Goal: Task Accomplishment & Management: Manage account settings

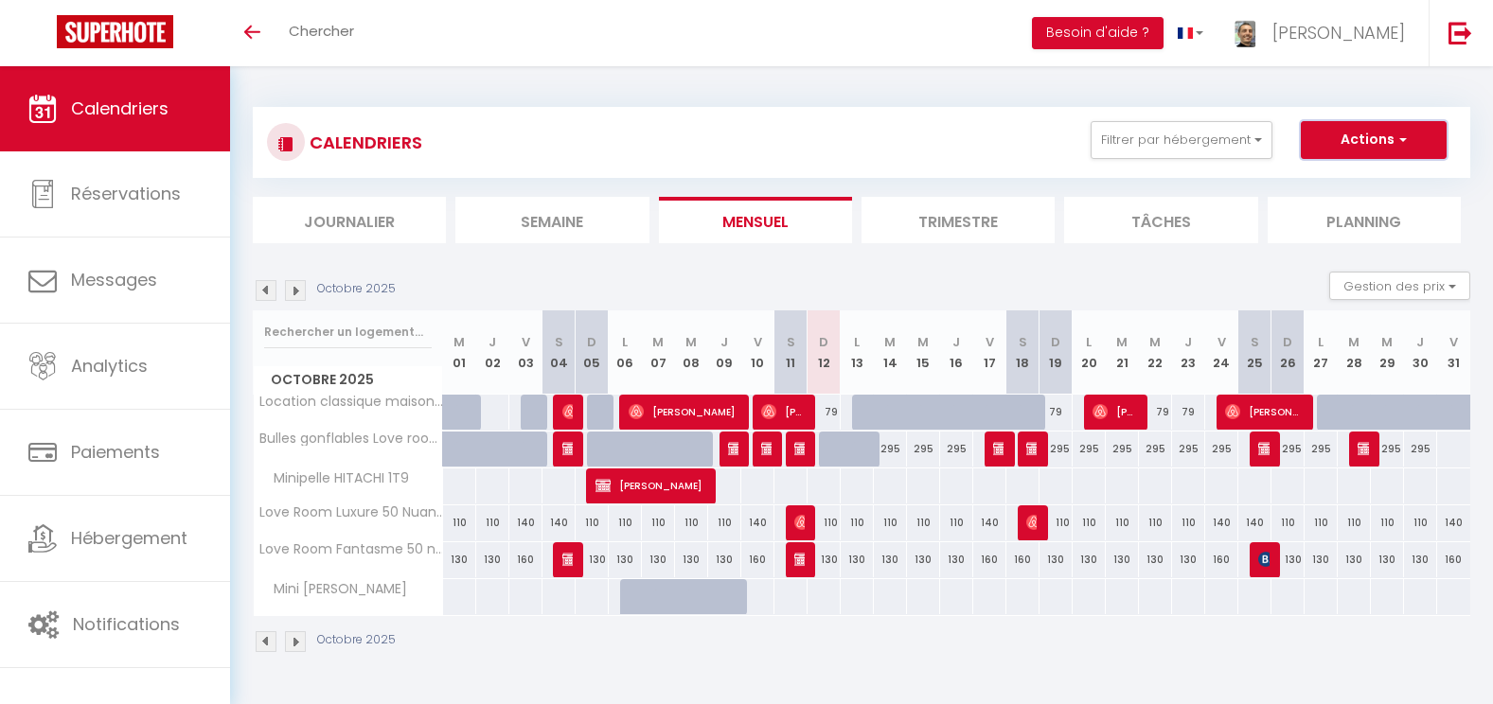
click at [1367, 146] on button "Actions" at bounding box center [1374, 140] width 146 height 38
click at [1339, 189] on link "Nouvelle réservation" at bounding box center [1353, 183] width 165 height 28
select select
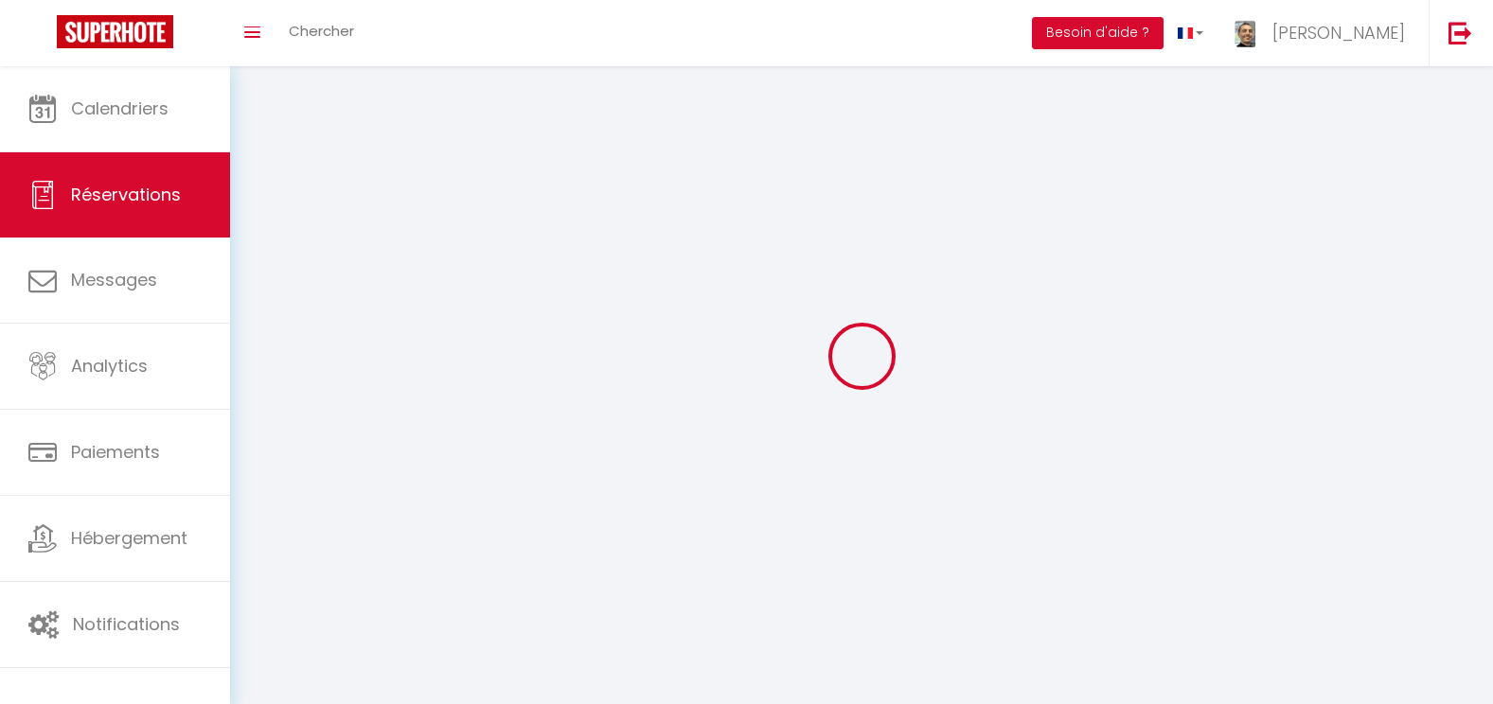
select select
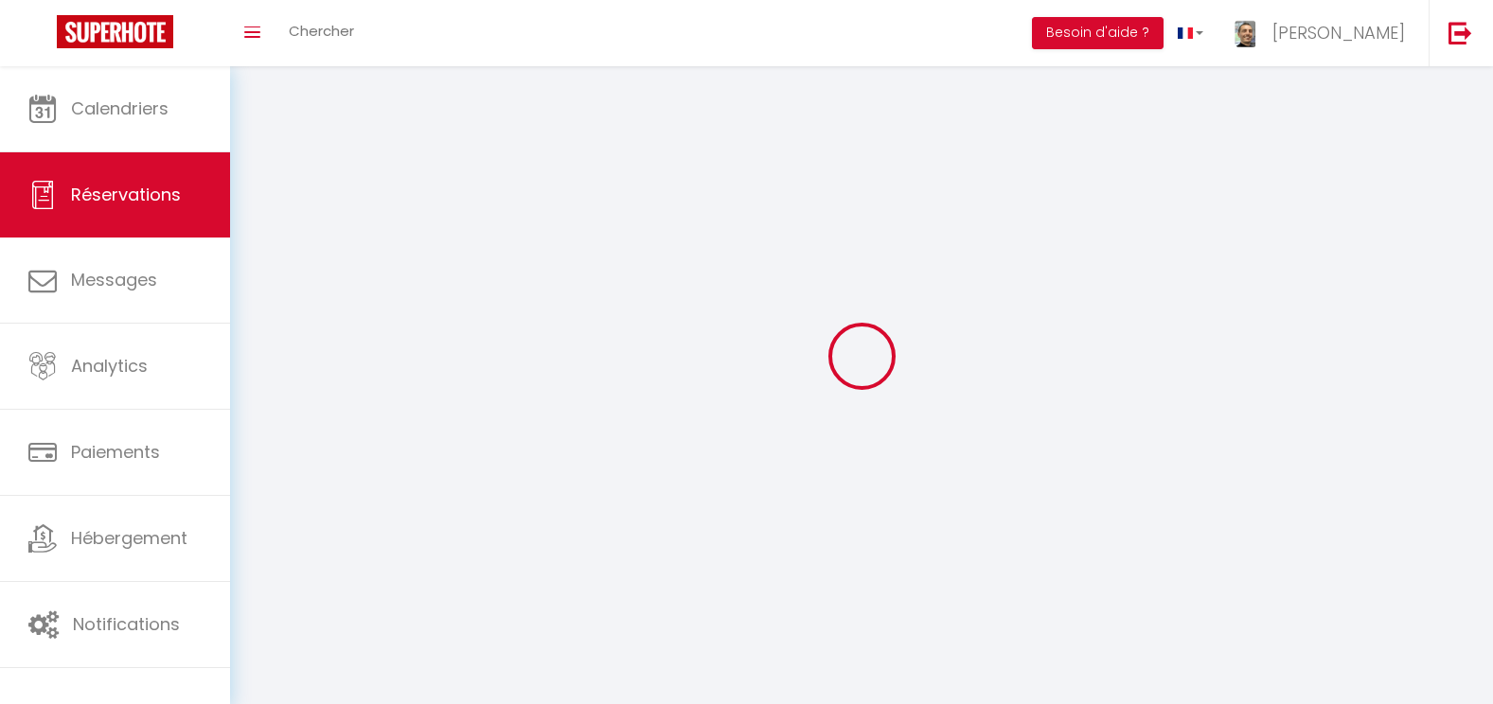
select select
checkbox input "false"
select select
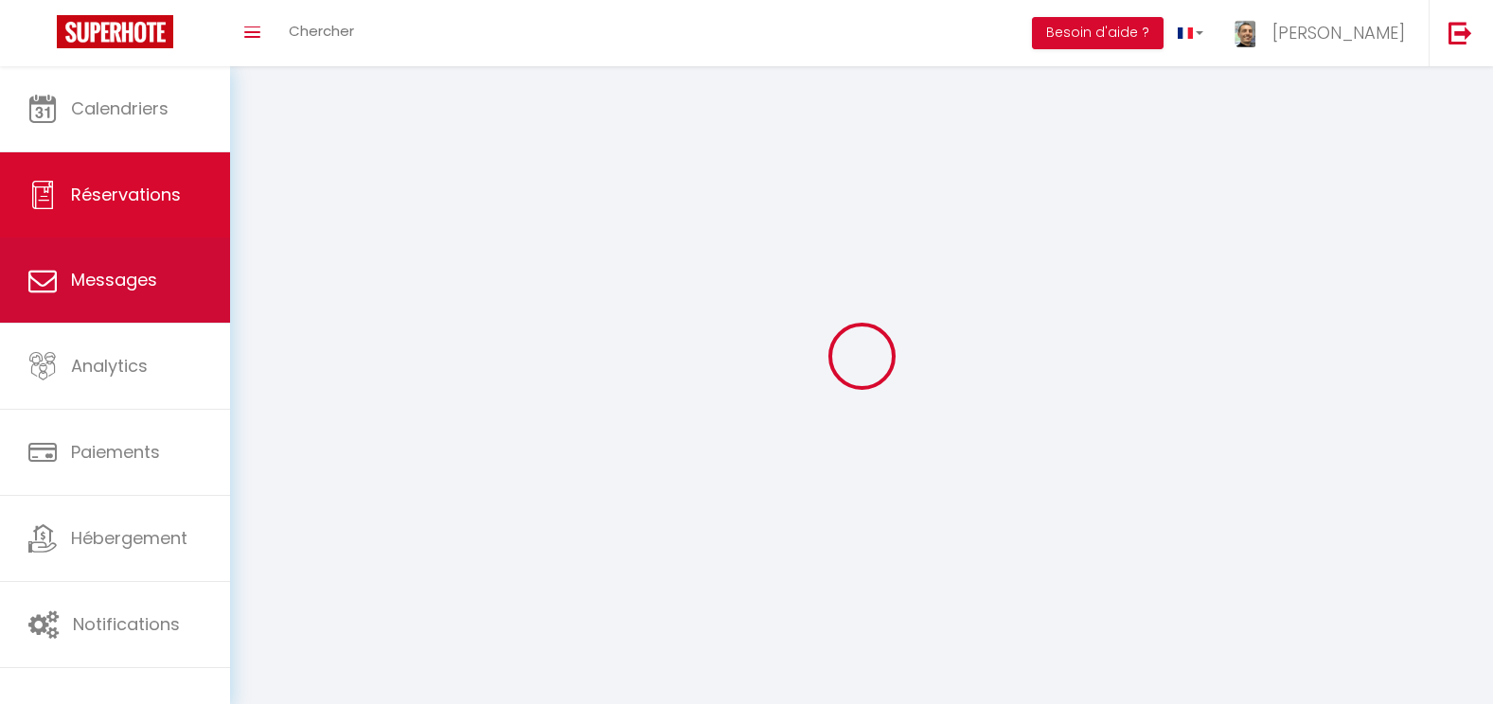
select select
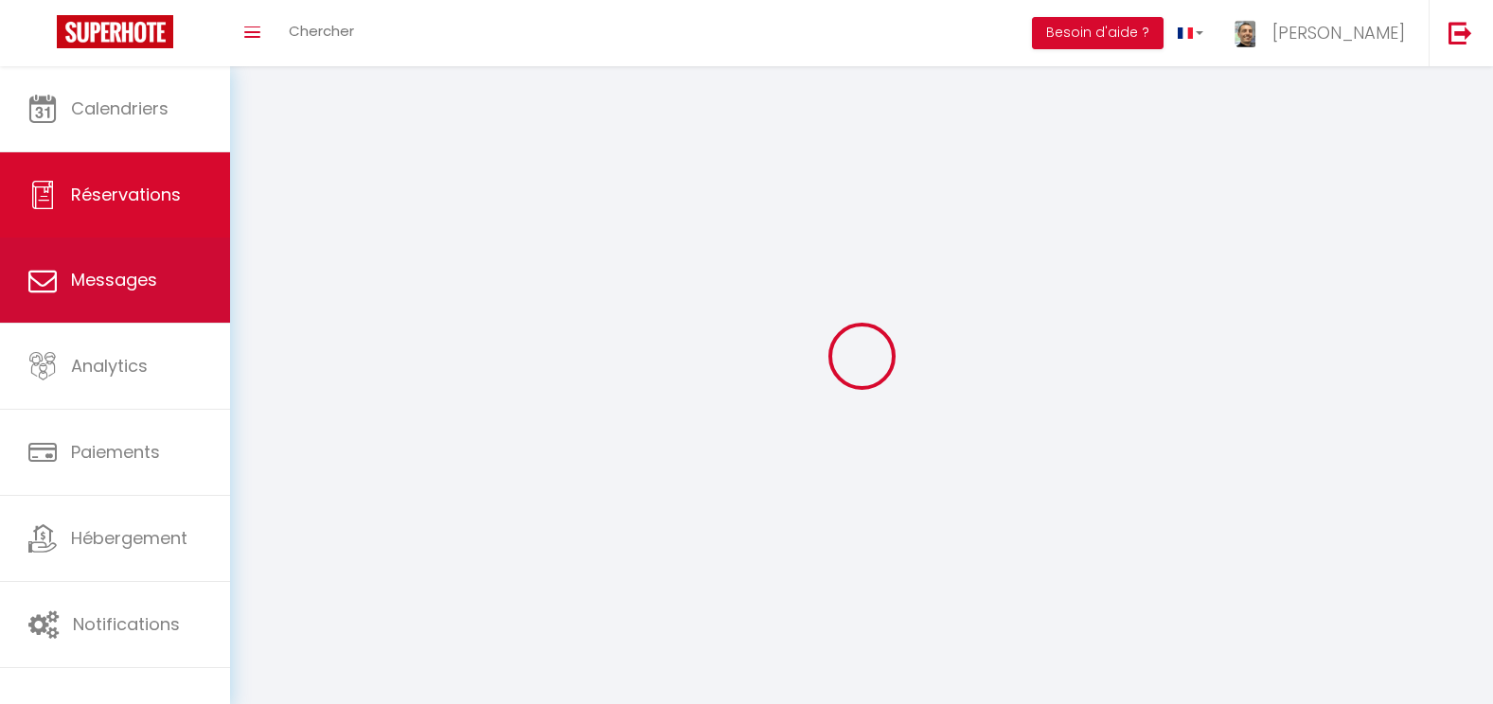
select select
checkbox input "false"
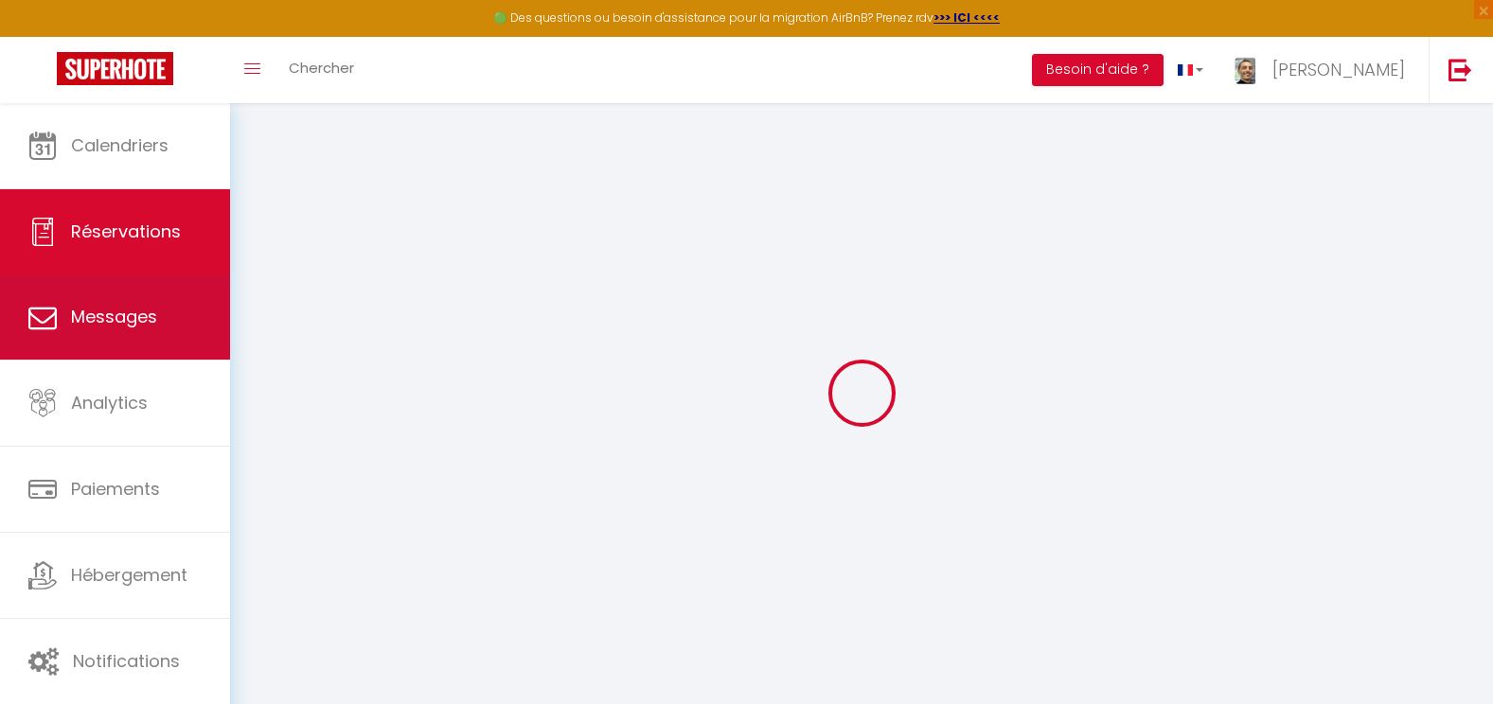
select select
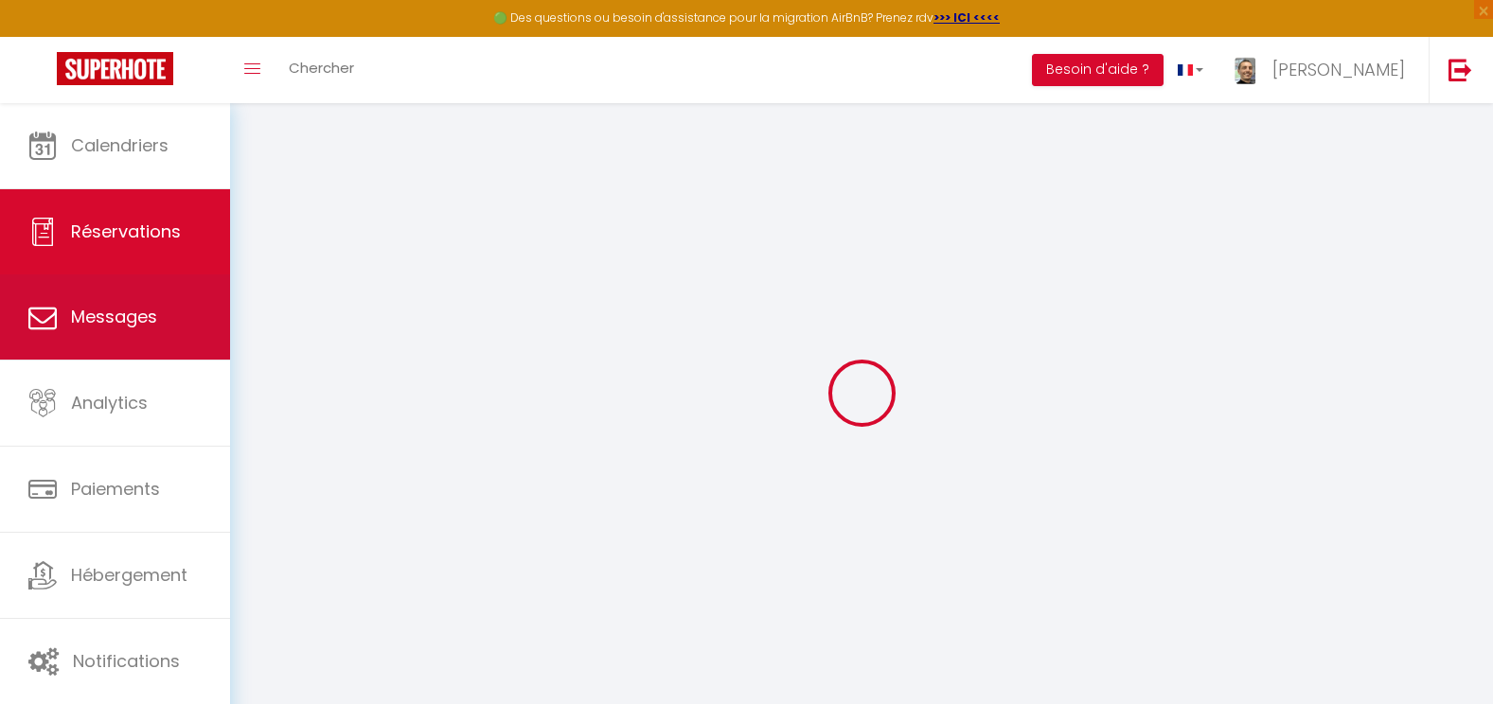
select select
checkbox input "false"
select select
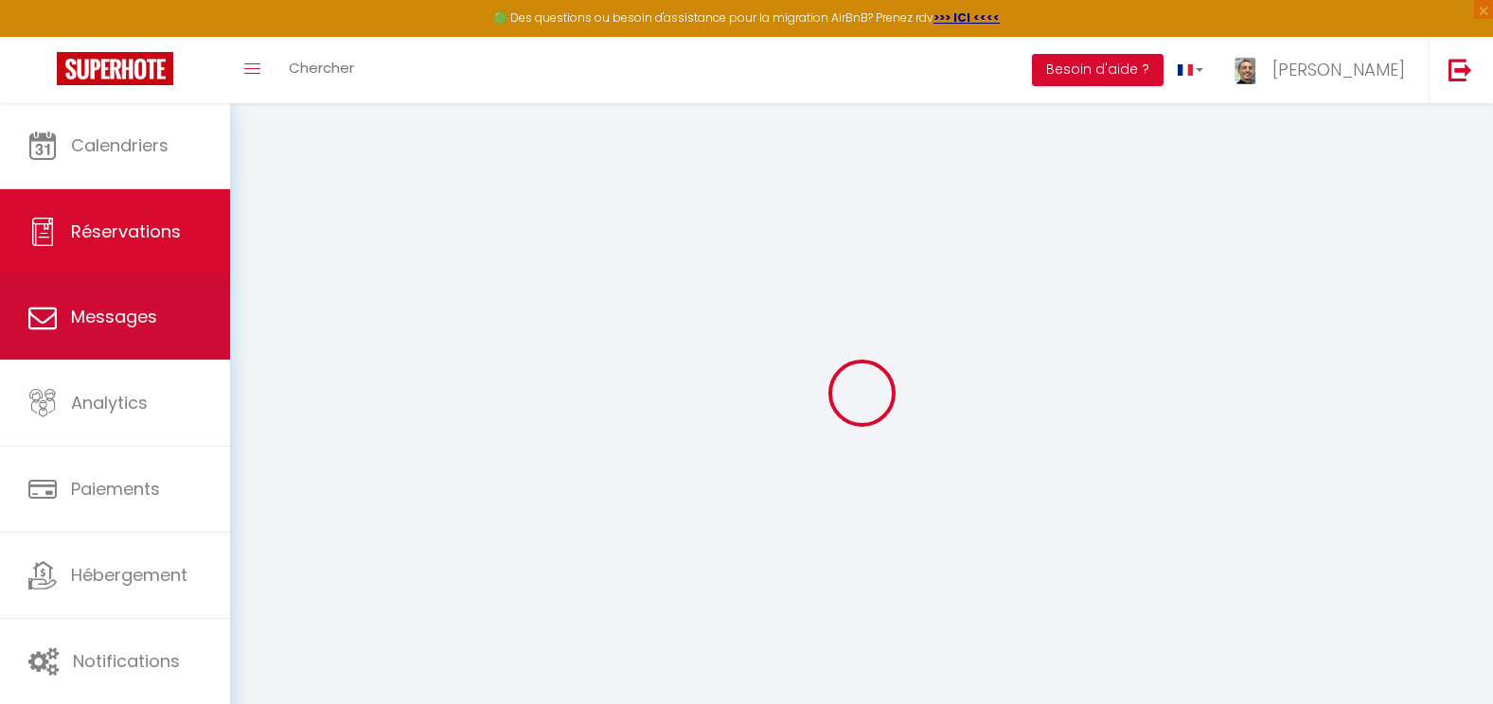
select select
checkbox input "false"
select select
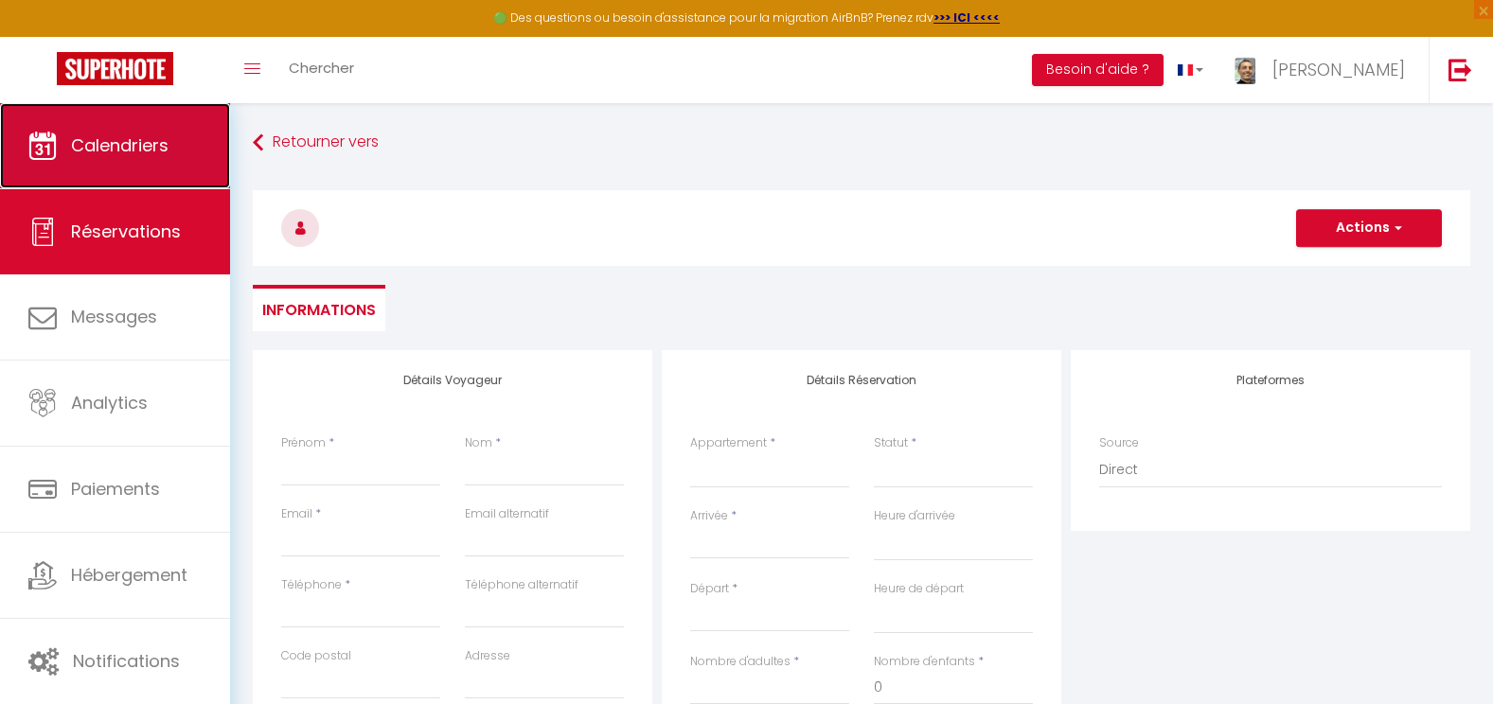
click at [140, 157] on link "Calendriers" at bounding box center [115, 145] width 230 height 85
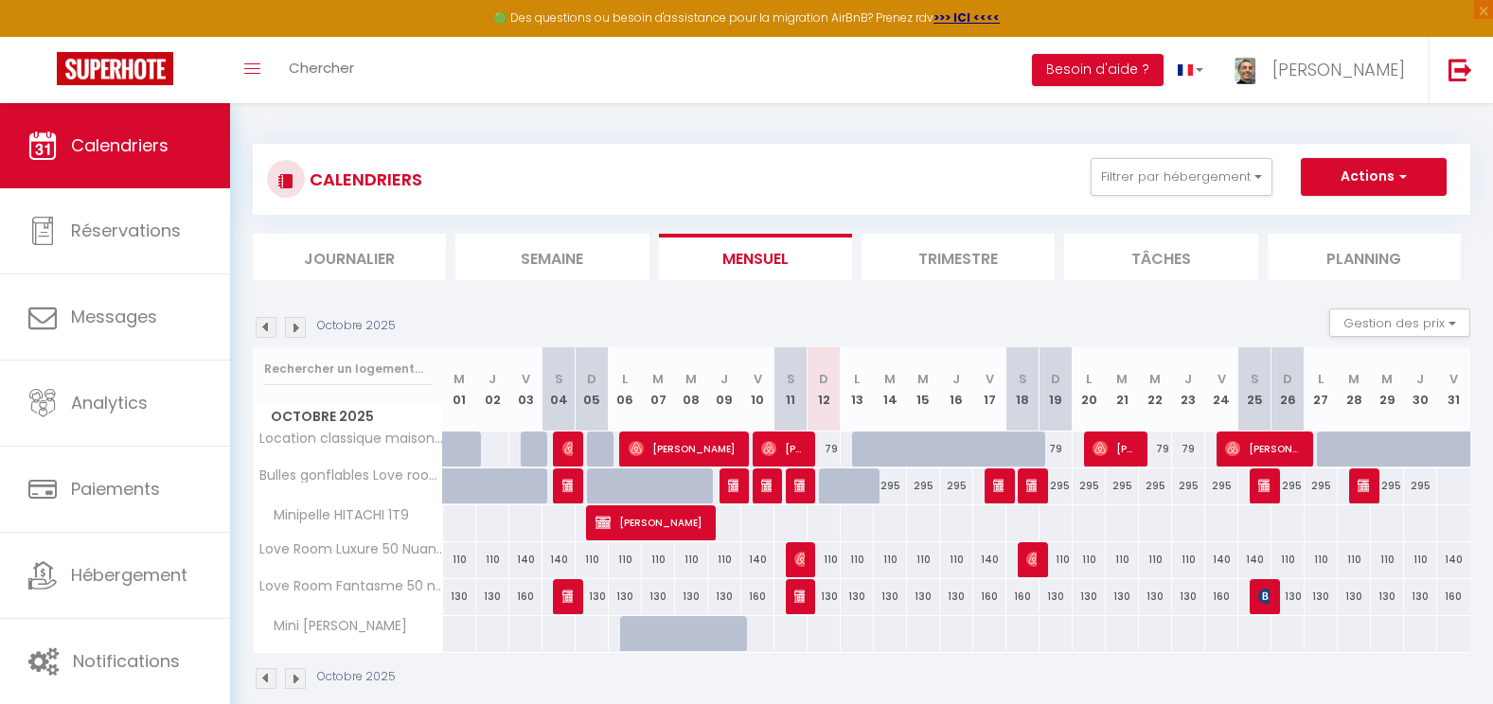
click at [1372, 491] on div "295" at bounding box center [1387, 486] width 33 height 35
type input "295"
select select "1"
type input "Mer 29 Octobre 2025"
type input "Jeu 30 Octobre 2025"
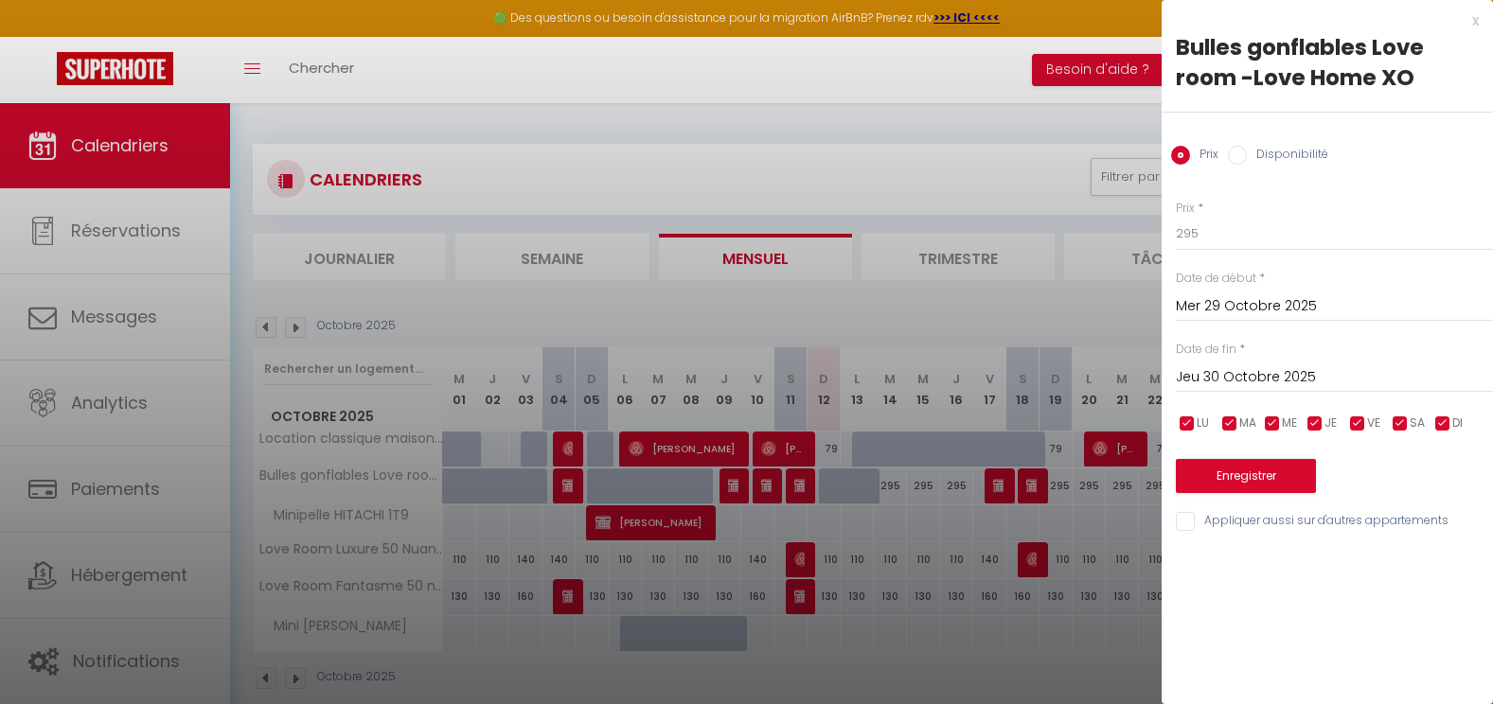
click at [1297, 154] on label "Disponibilité" at bounding box center [1287, 156] width 81 height 21
click at [1247, 154] on input "Disponibilité" at bounding box center [1237, 155] width 19 height 19
radio input "true"
radio input "false"
click at [1472, 27] on div "x" at bounding box center [1320, 20] width 317 height 23
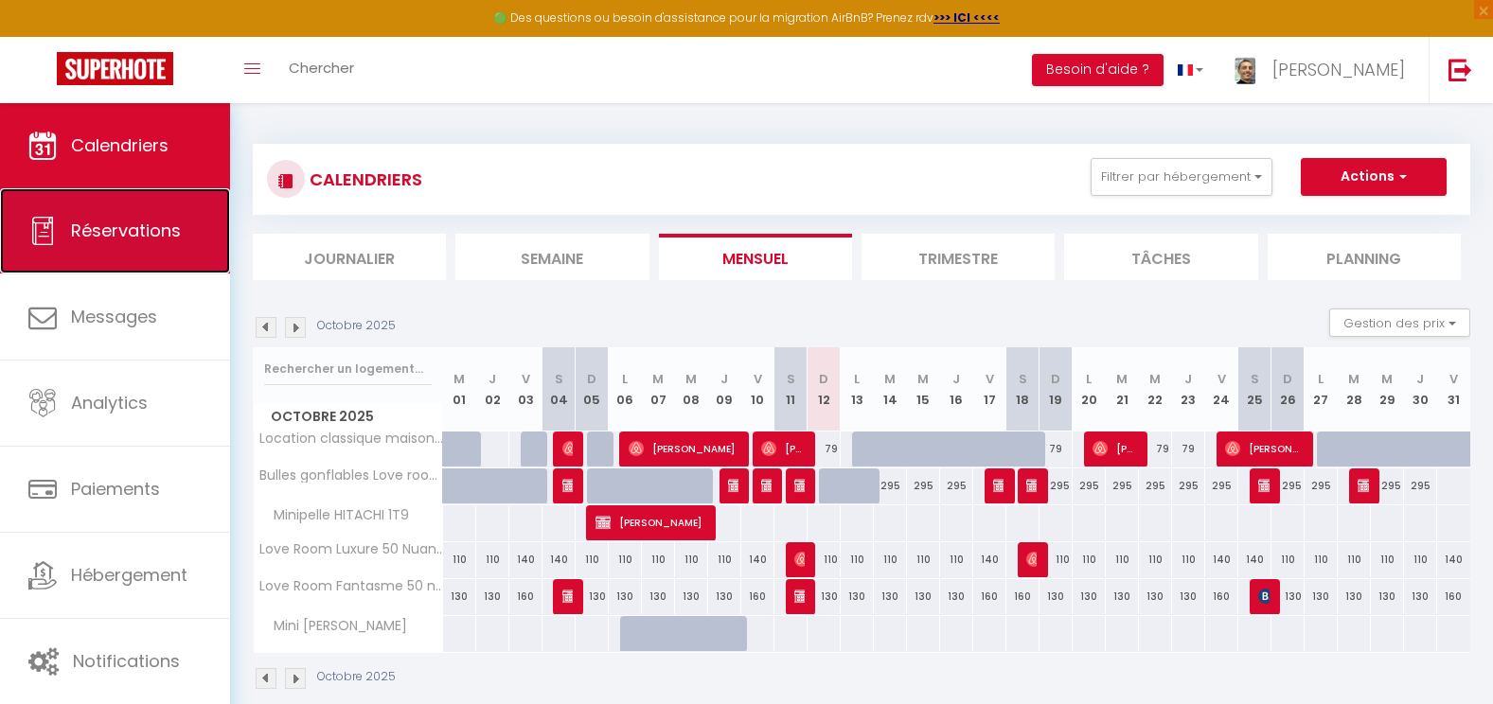
click at [146, 236] on span "Réservations" at bounding box center [126, 231] width 110 height 24
select select "not_cancelled"
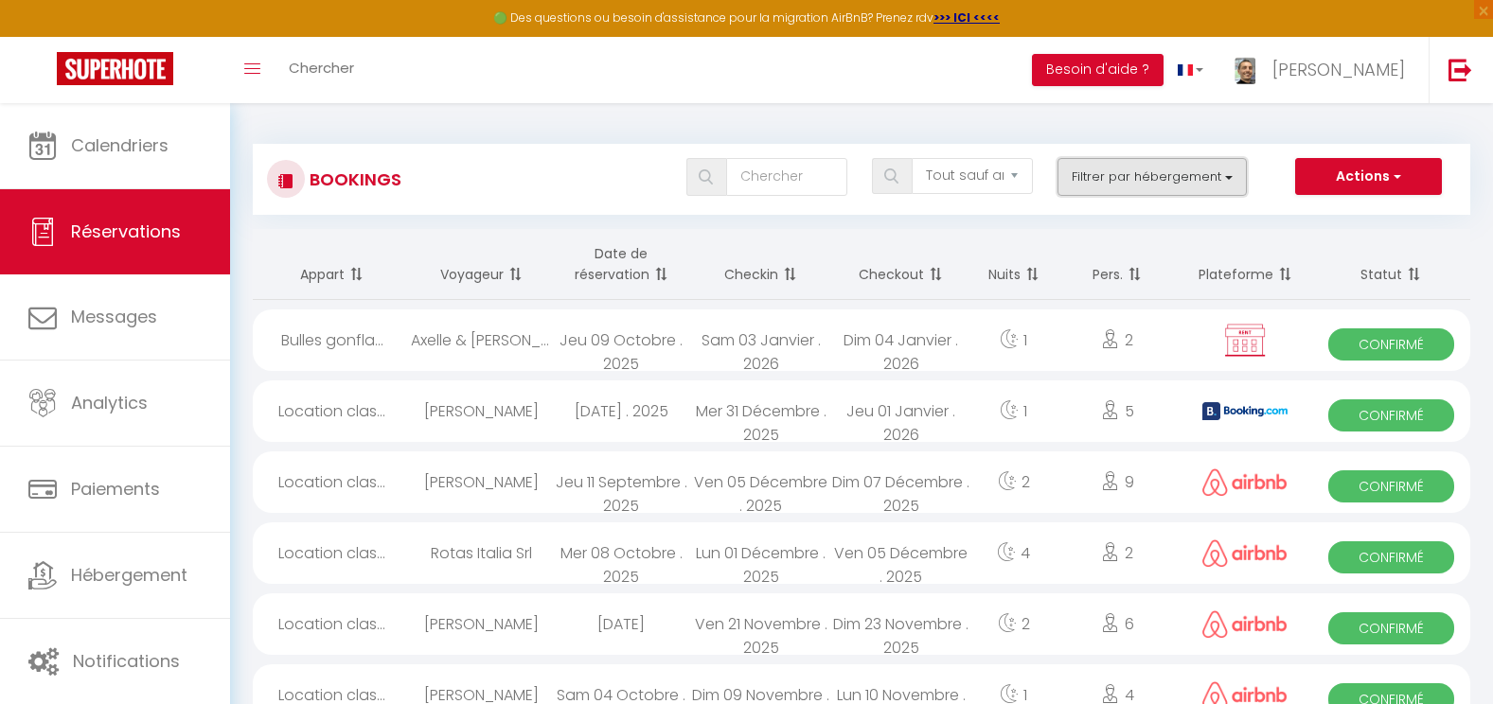
click at [1117, 173] on button "Filtrer par hébergement" at bounding box center [1151, 177] width 189 height 38
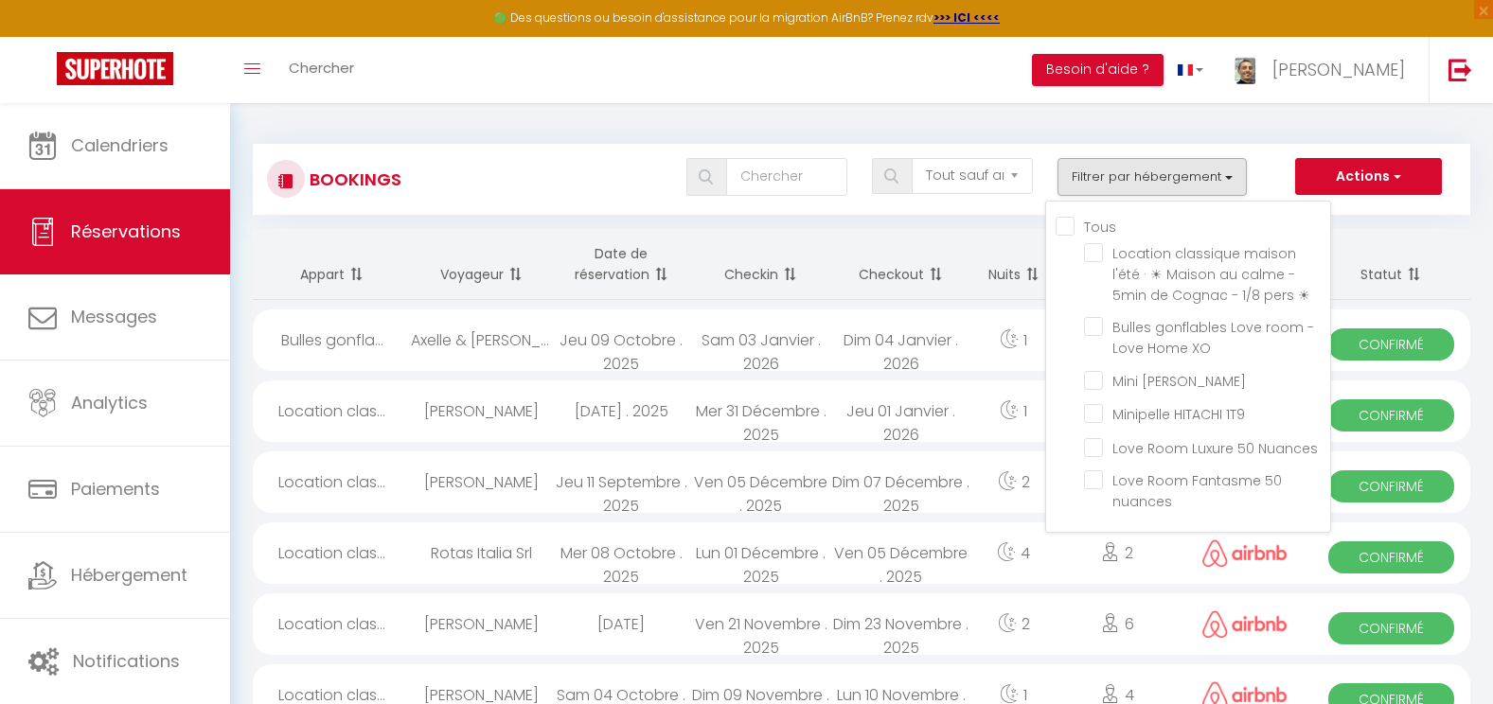
click at [1071, 229] on input "Tous" at bounding box center [1193, 225] width 275 height 19
checkbox input "true"
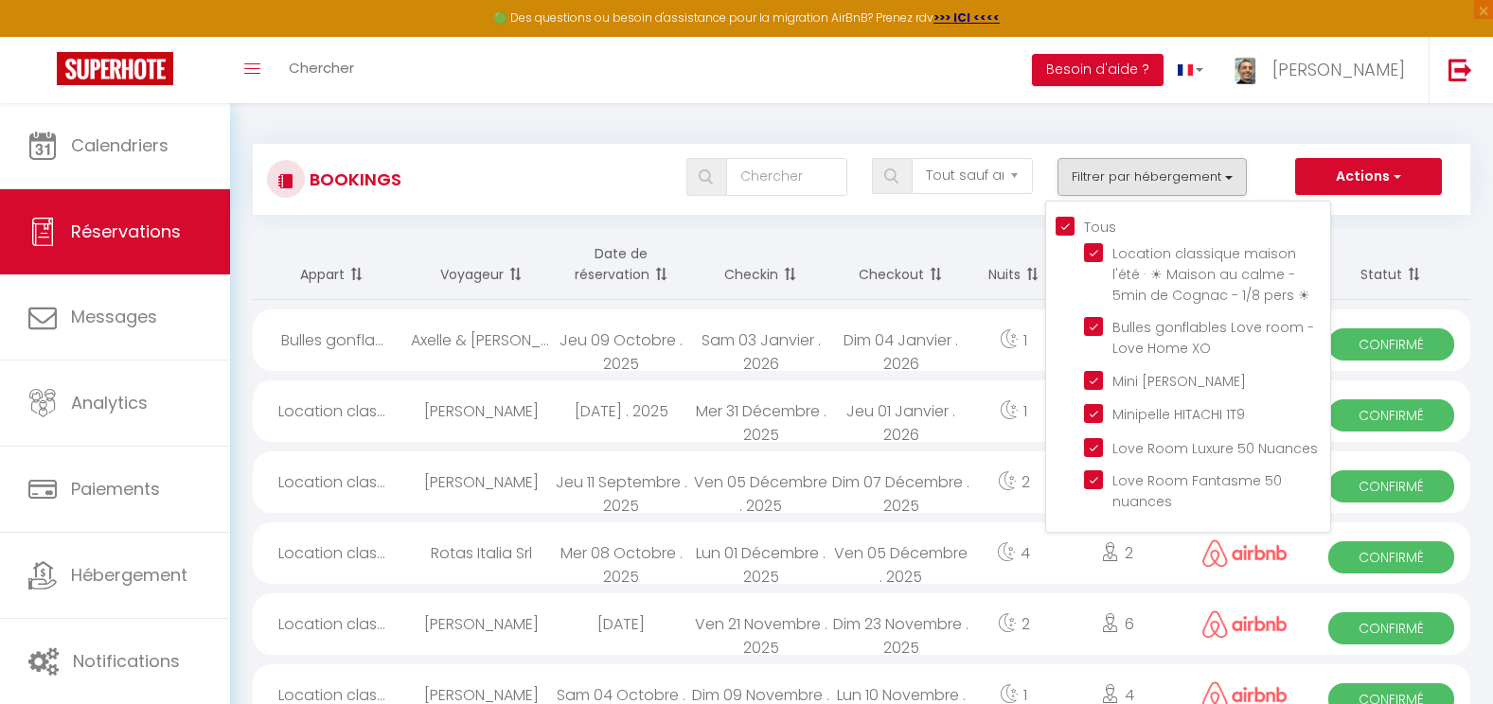
checkbox input "true"
click at [1089, 328] on input "Bulles gonflables Love room -Love Home XO" at bounding box center [1207, 326] width 246 height 19
checkbox input "false"
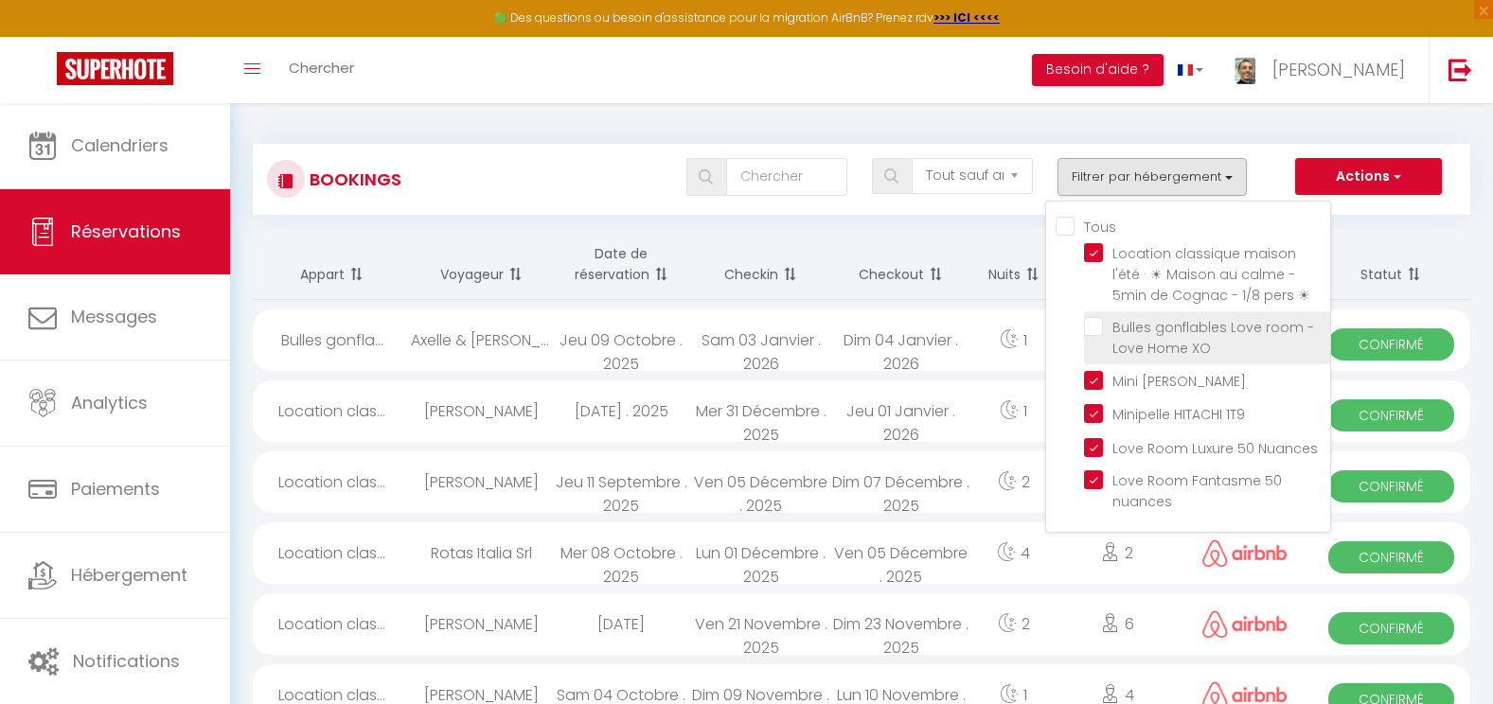
checkbox input "false"
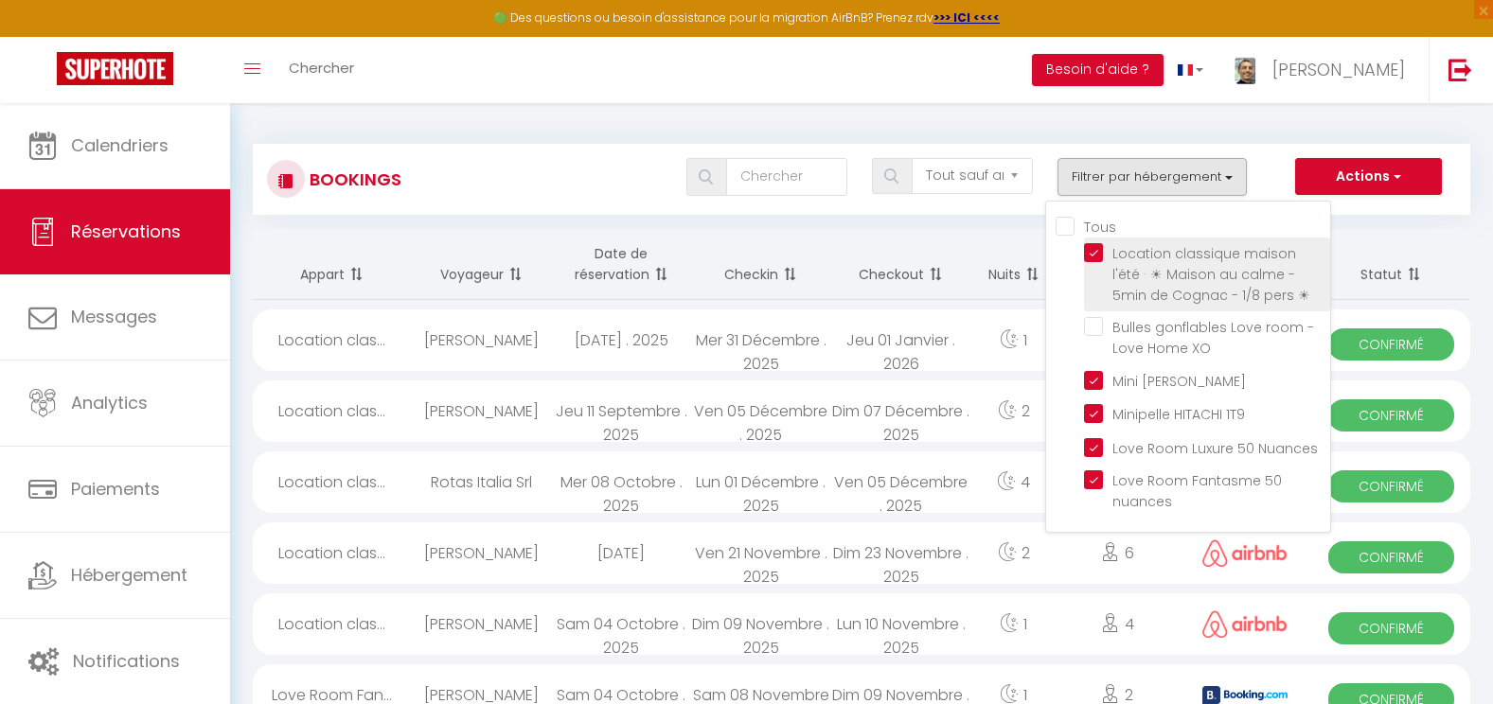
click at [1093, 244] on input "Location classique maison l'été · ☀︎ Maison au calme - 5min de Cognac - 1/8 per…" at bounding box center [1207, 252] width 246 height 19
checkbox input "false"
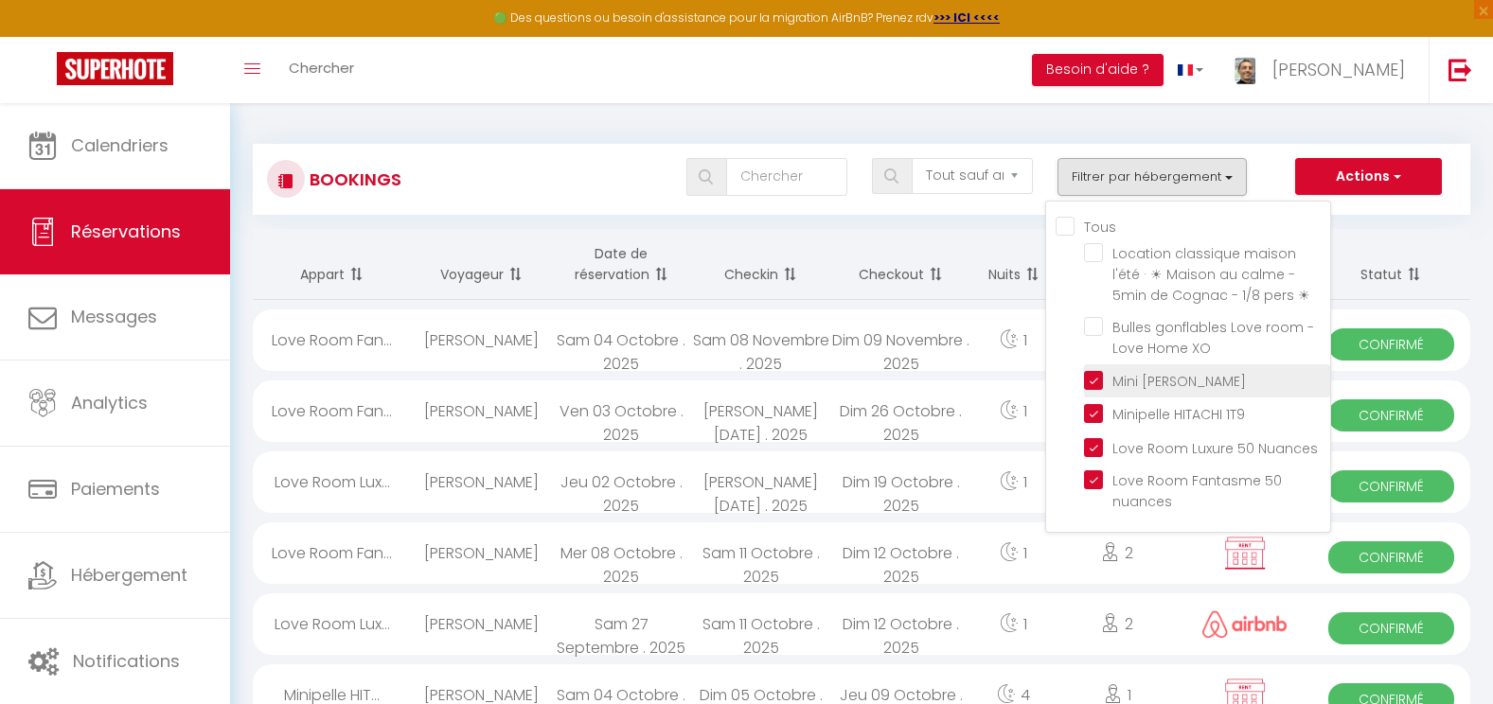
click at [1093, 376] on input "Mini pelle TAKEUCHI" at bounding box center [1207, 379] width 246 height 19
checkbox input "false"
click at [1085, 411] on input "Minipelle HITACHI 1T9" at bounding box center [1207, 412] width 246 height 19
checkbox input "false"
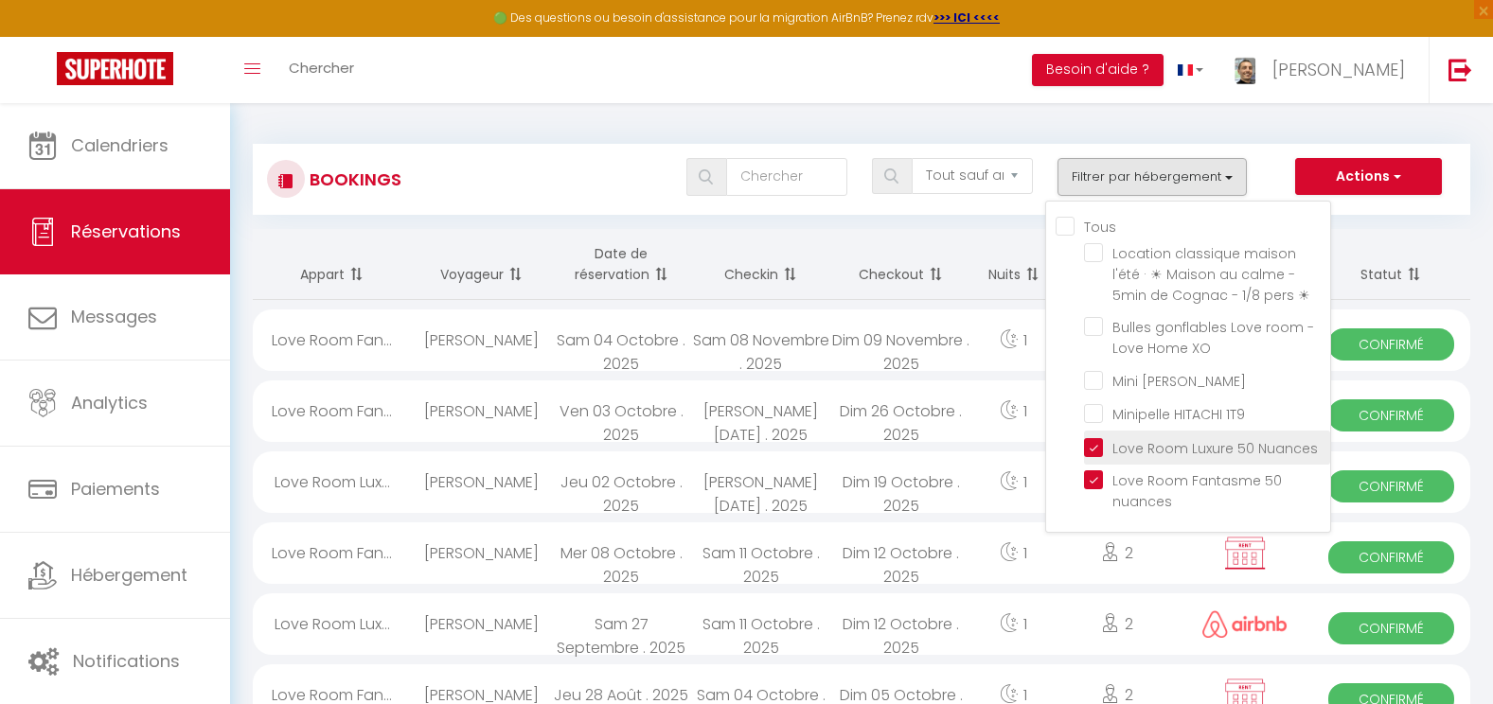
click at [1090, 454] on input "Love Room Luxure 50 Nuances" at bounding box center [1207, 445] width 246 height 19
checkbox input "false"
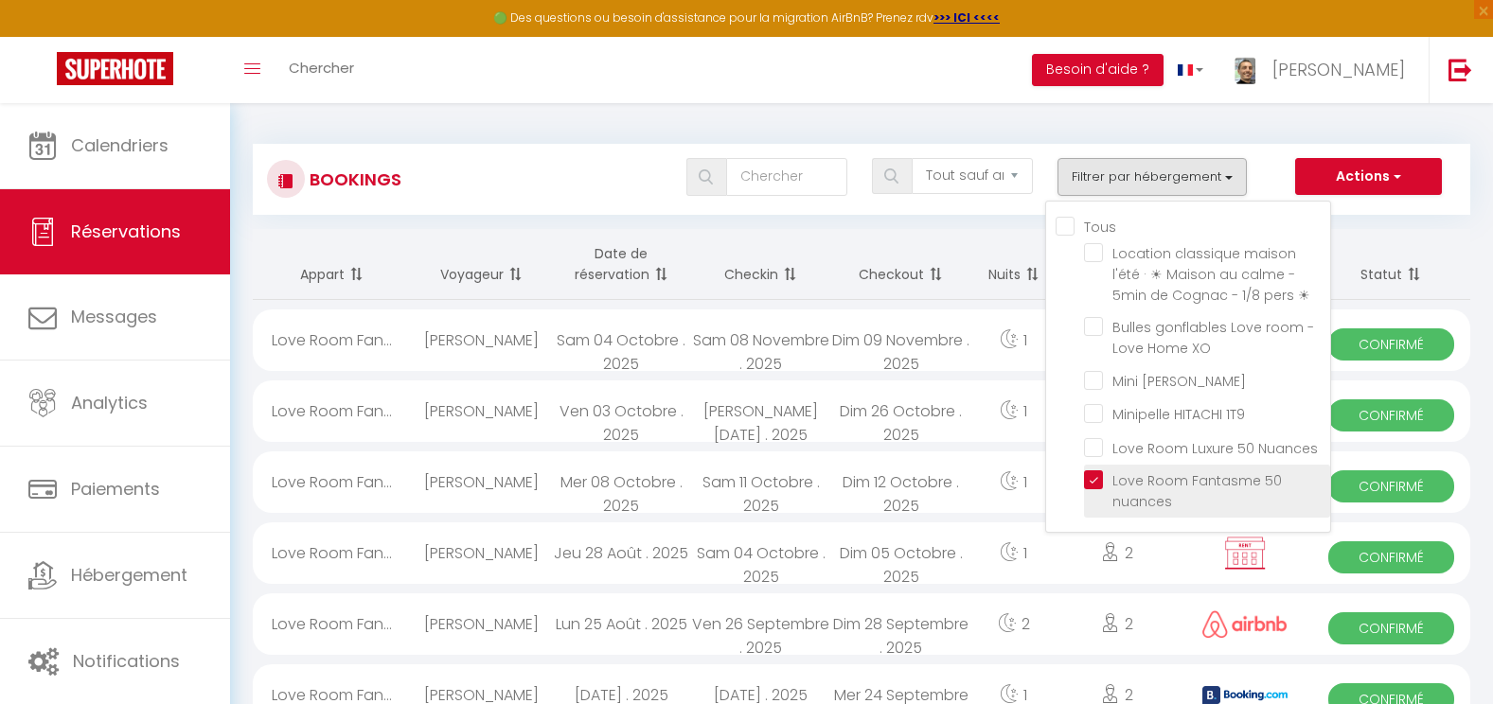
click at [1099, 467] on li "Love Room Fantasme 50 nuances" at bounding box center [1207, 491] width 246 height 53
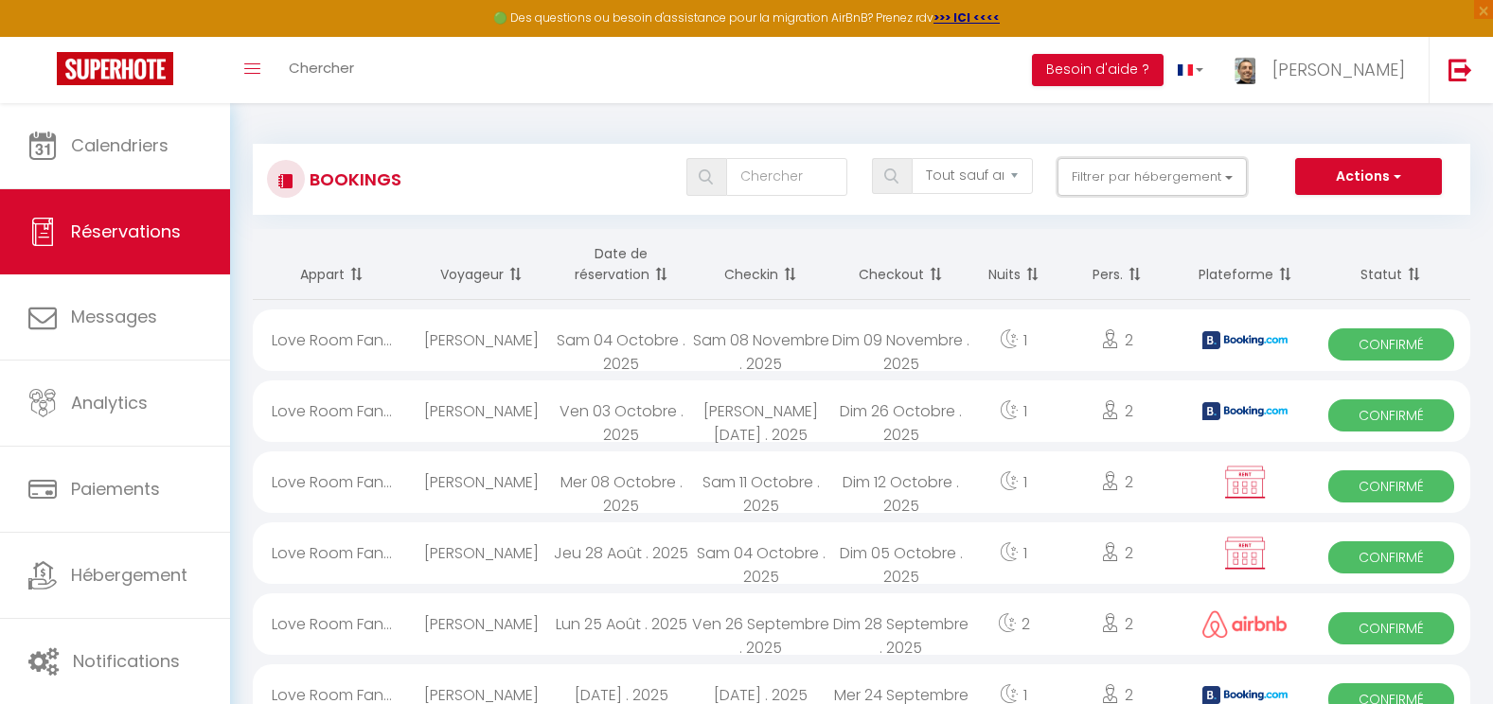
drag, startPoint x: 1125, startPoint y: 181, endPoint x: 1124, endPoint y: 208, distance: 27.5
click at [1126, 181] on button "Filtrer par hébergement" at bounding box center [1151, 177] width 189 height 38
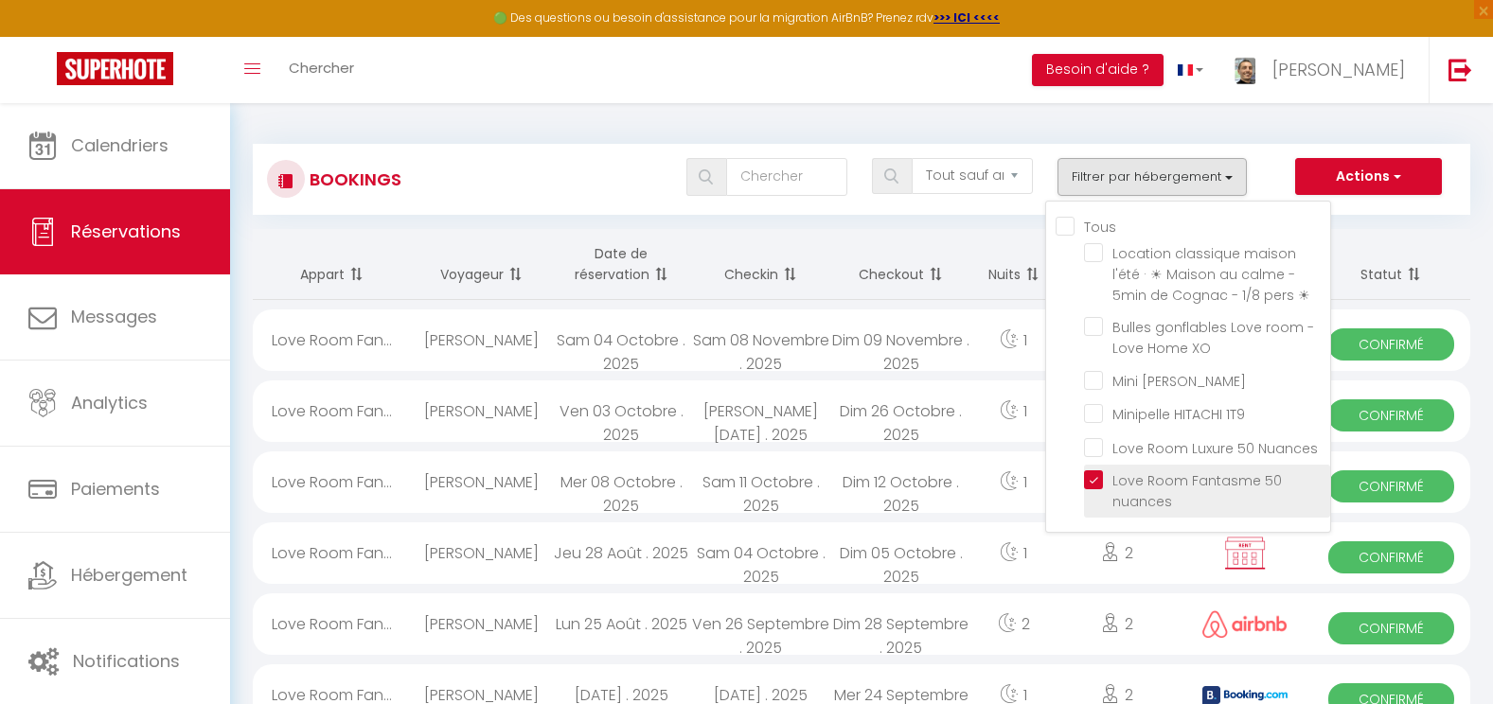
click at [1096, 481] on input "Love Room Fantasme 50 nuances" at bounding box center [1207, 480] width 246 height 19
checkbox input "false"
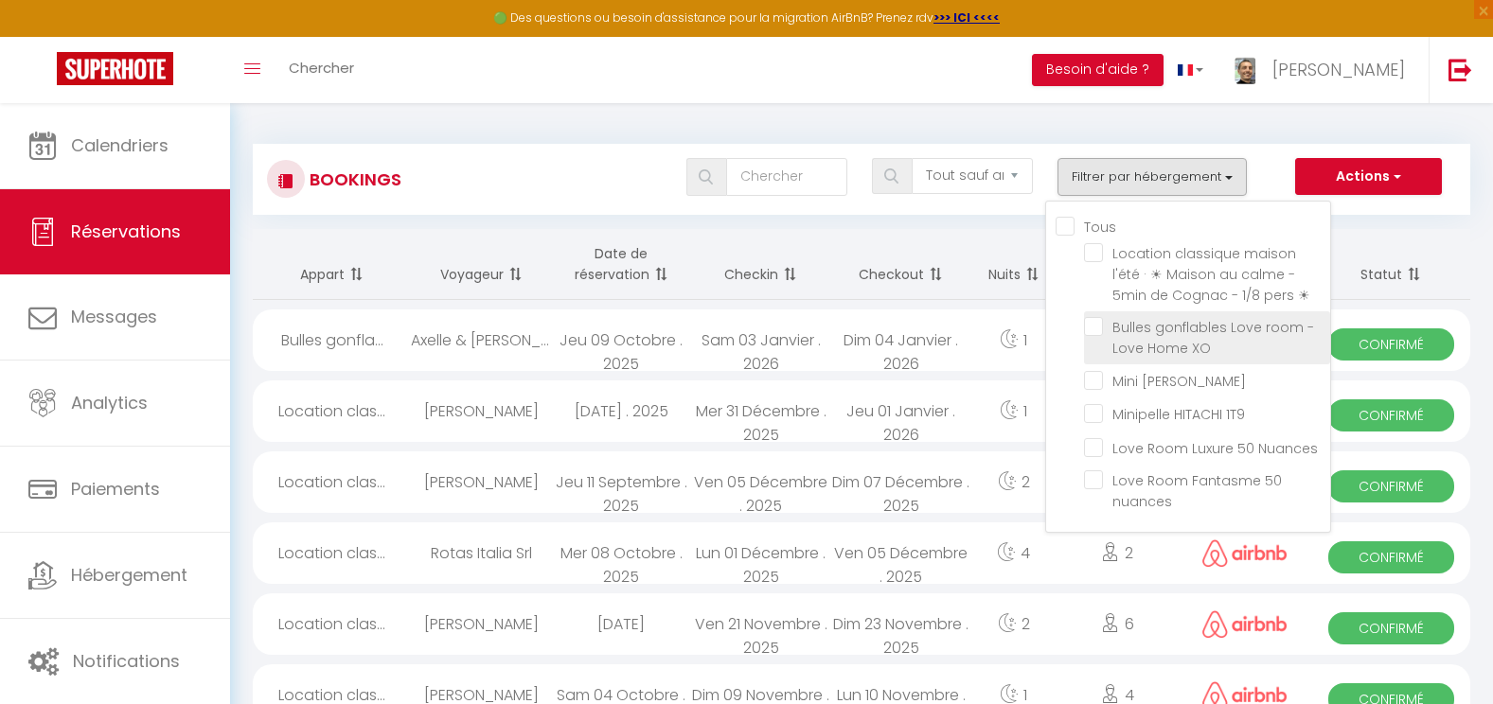
click at [1100, 322] on input "Bulles gonflables Love room -Love Home XO" at bounding box center [1207, 326] width 246 height 19
checkbox input "true"
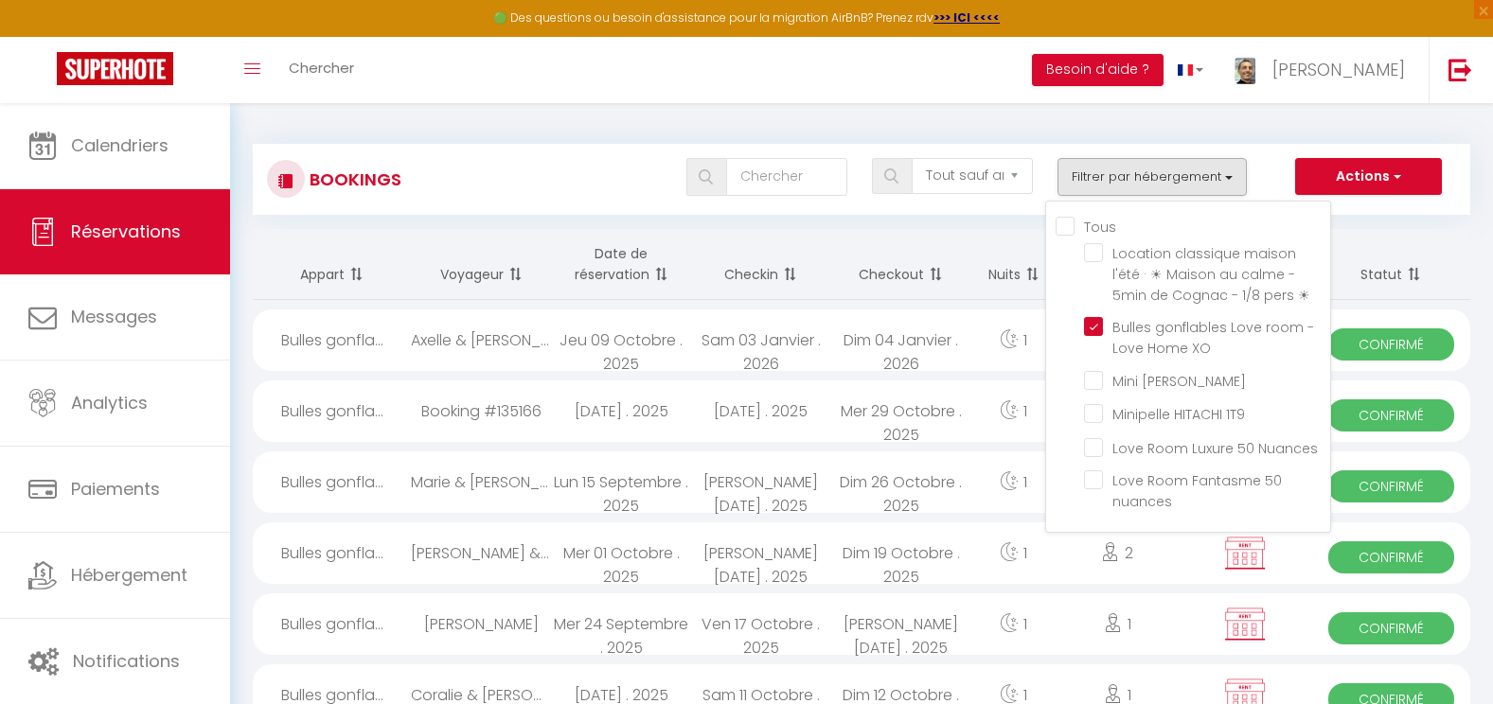
click at [852, 418] on div "Mer 29 Octobre . 2025" at bounding box center [901, 412] width 140 height 62
select select "OK"
select select "KO"
select select "0"
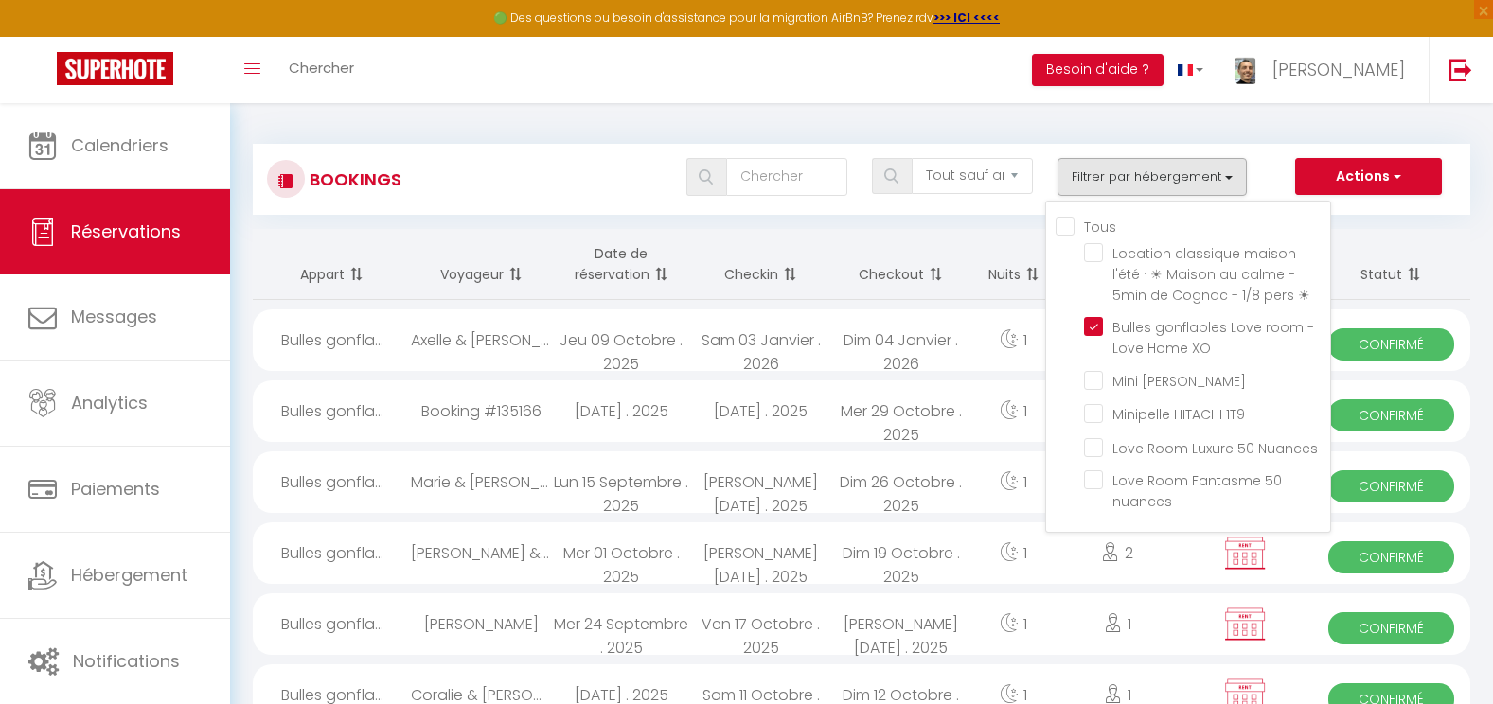
select select "1"
select select
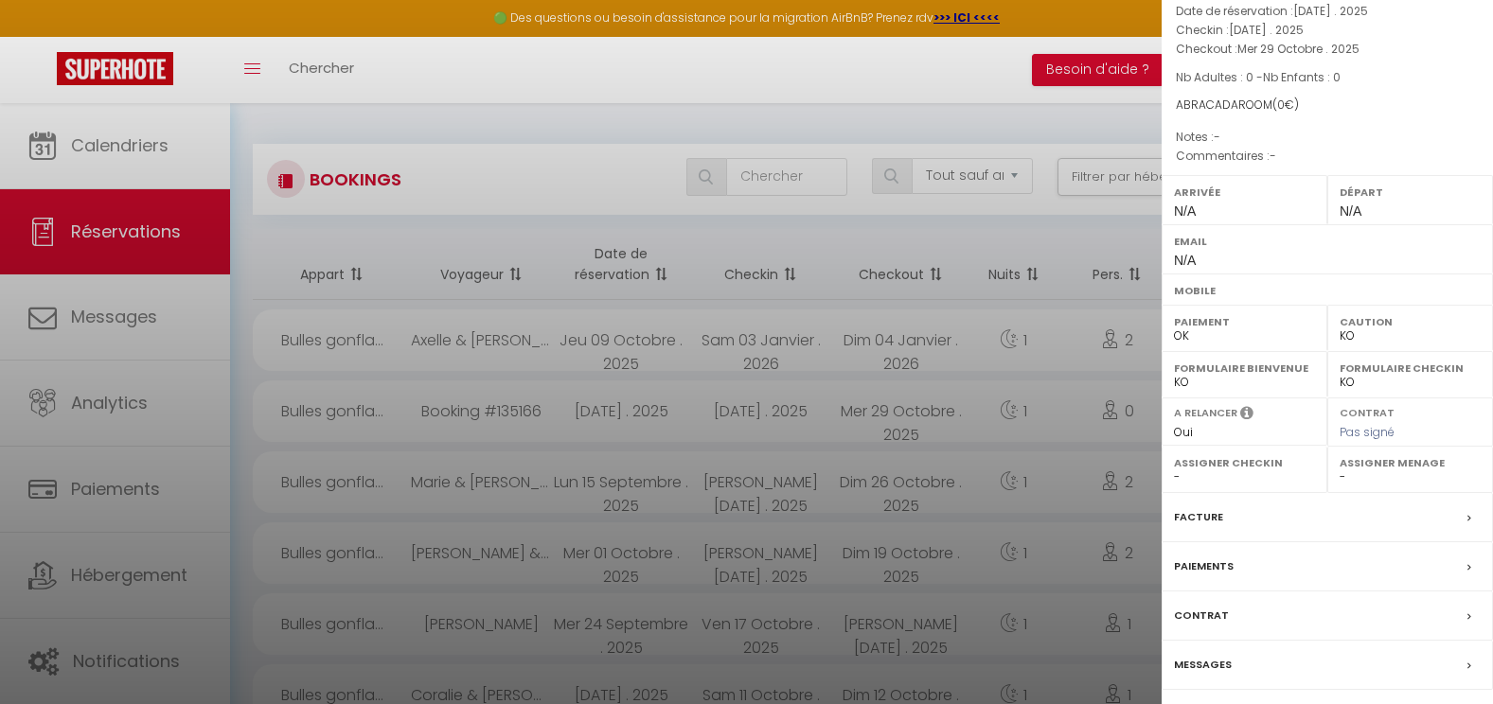
scroll to position [179, 0]
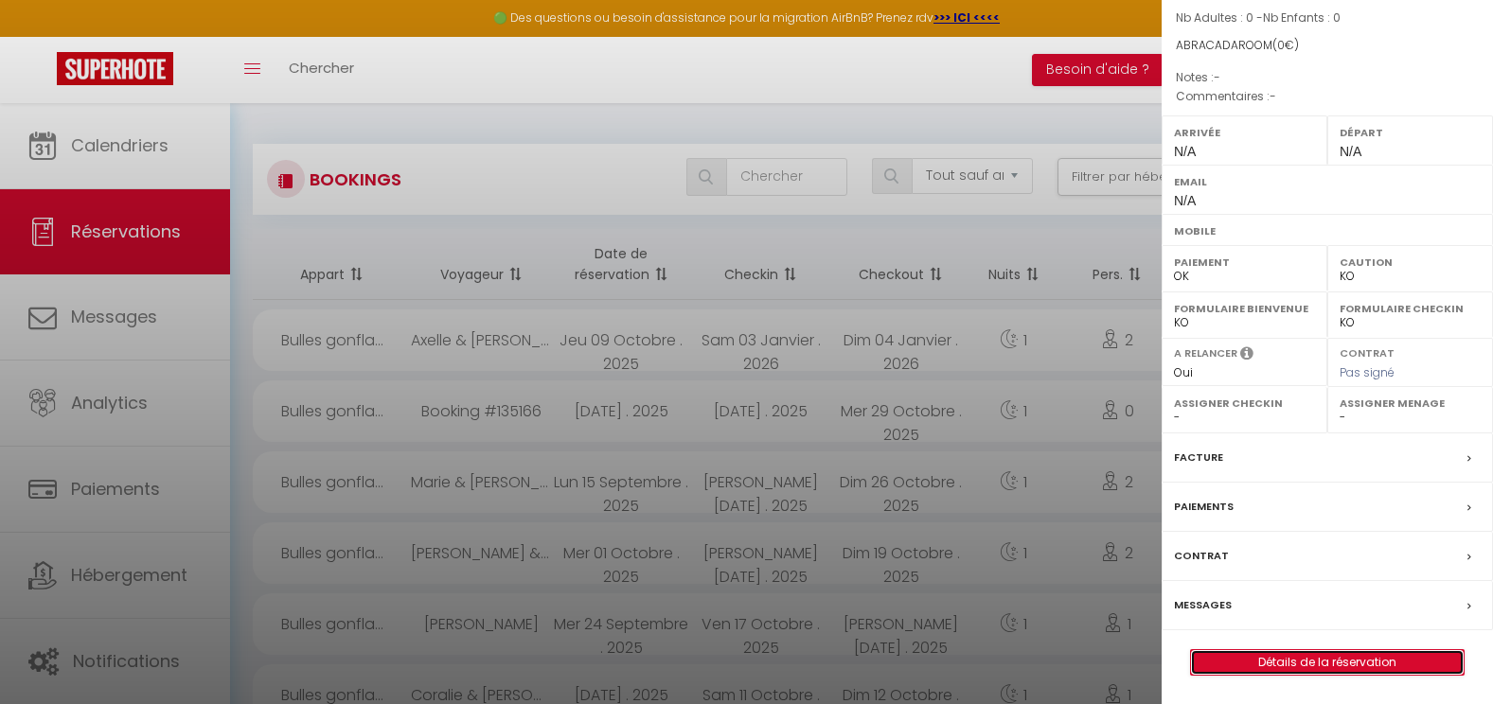
click at [1345, 657] on link "Détails de la réservation" at bounding box center [1327, 662] width 273 height 25
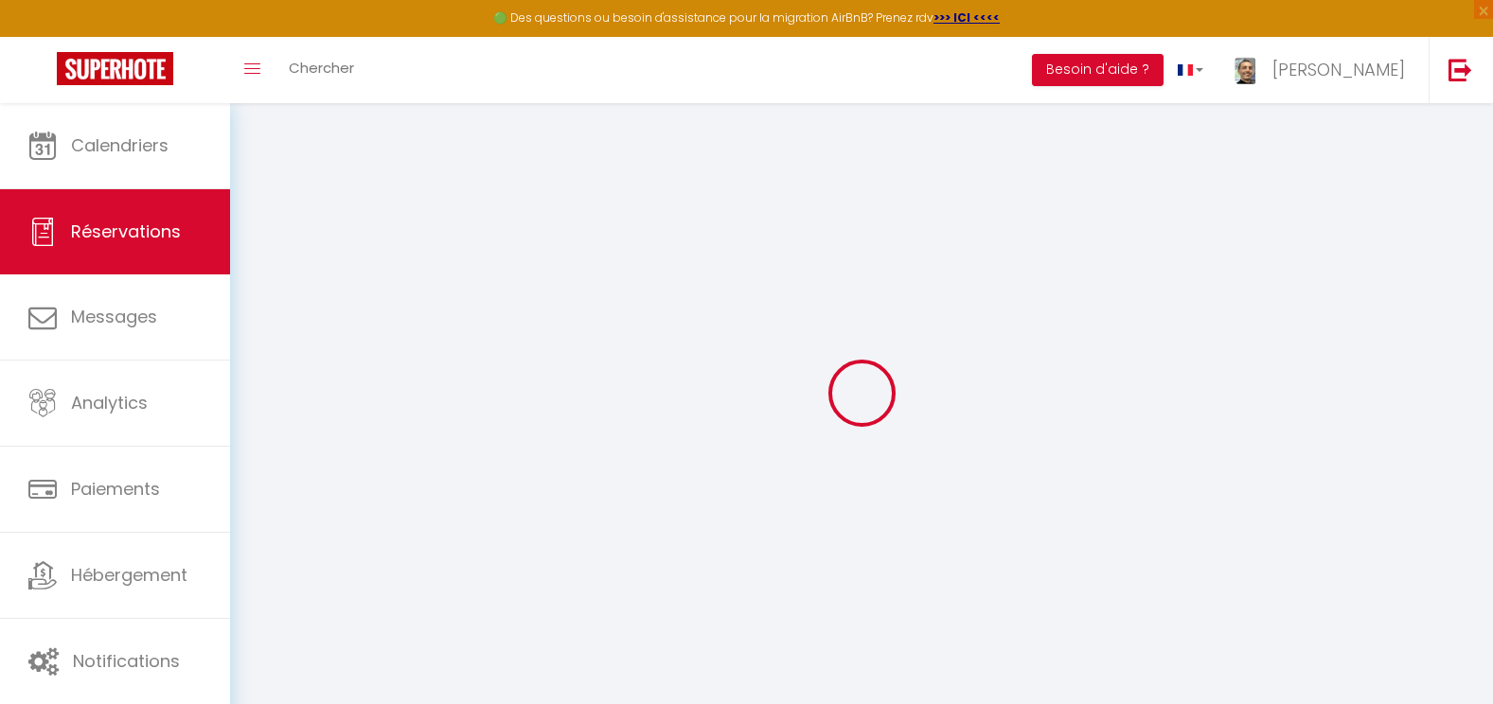
type input "Booking"
type input "#135166"
select select
select select "13848"
select select "1"
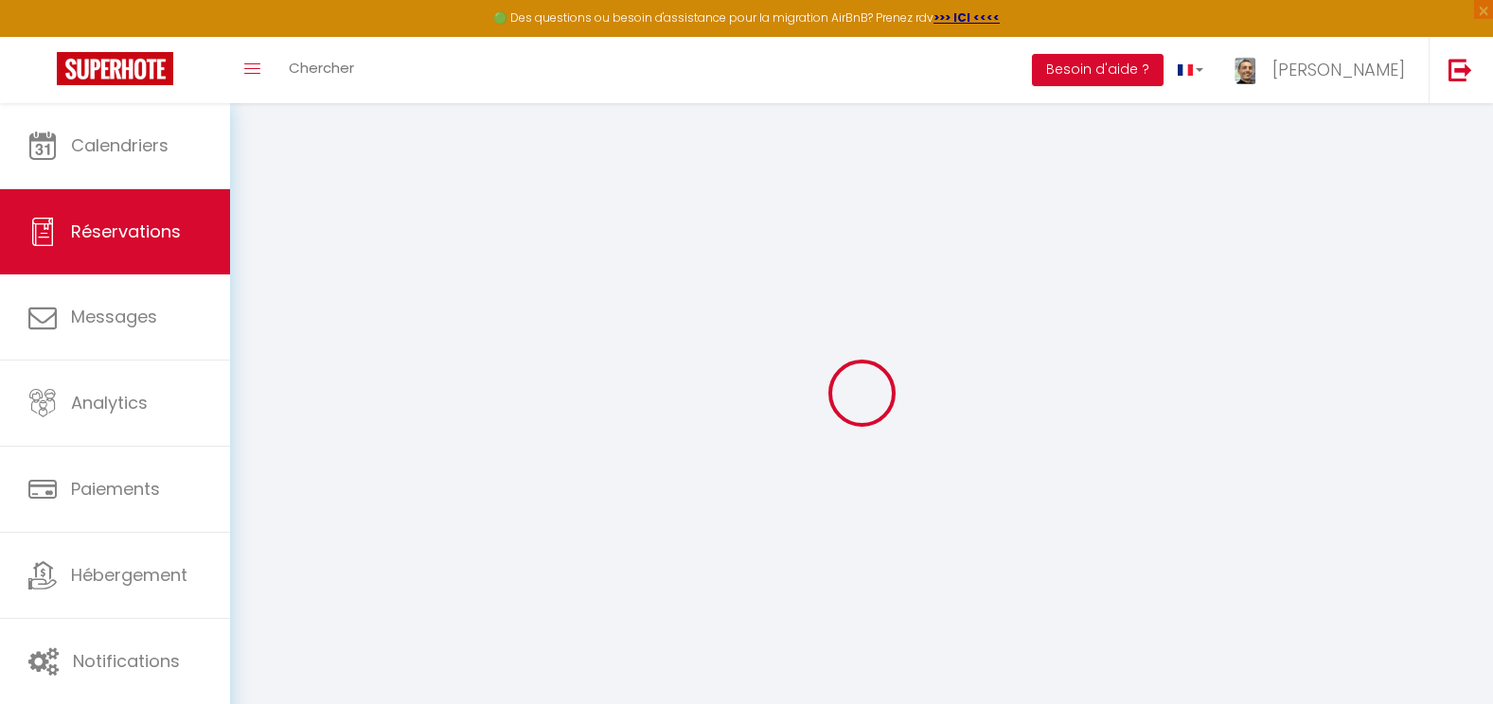
type input "Mar 28 Octobre 2025"
select select
type input "Mer 29 Octobre 2025"
select select
type input "0"
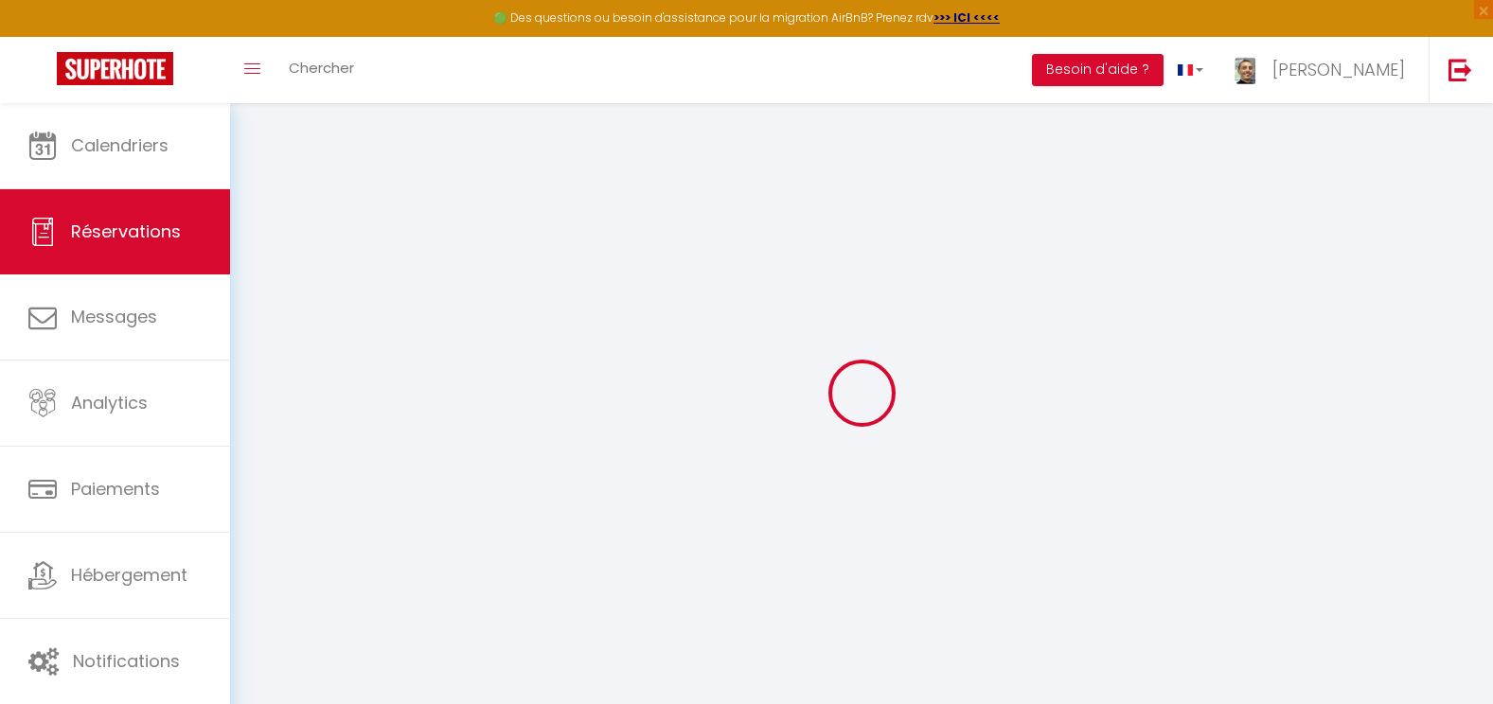
select select "12"
select select
checkbox input "false"
type input "0"
select select "73"
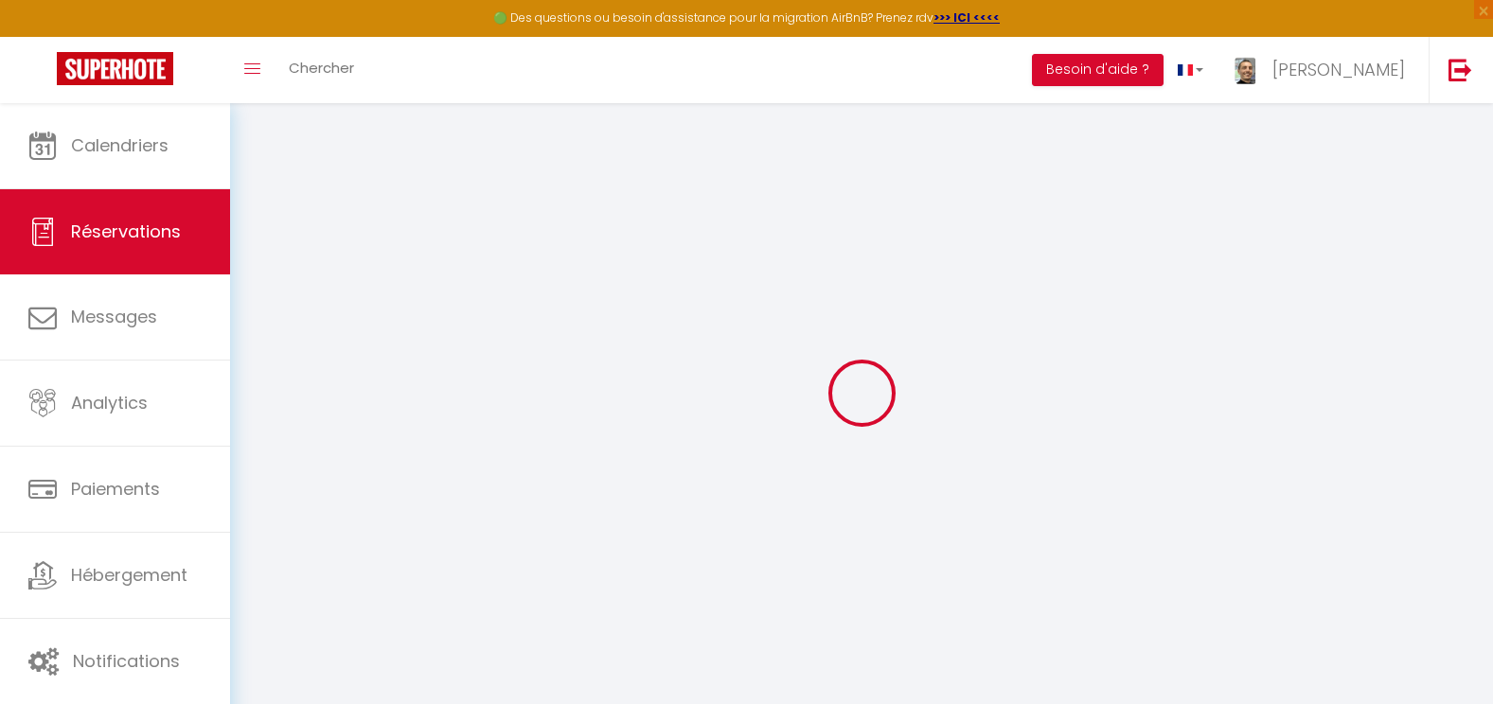
type input "0"
select select
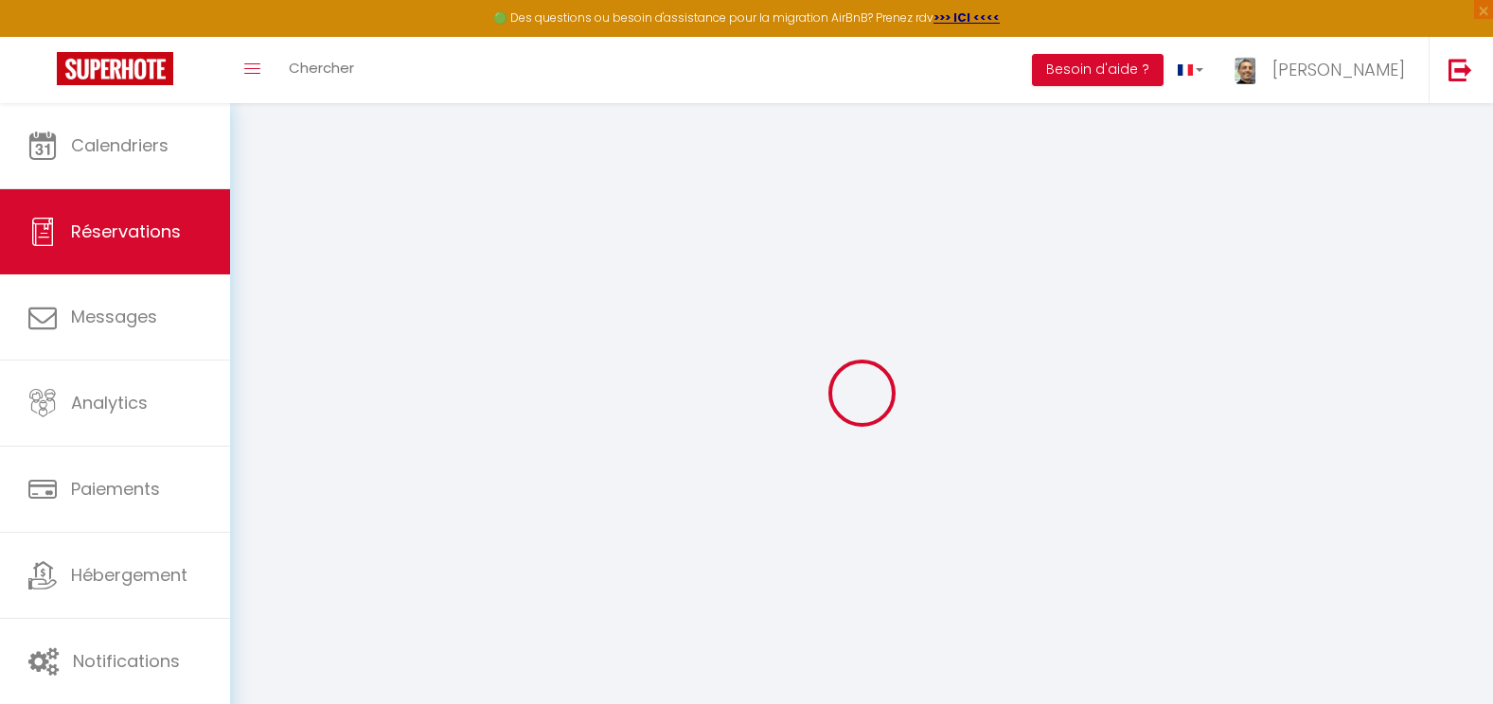
select select
select select "14"
checkbox input "false"
select select
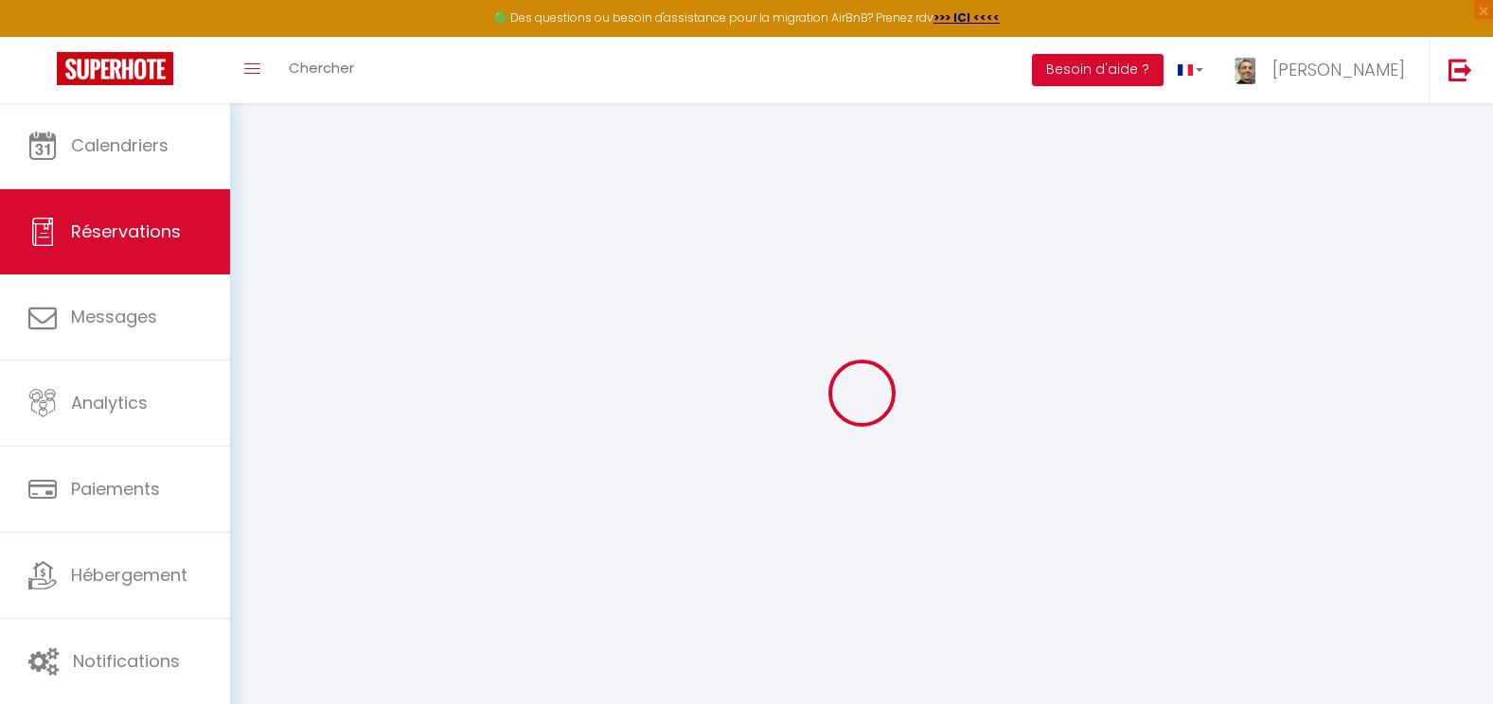
select select
checkbox input "false"
select select
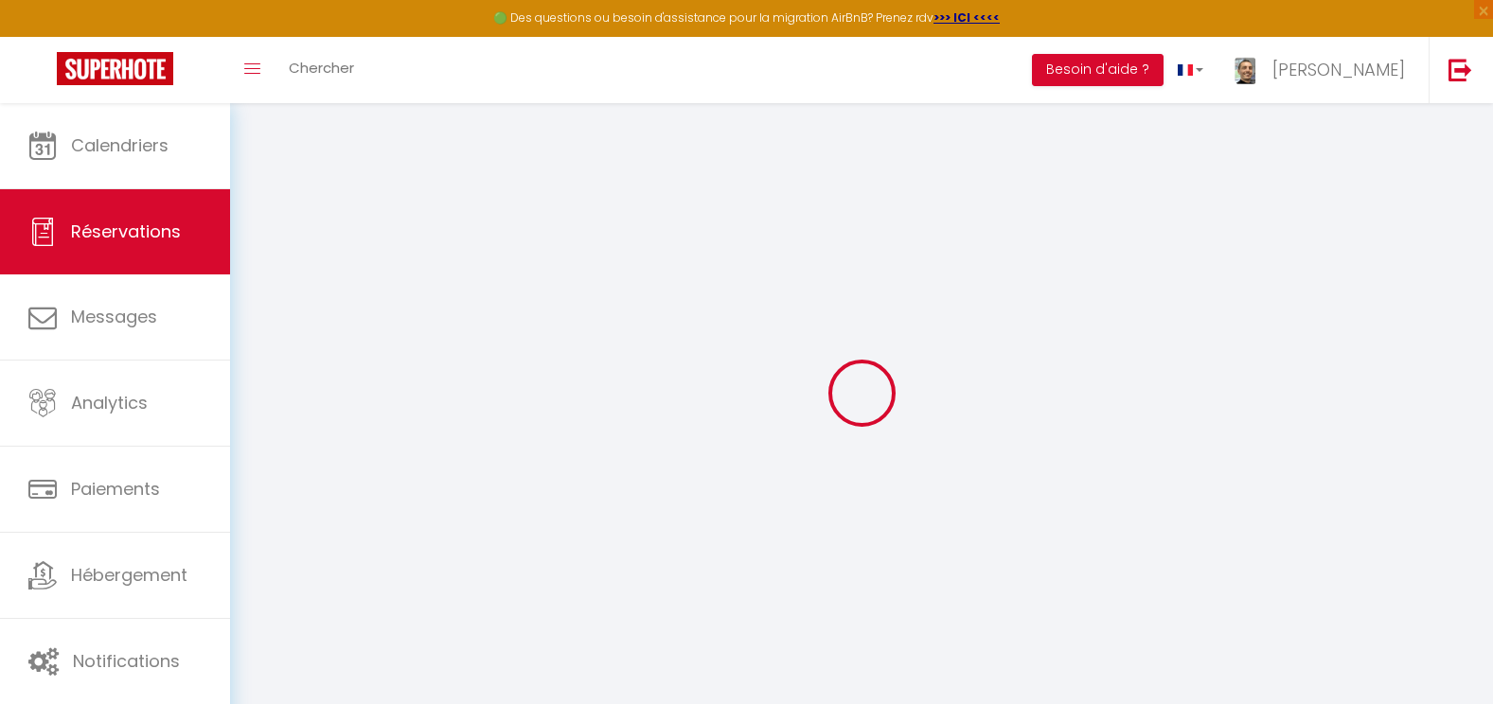
checkbox input "false"
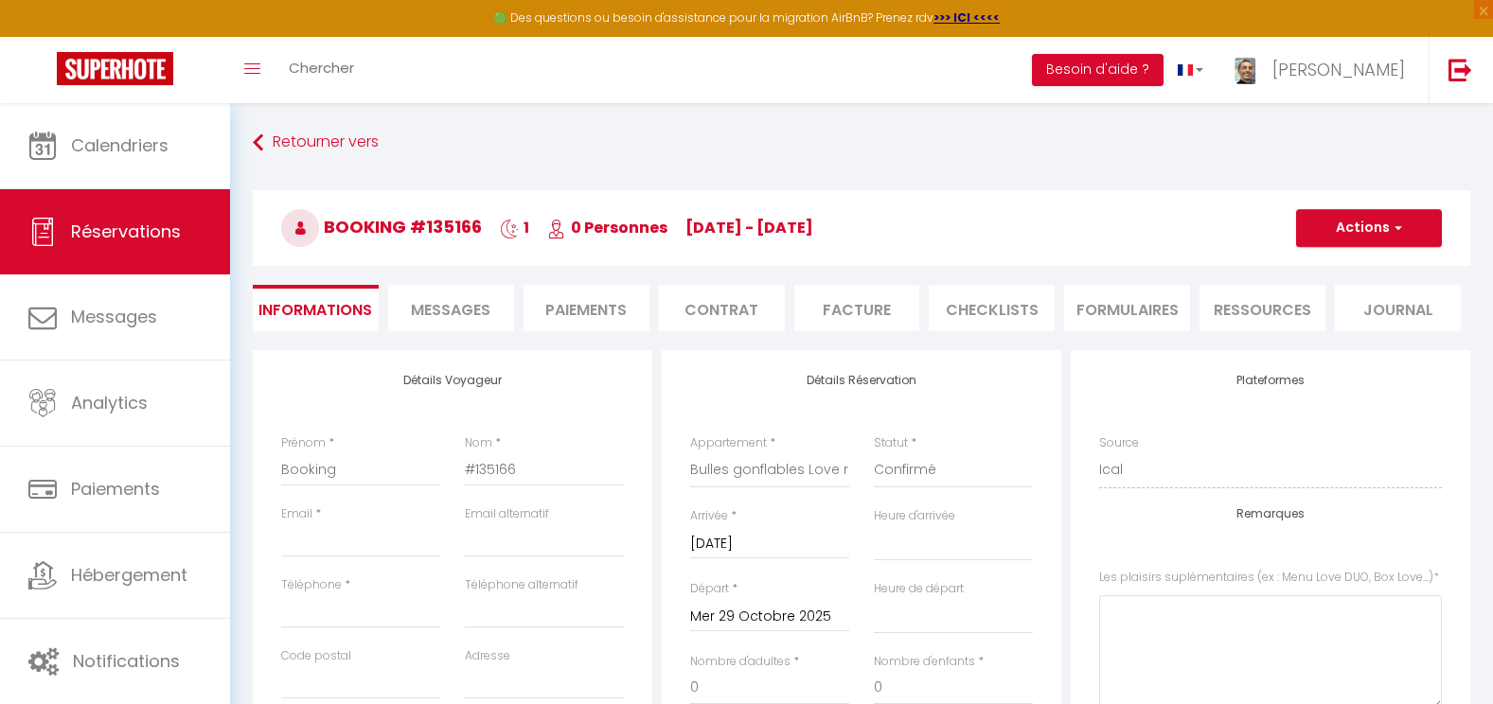
select select
checkbox input "false"
select select
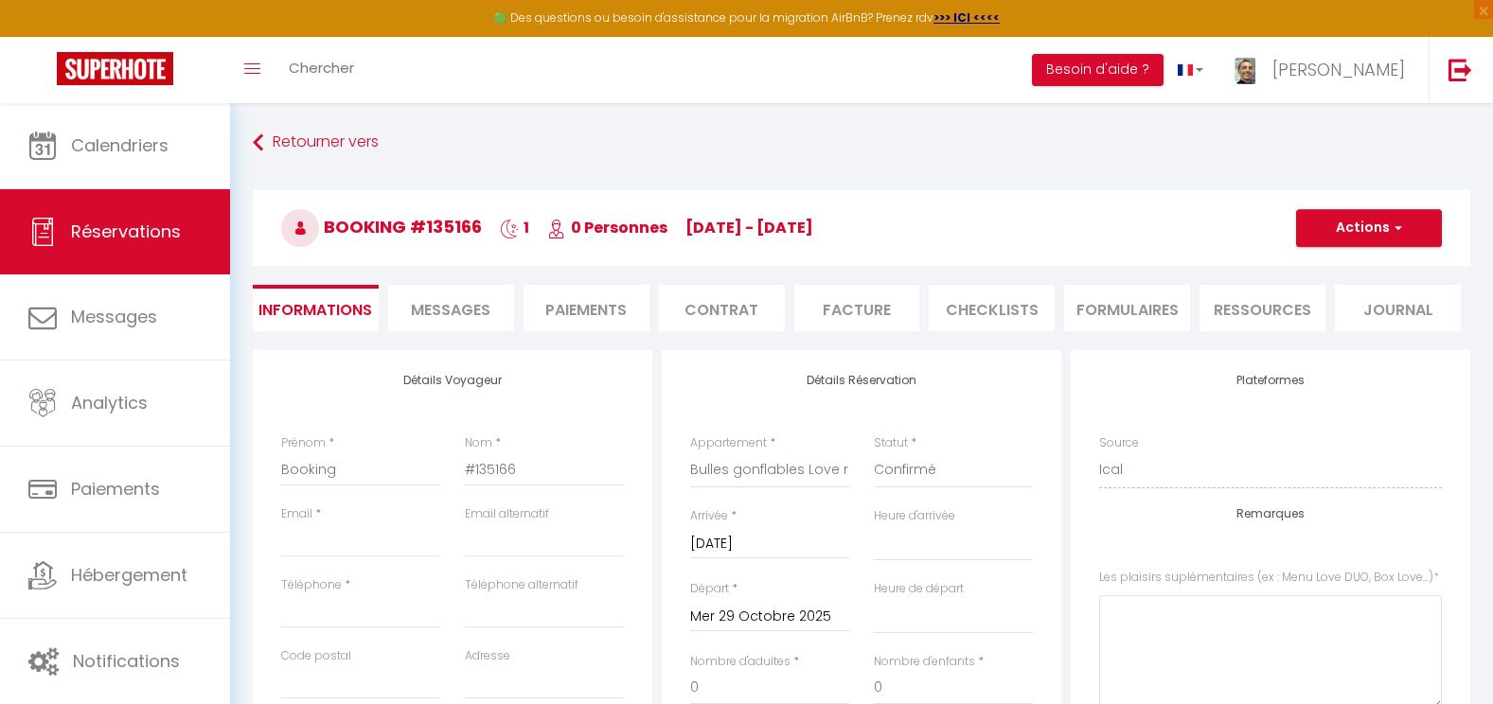
select select
checkbox input "false"
select select
checkbox input "false"
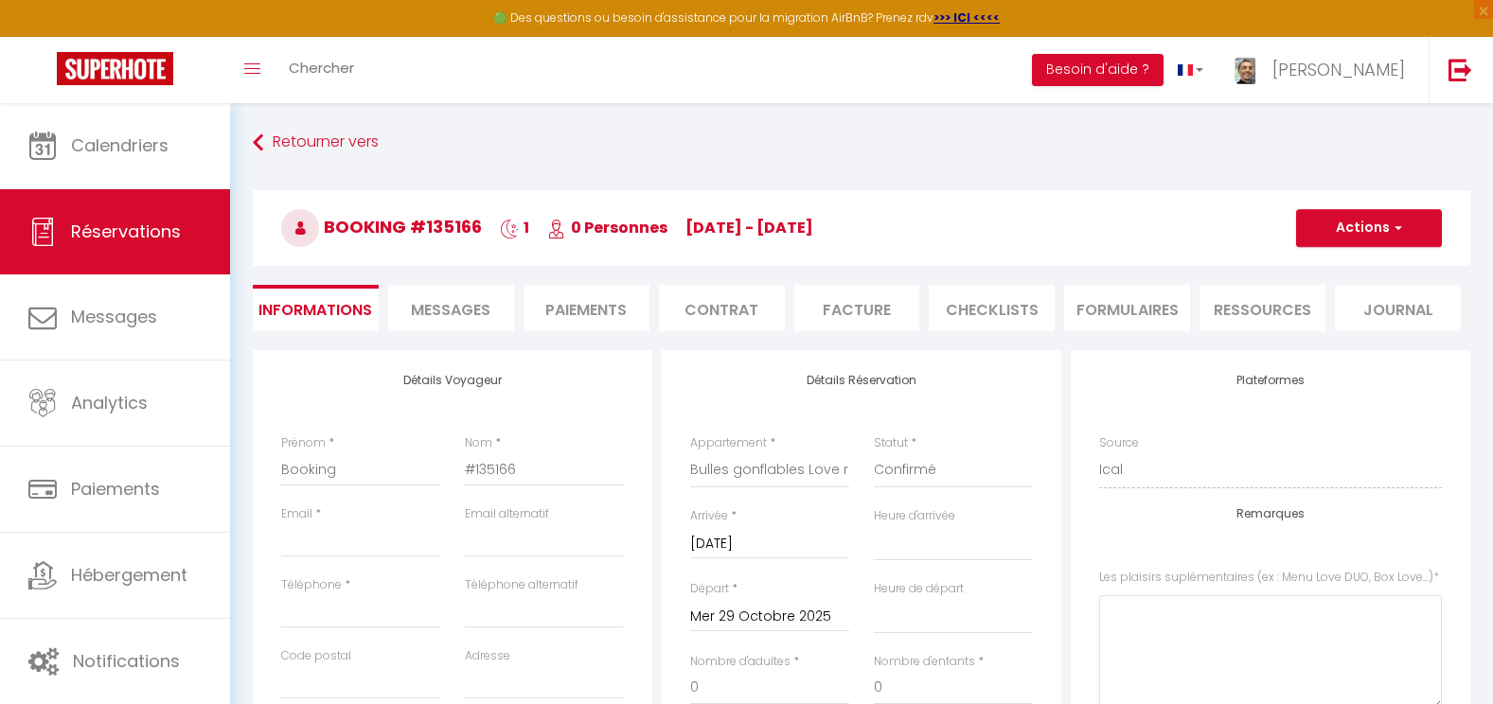
select select
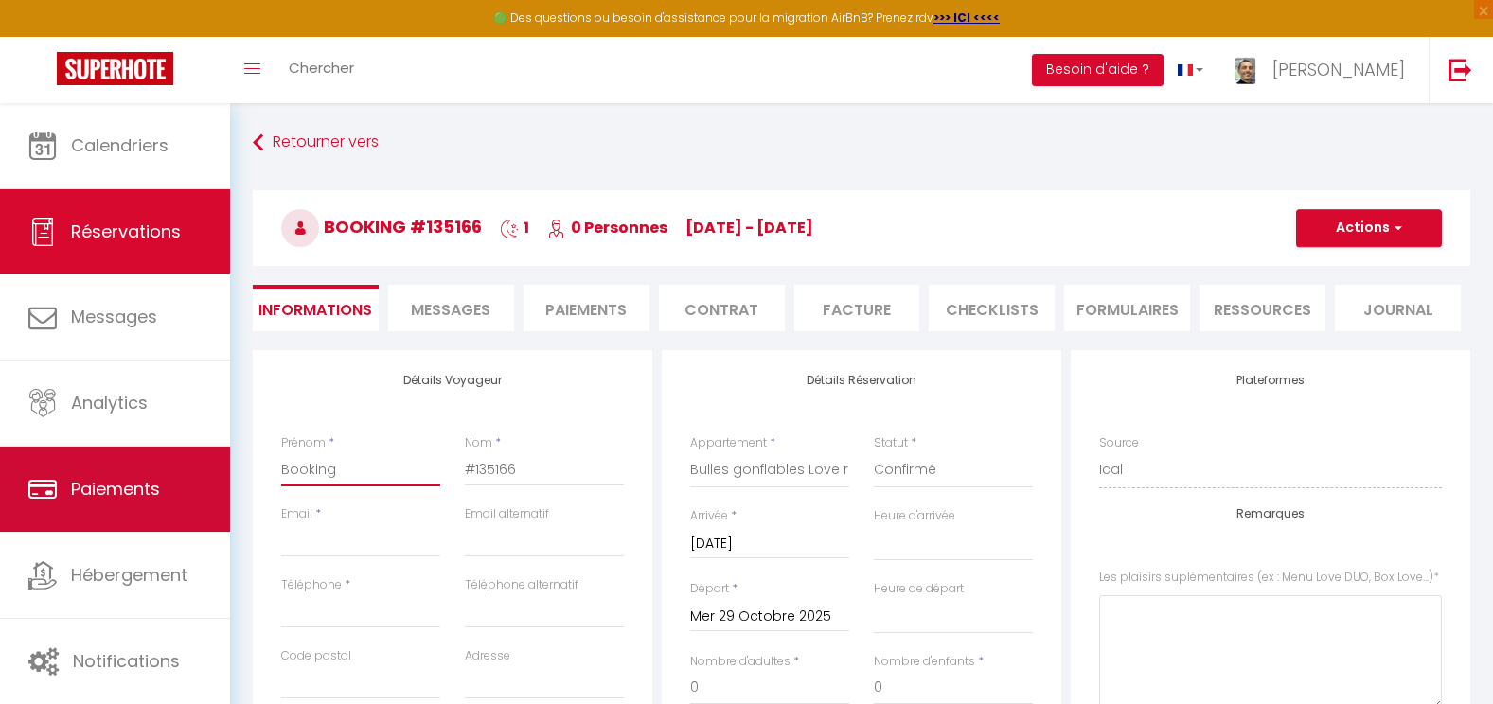
drag, startPoint x: 362, startPoint y: 479, endPoint x: 183, endPoint y: 454, distance: 180.6
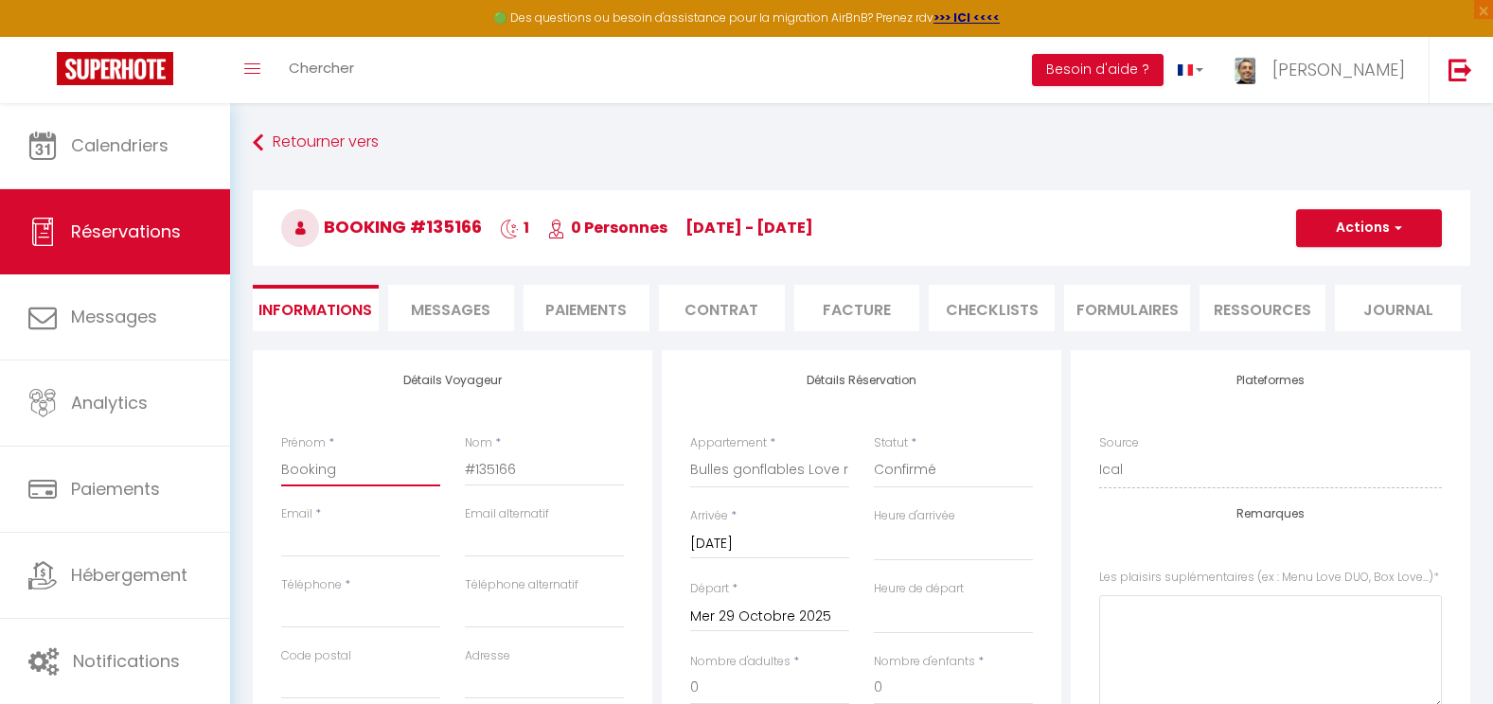
type input "M"
select select
checkbox input "false"
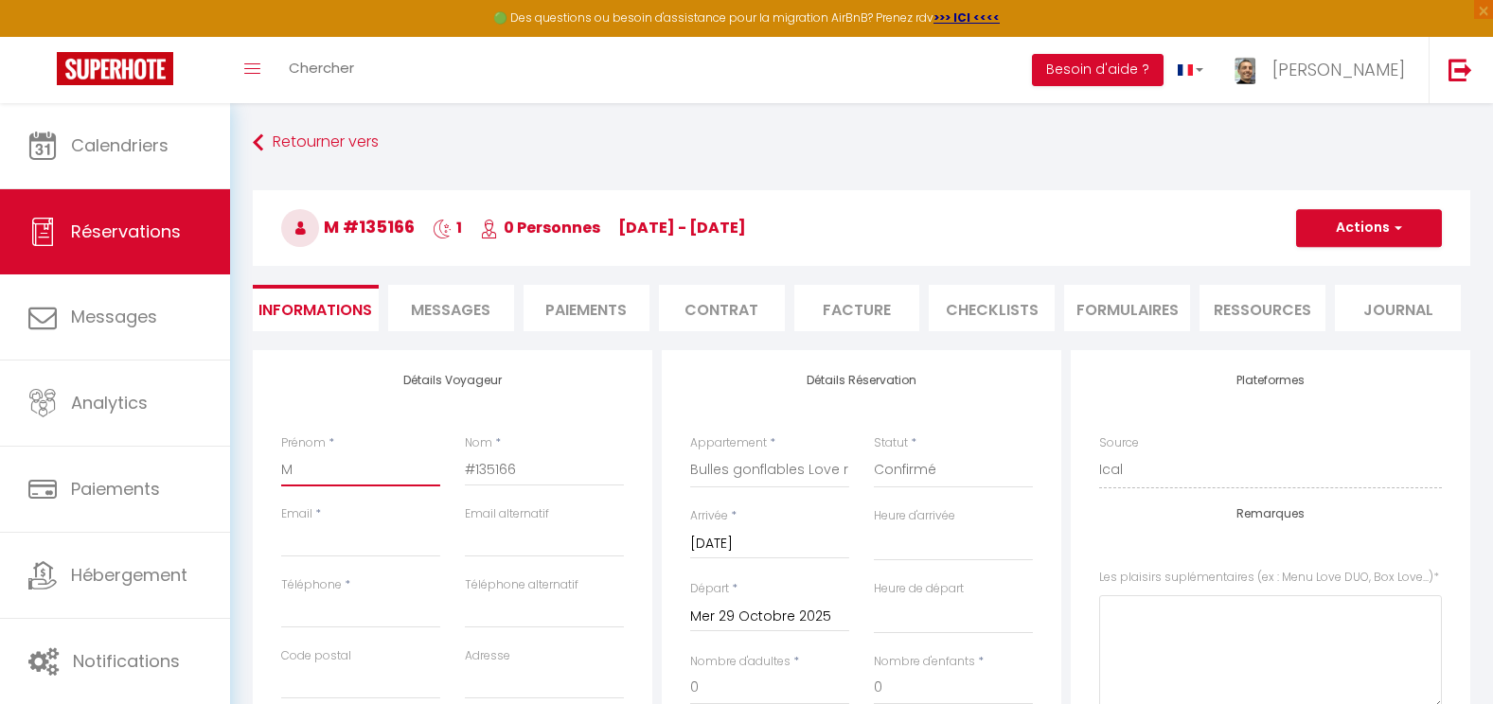
type input "Ma"
select select
checkbox input "false"
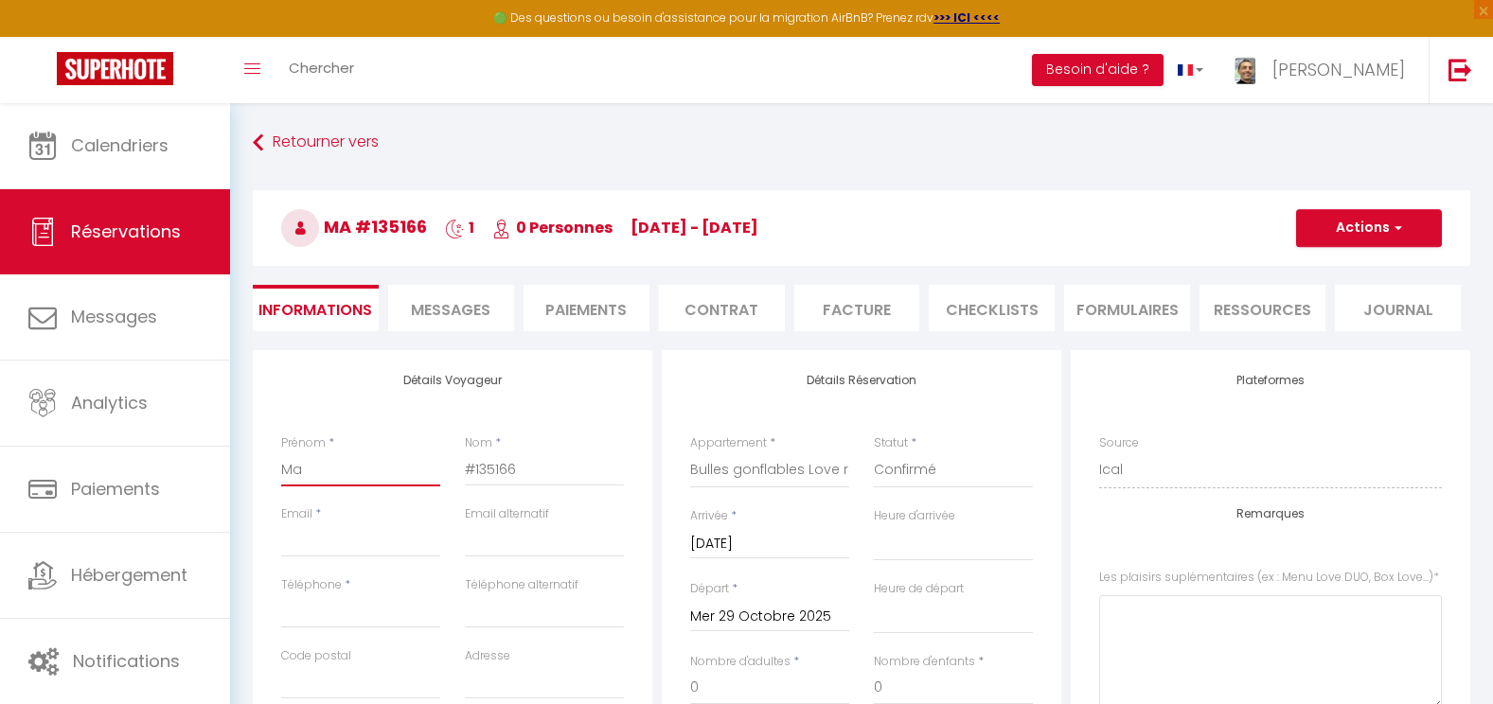
type input "Mar"
select select
checkbox input "false"
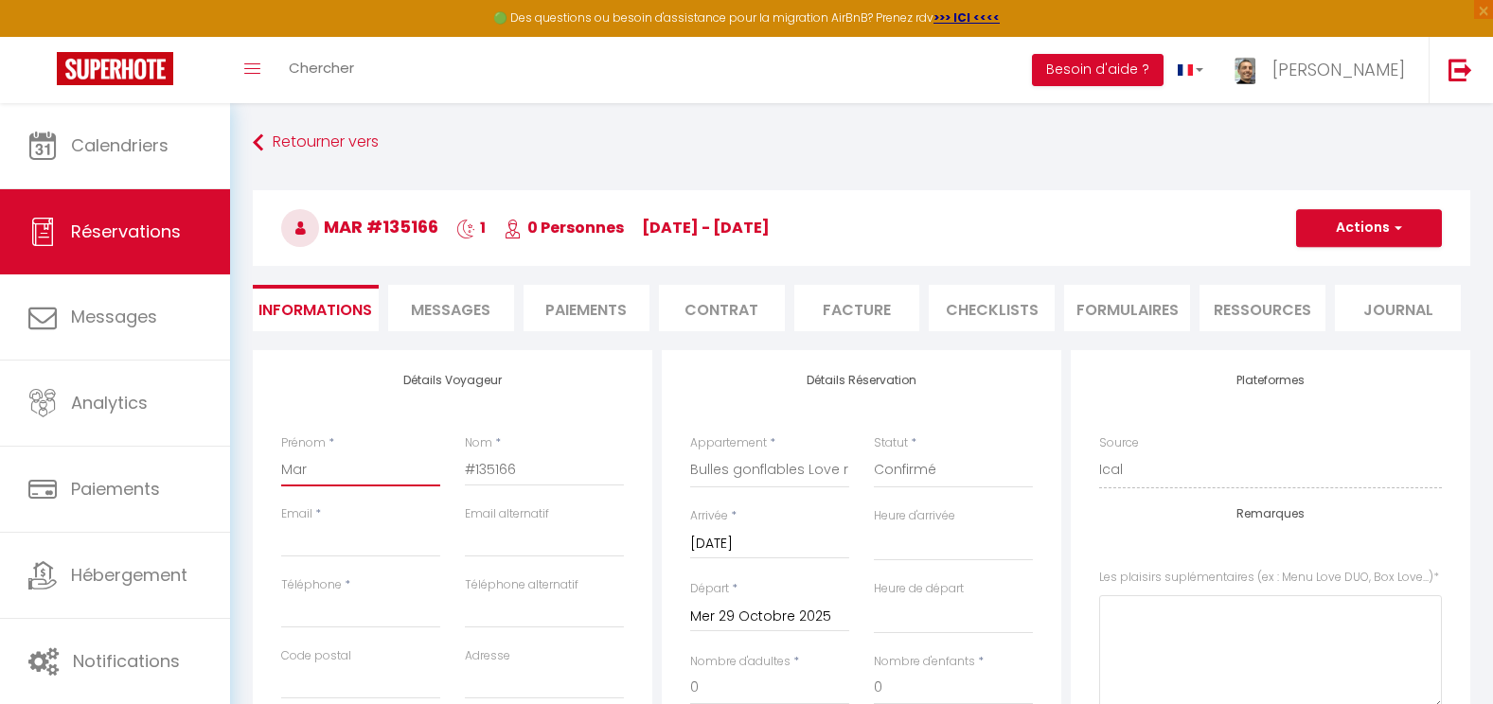
type input "Mart"
select select
checkbox input "false"
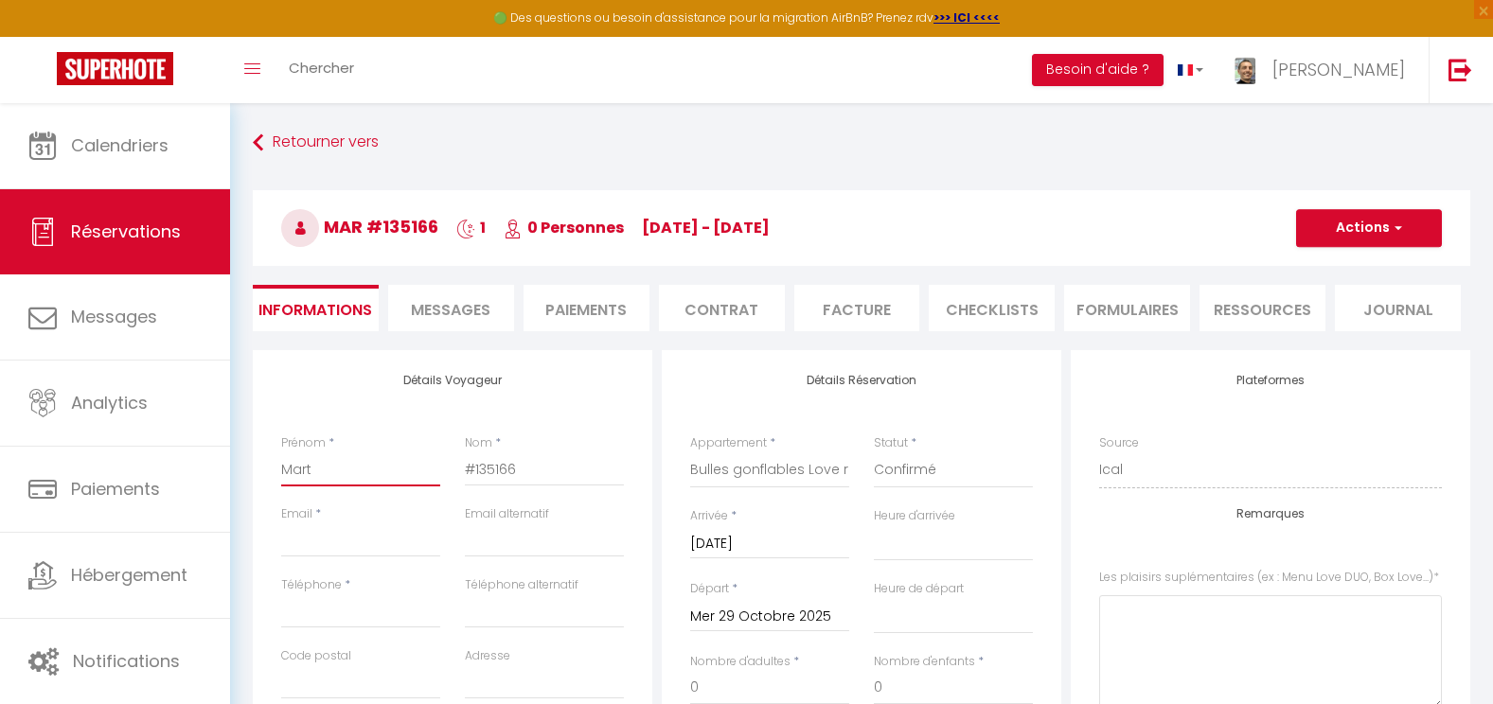
type input "Marti"
select select
checkbox input "false"
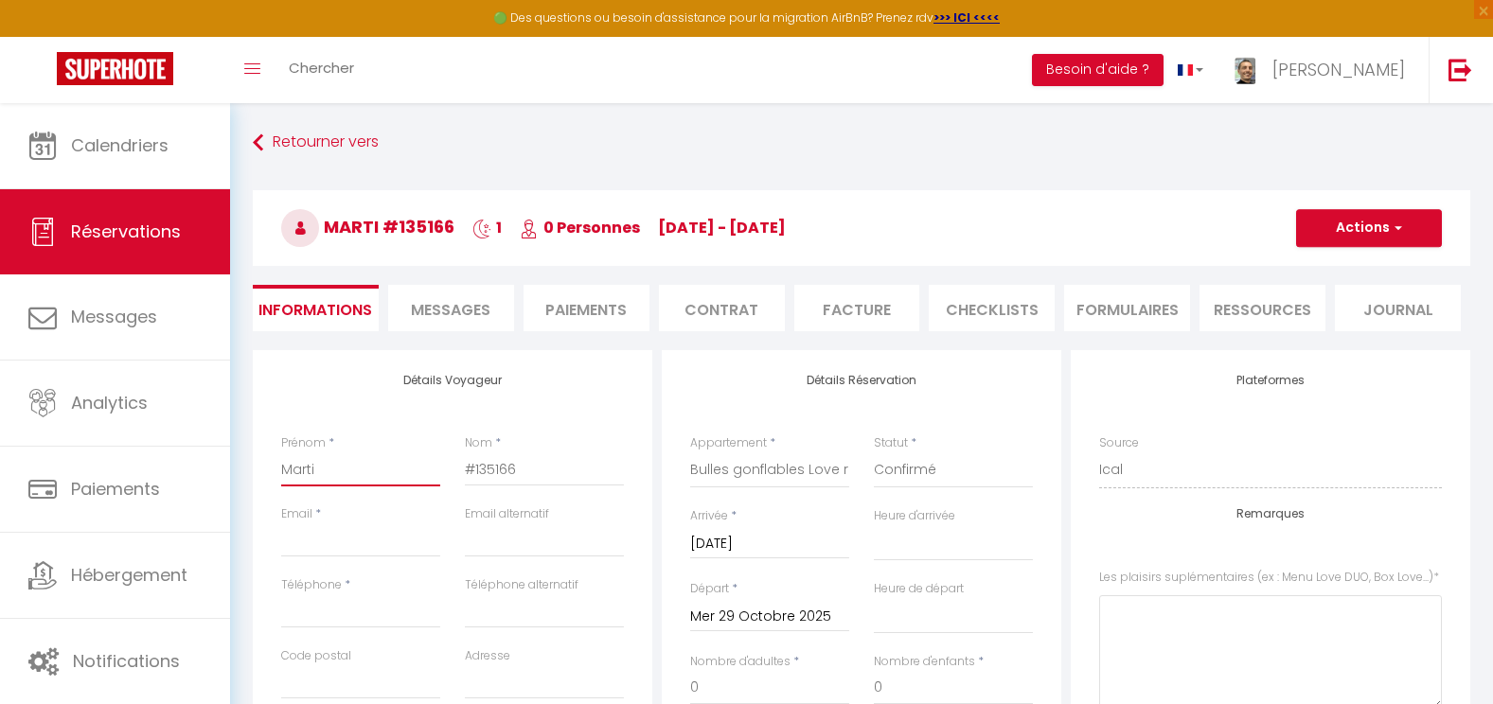
type input "[PERSON_NAME]"
select select
checkbox input "false"
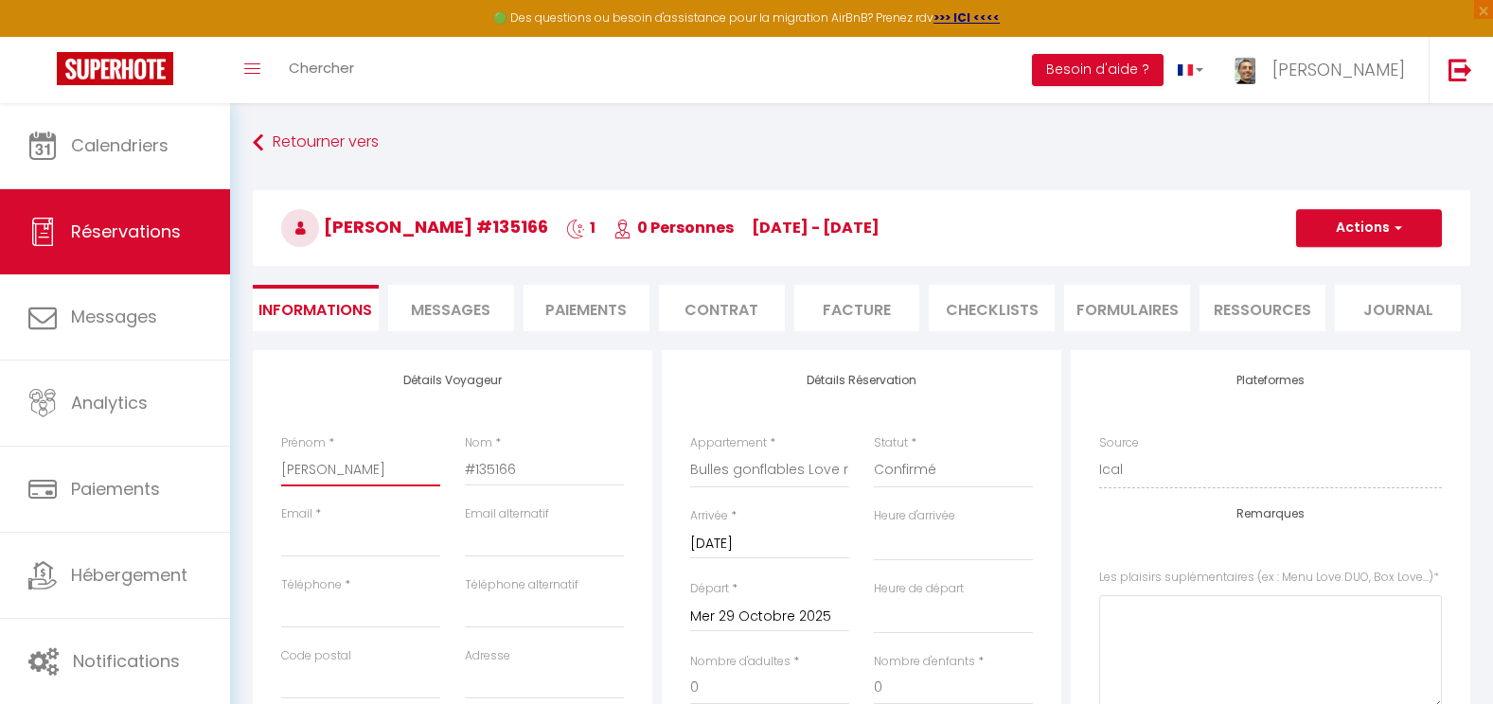
type input "[PERSON_NAME]"
select select
checkbox input "false"
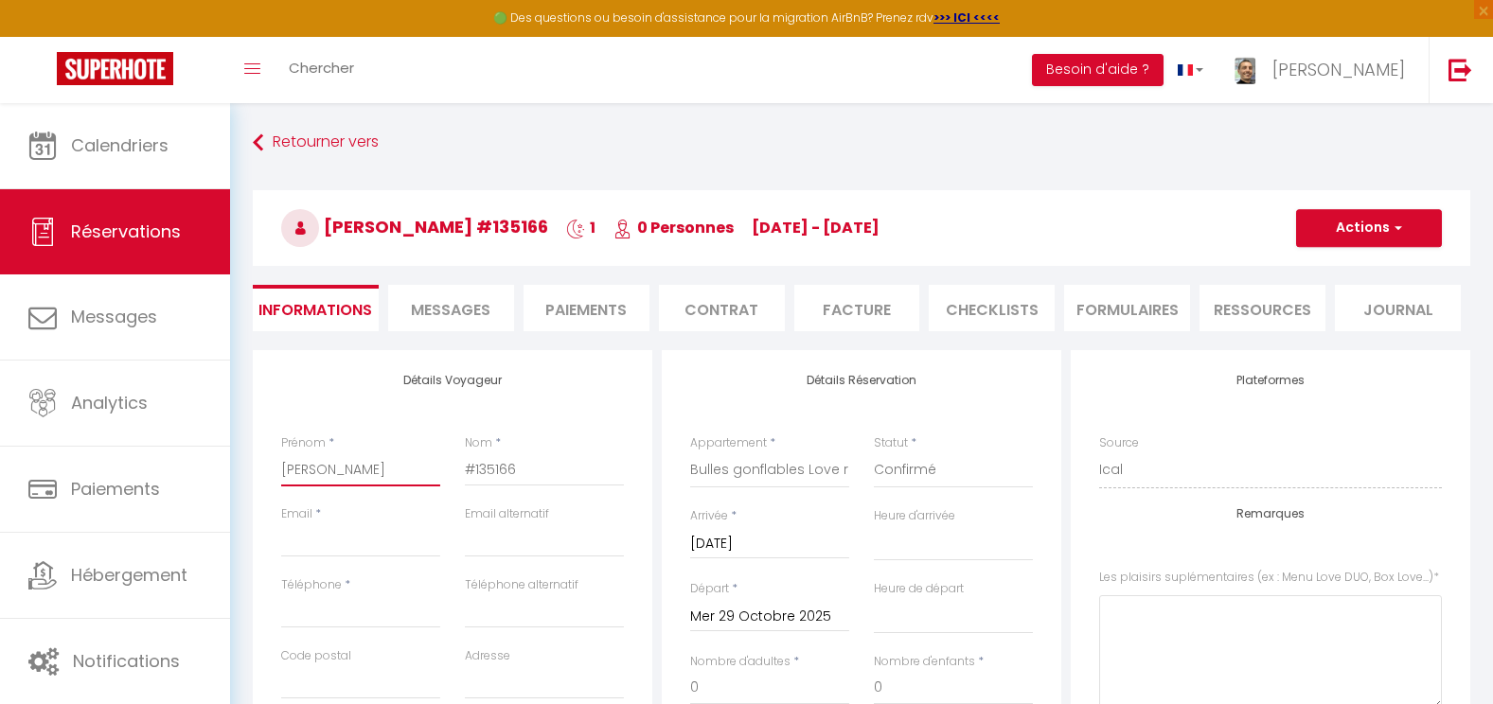
type input "[PERSON_NAME]"
drag, startPoint x: 523, startPoint y: 472, endPoint x: 432, endPoint y: 464, distance: 91.3
click at [432, 464] on div "Prénom * Martin Nom * #135166" at bounding box center [452, 470] width 367 height 71
type input "R"
select select
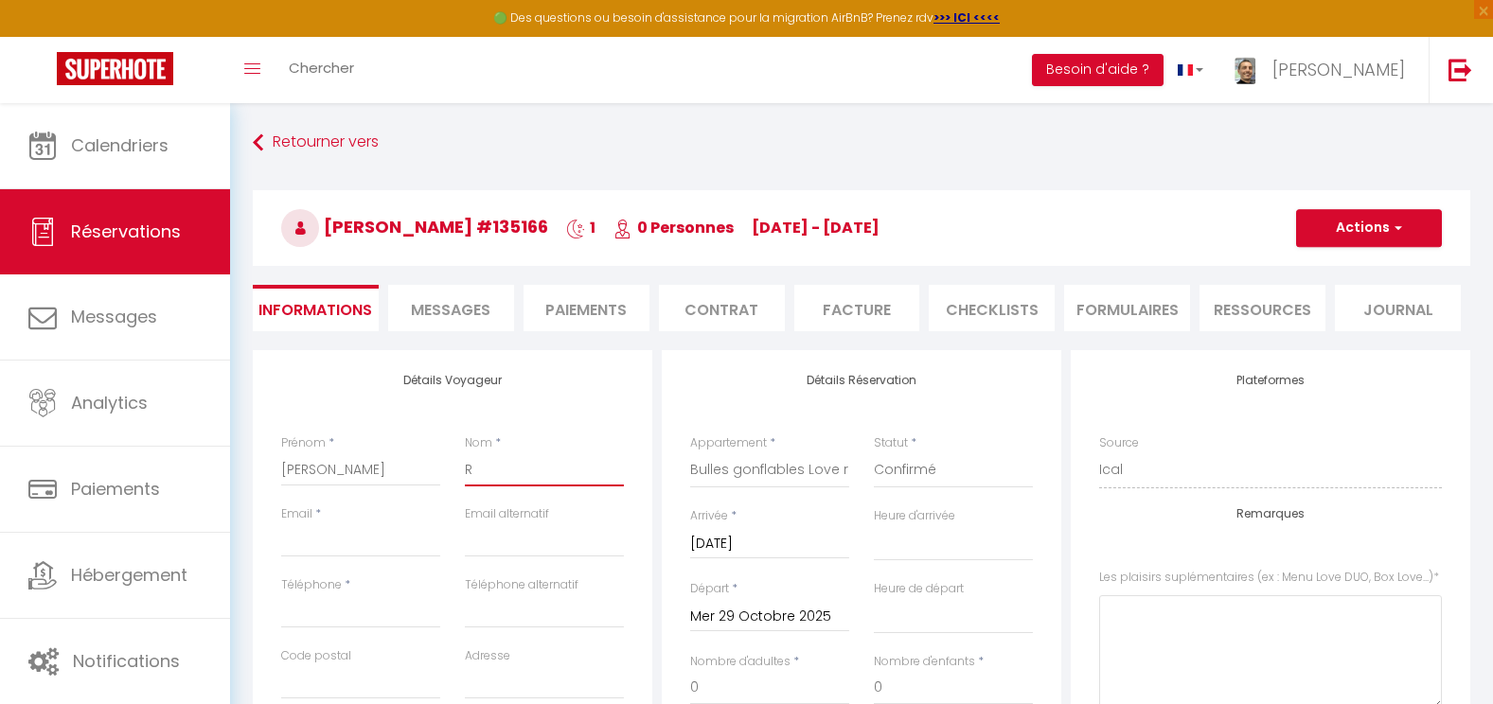
select select
checkbox input "false"
type input "RI"
select select
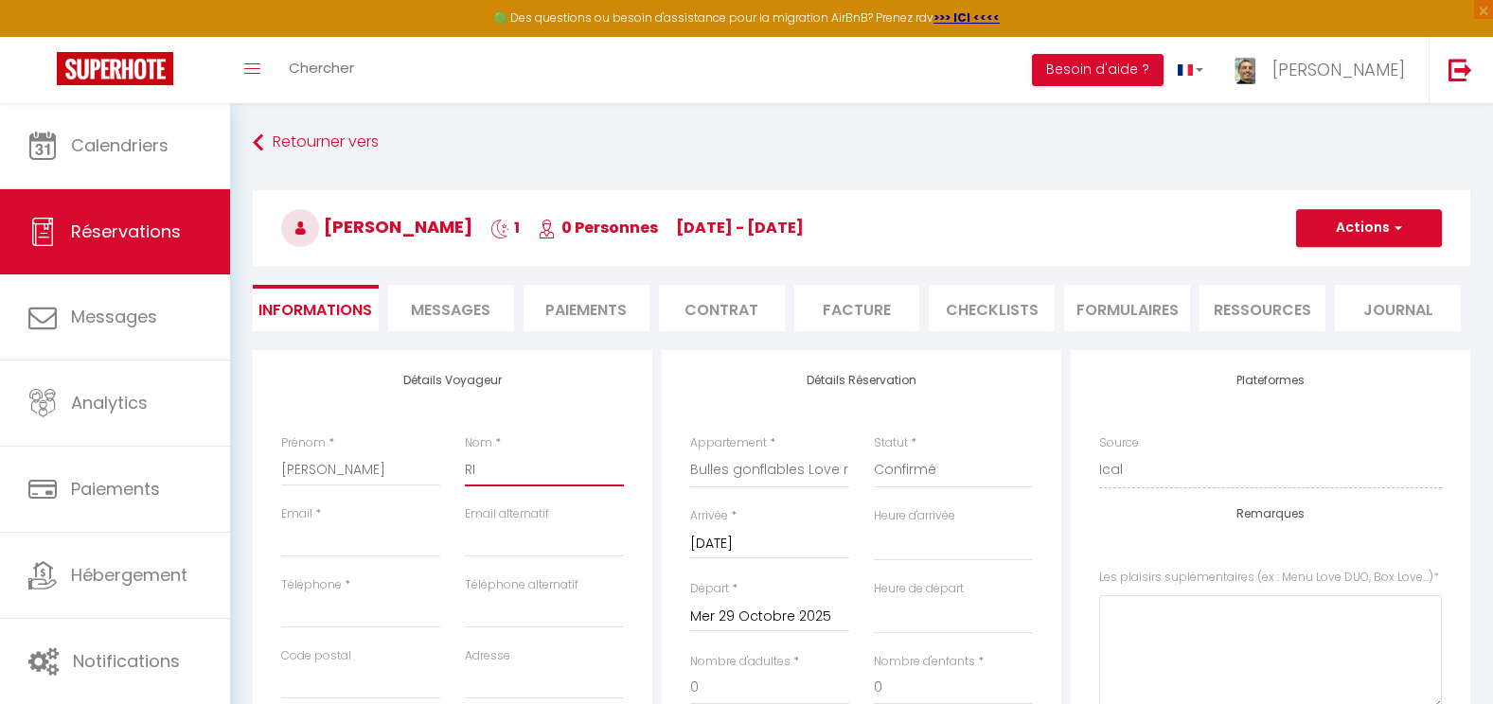
select select
checkbox input "false"
type input "RIB"
select select
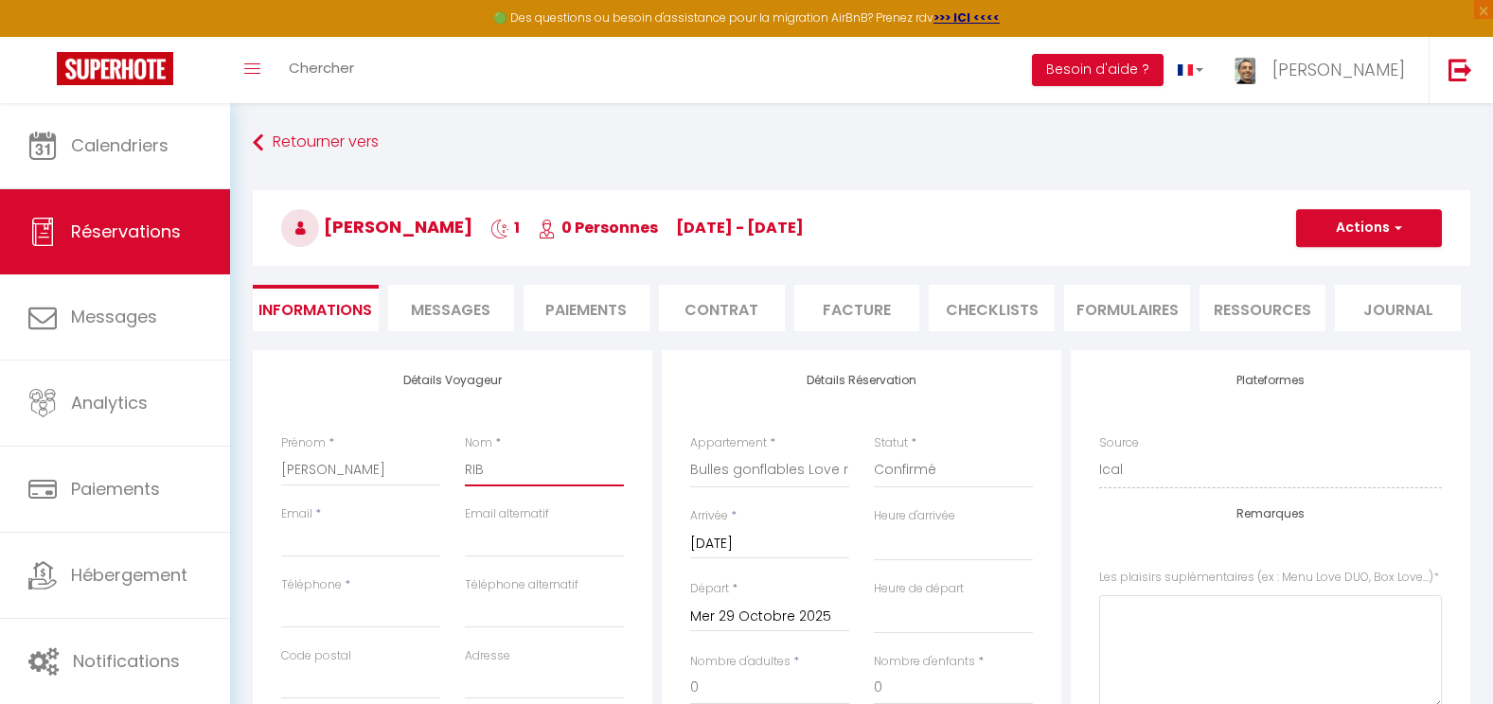
select select
checkbox input "false"
type input "RIBR"
select select
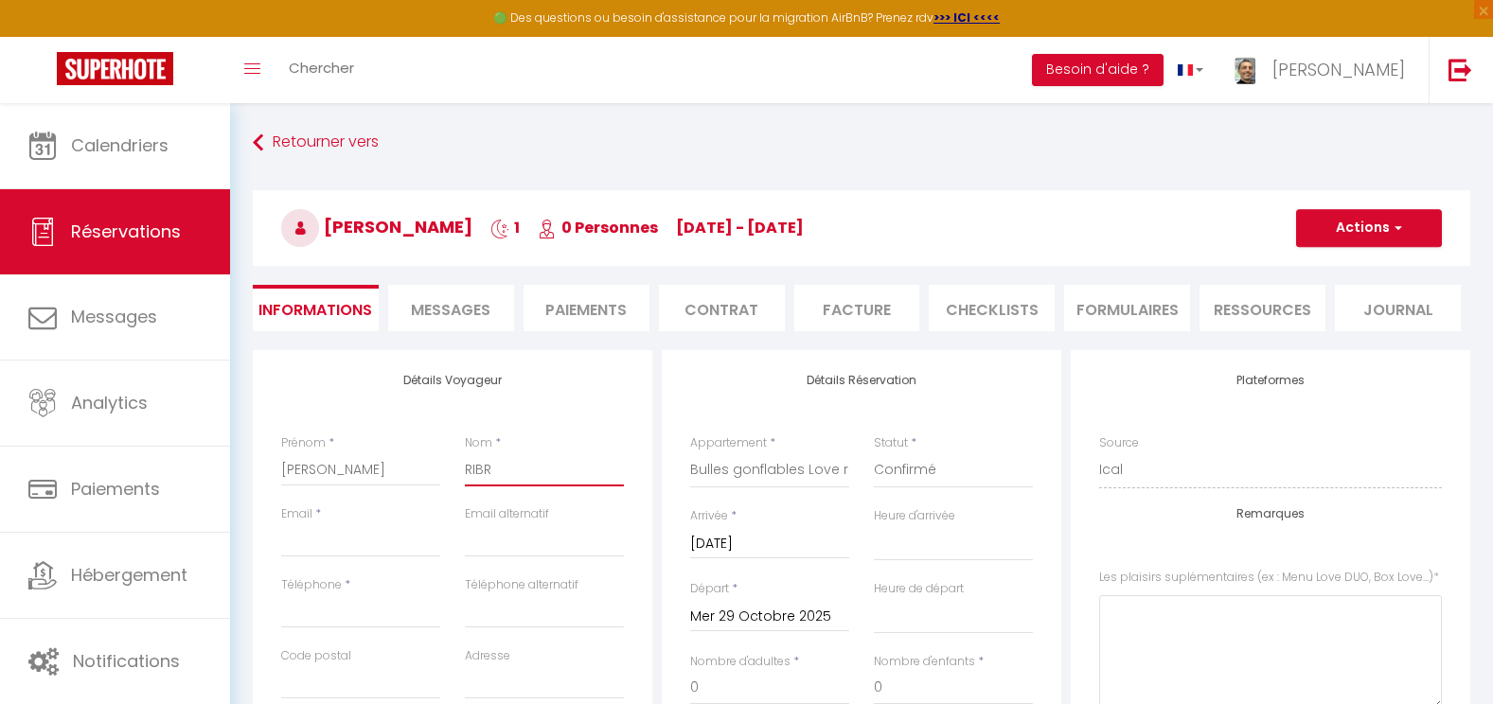
select select
checkbox input "false"
type input "RIBRE"
select select
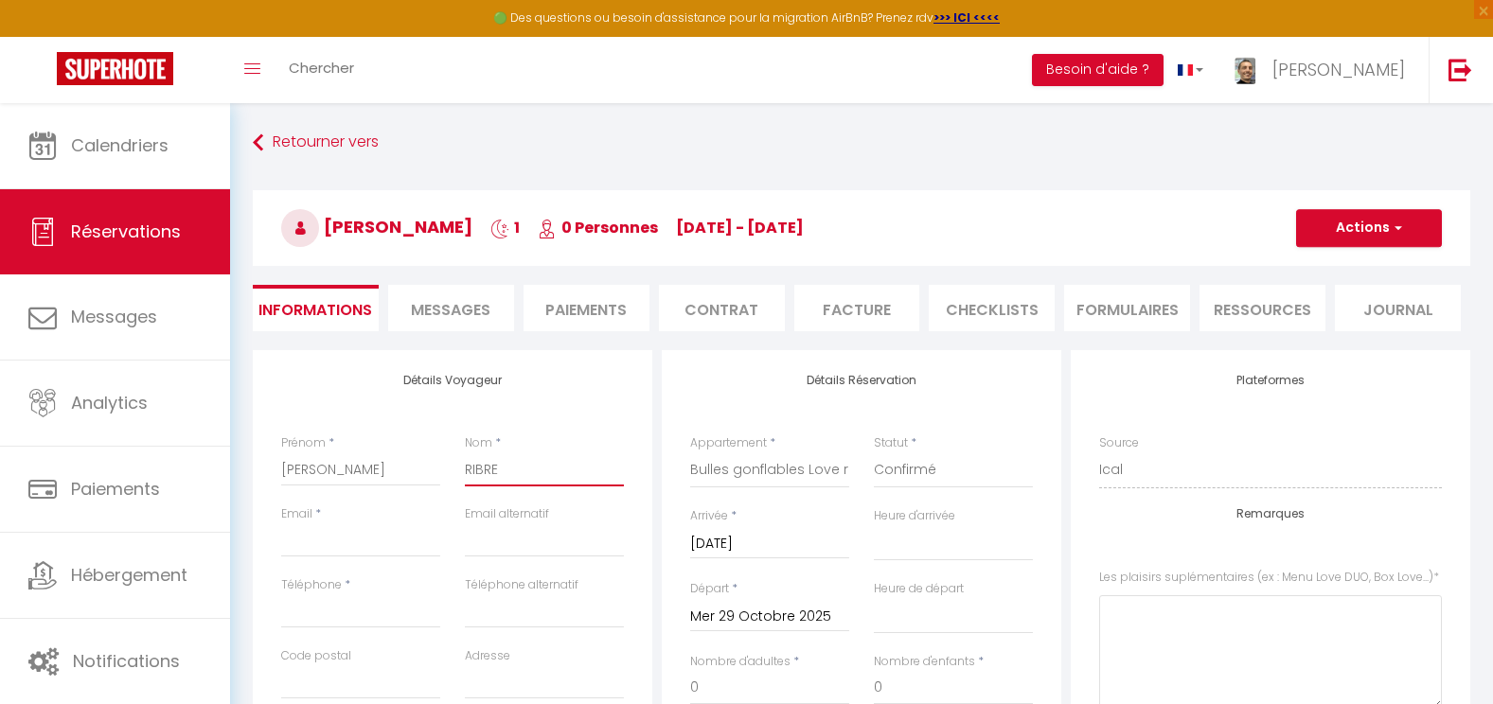
select select
checkbox input "false"
type input "RIBREA"
select select
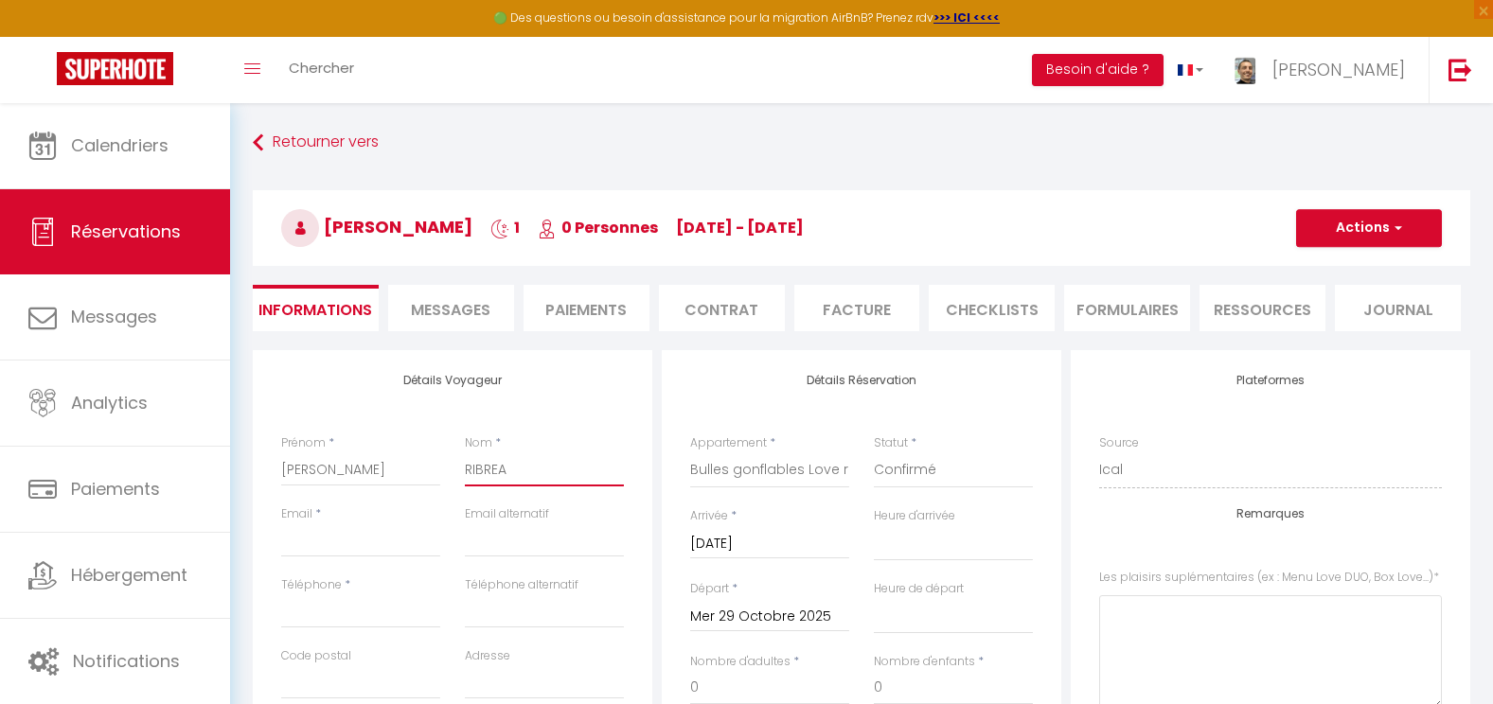
select select
checkbox input "false"
type input "RIBREAU"
select select
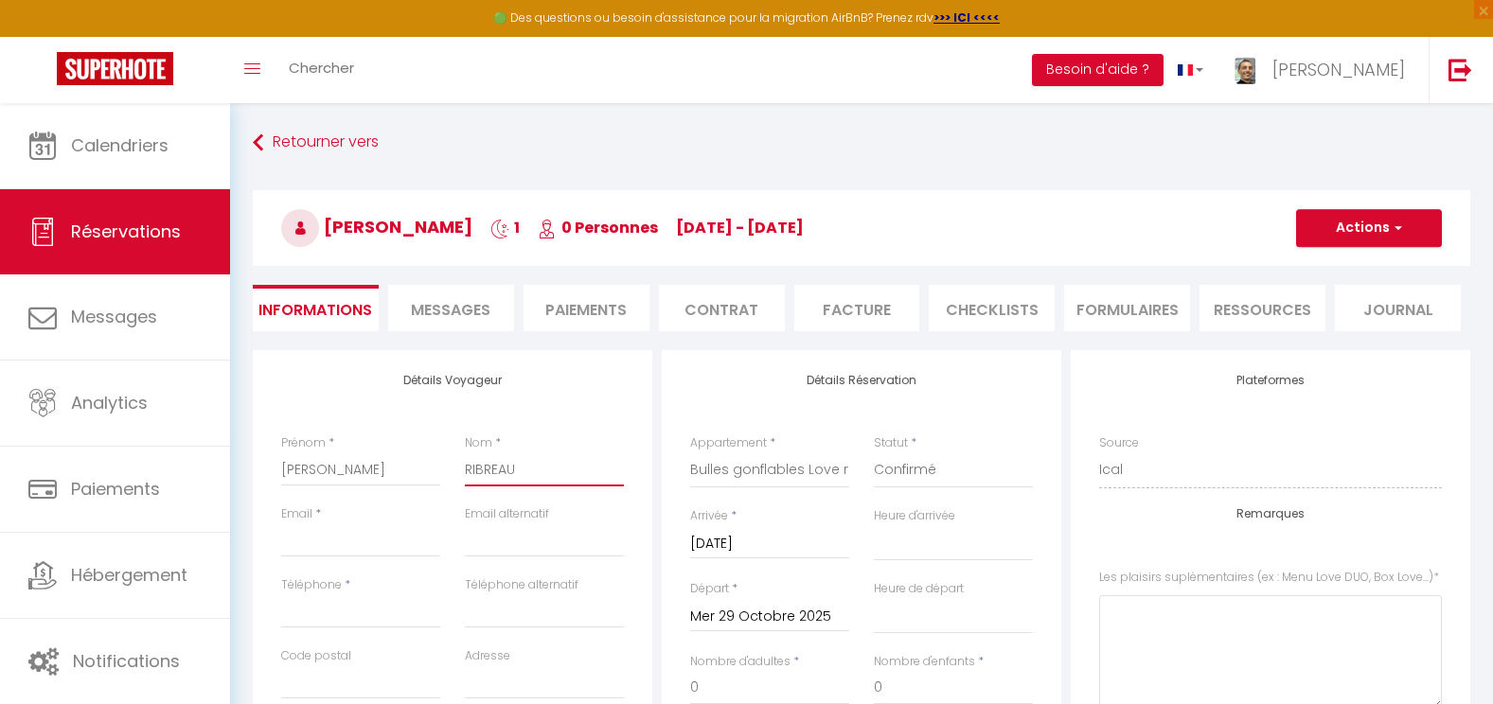
select select
checkbox input "false"
type input "RIBREAU"
click at [337, 541] on input "Email client" at bounding box center [360, 541] width 159 height 34
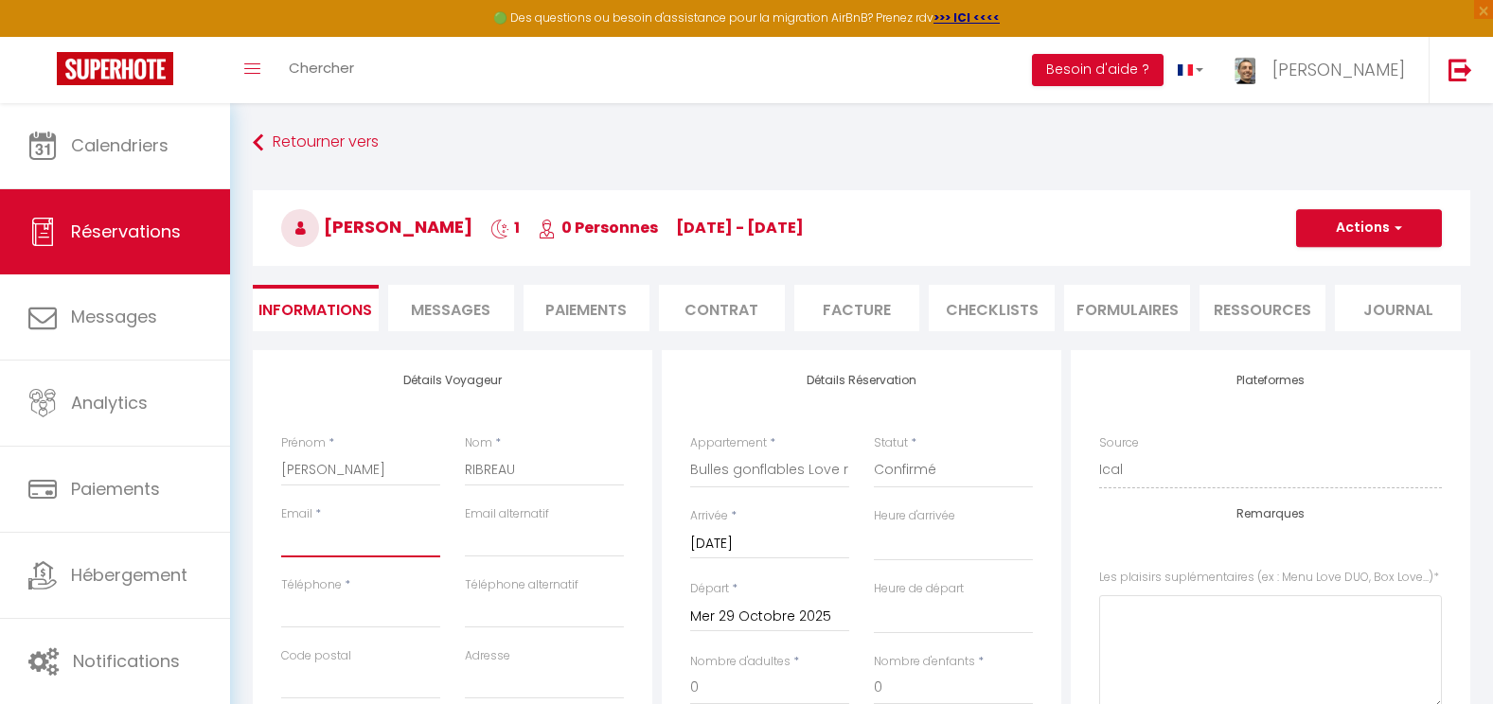
type input "m"
select select
checkbox input "false"
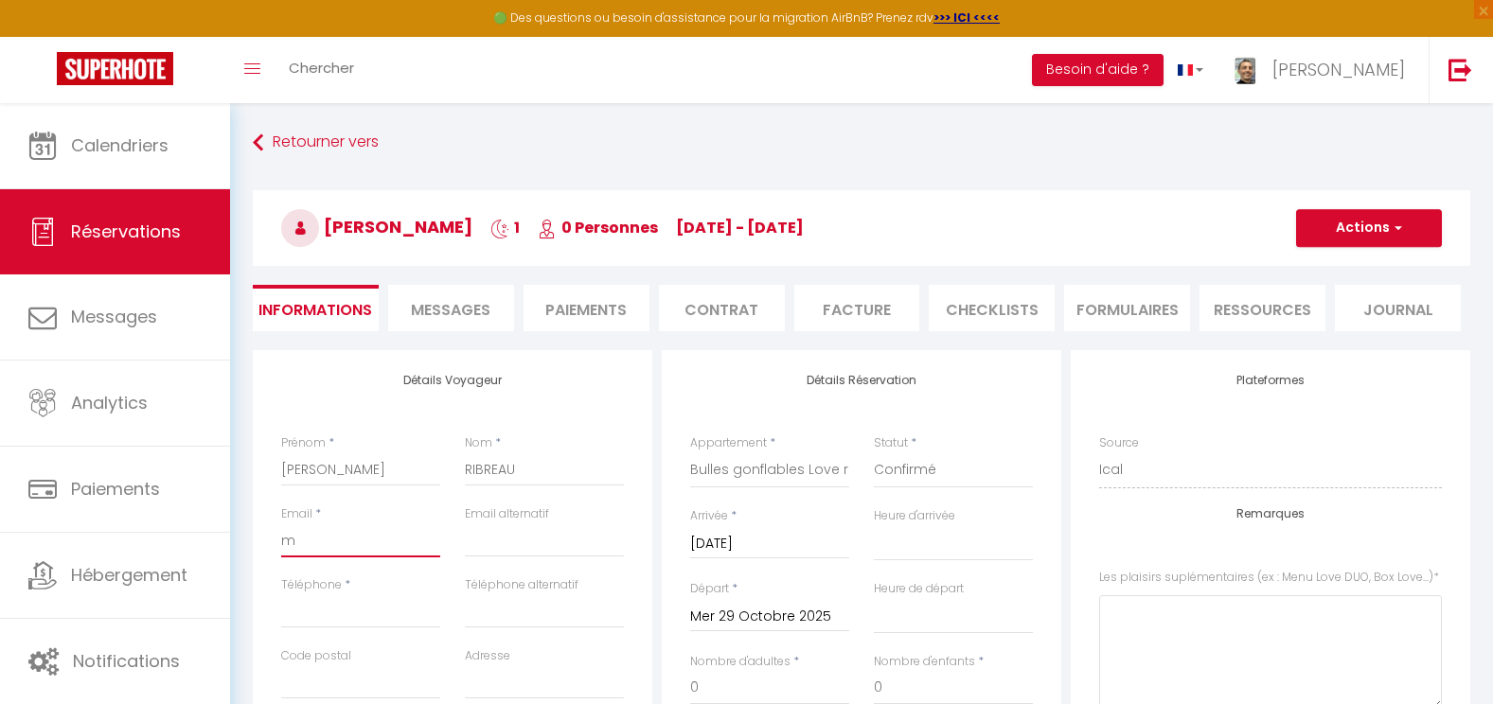
type input "ma"
select select
checkbox input "false"
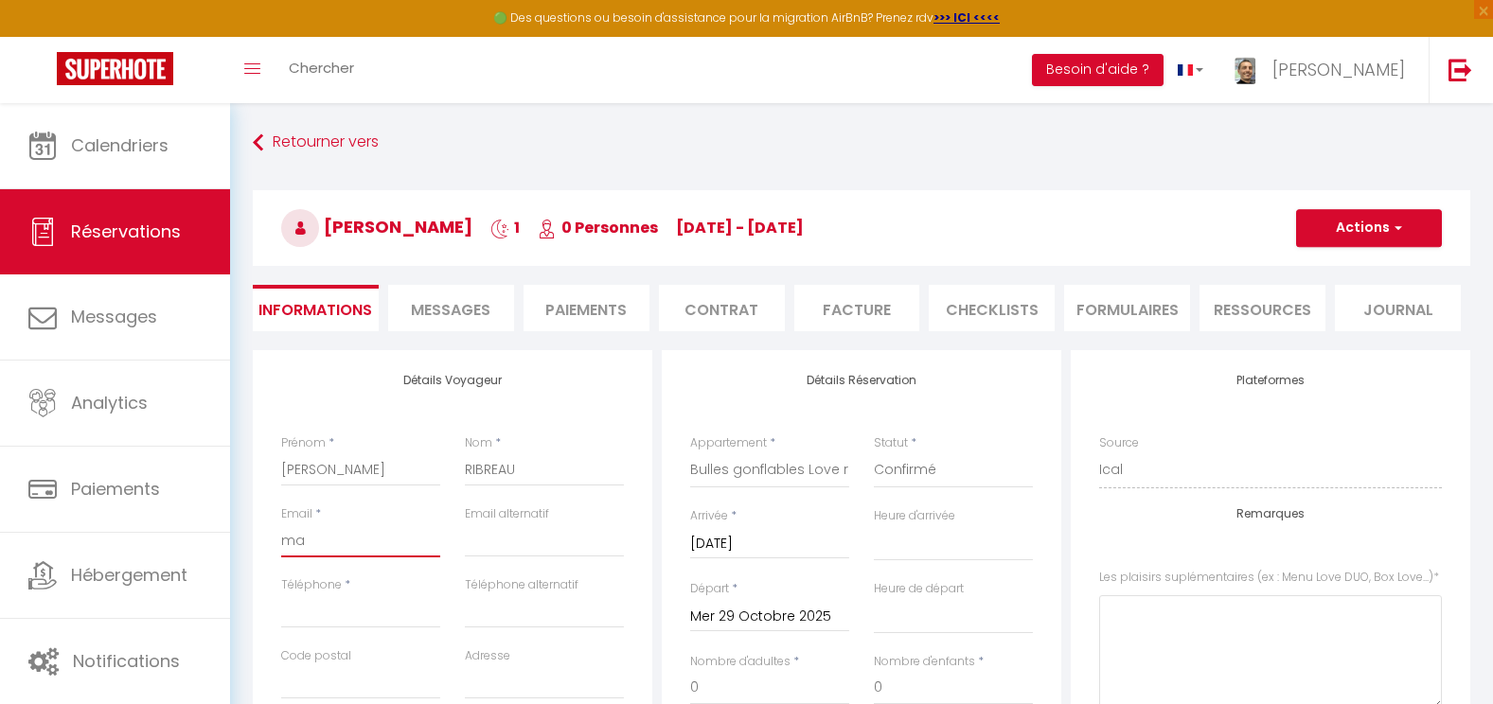
type input "mar"
select select
checkbox input "false"
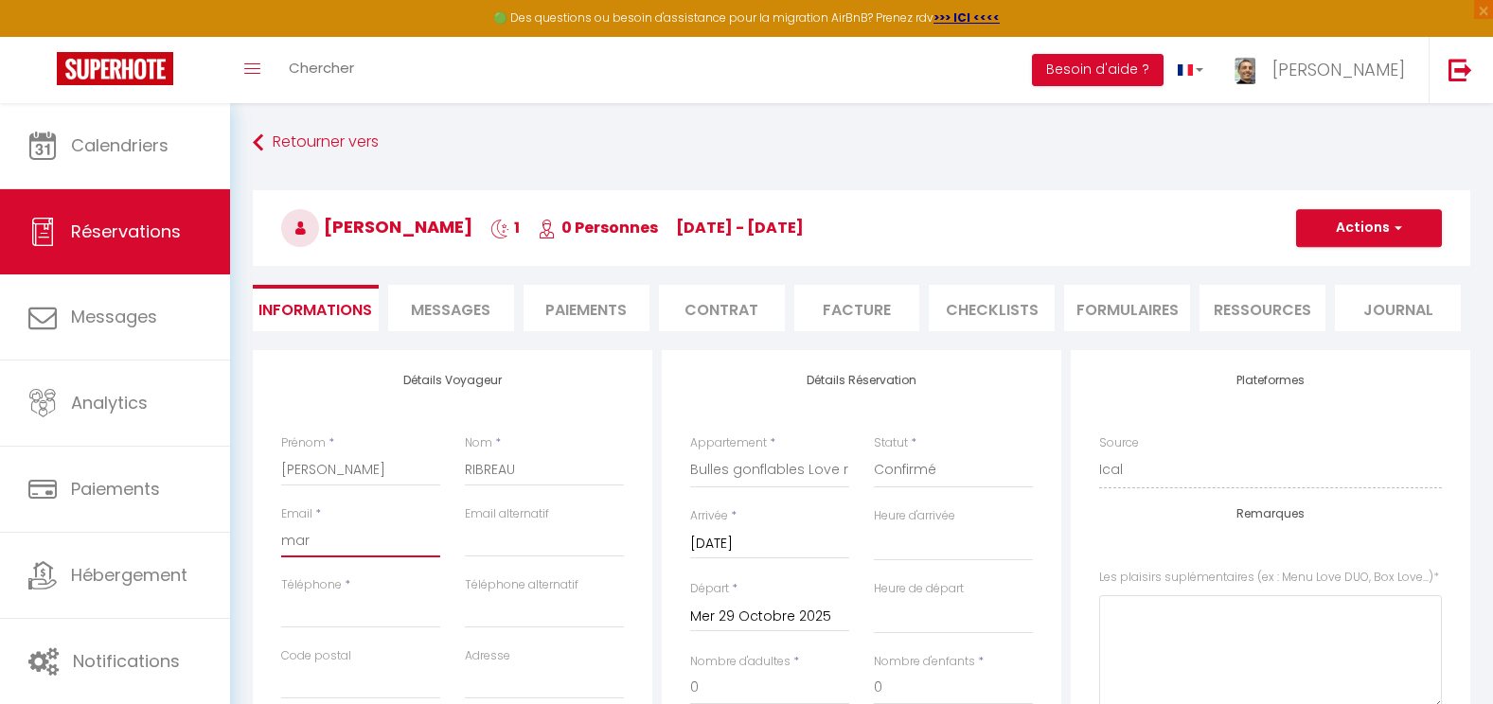
type input "mart"
select select
checkbox input "false"
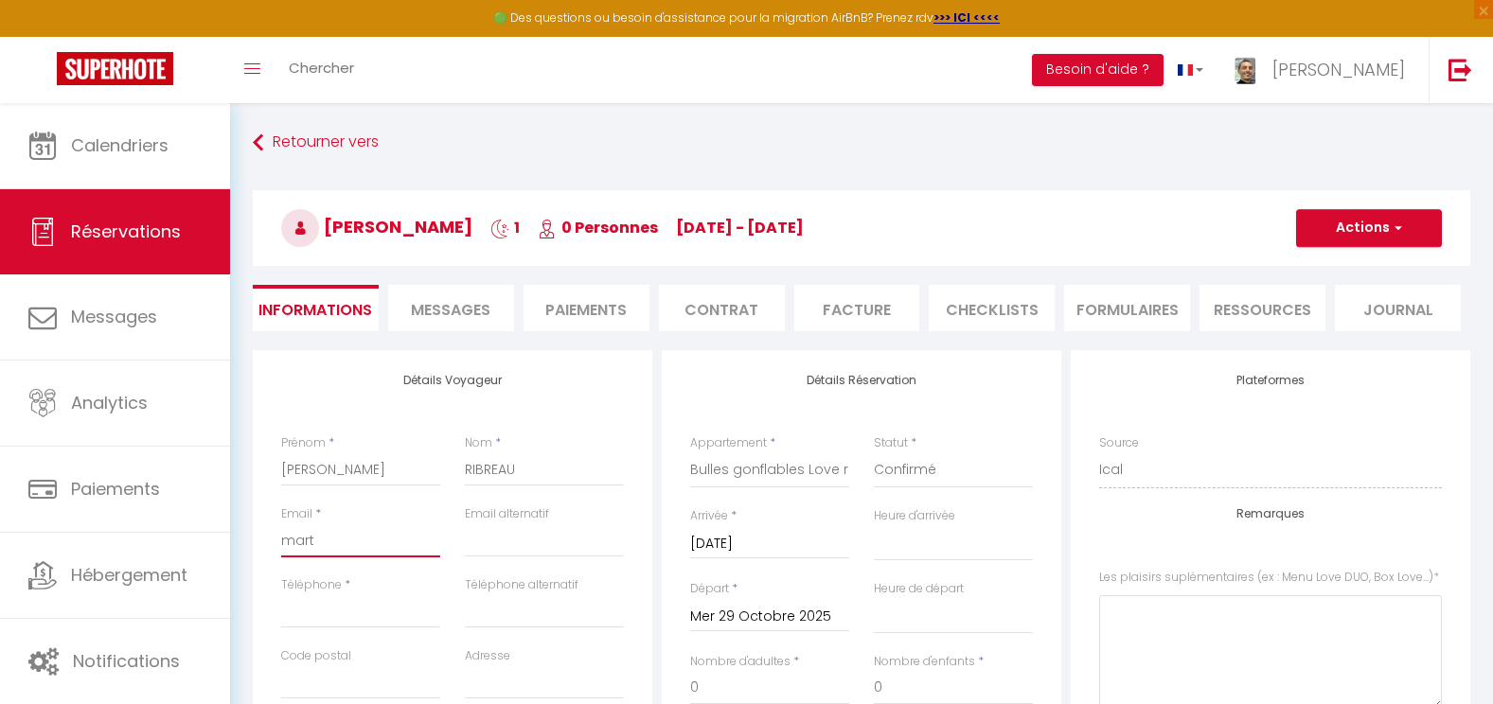
type input "marti"
select select
click at [352, 611] on input "Téléphone" at bounding box center [360, 612] width 159 height 34
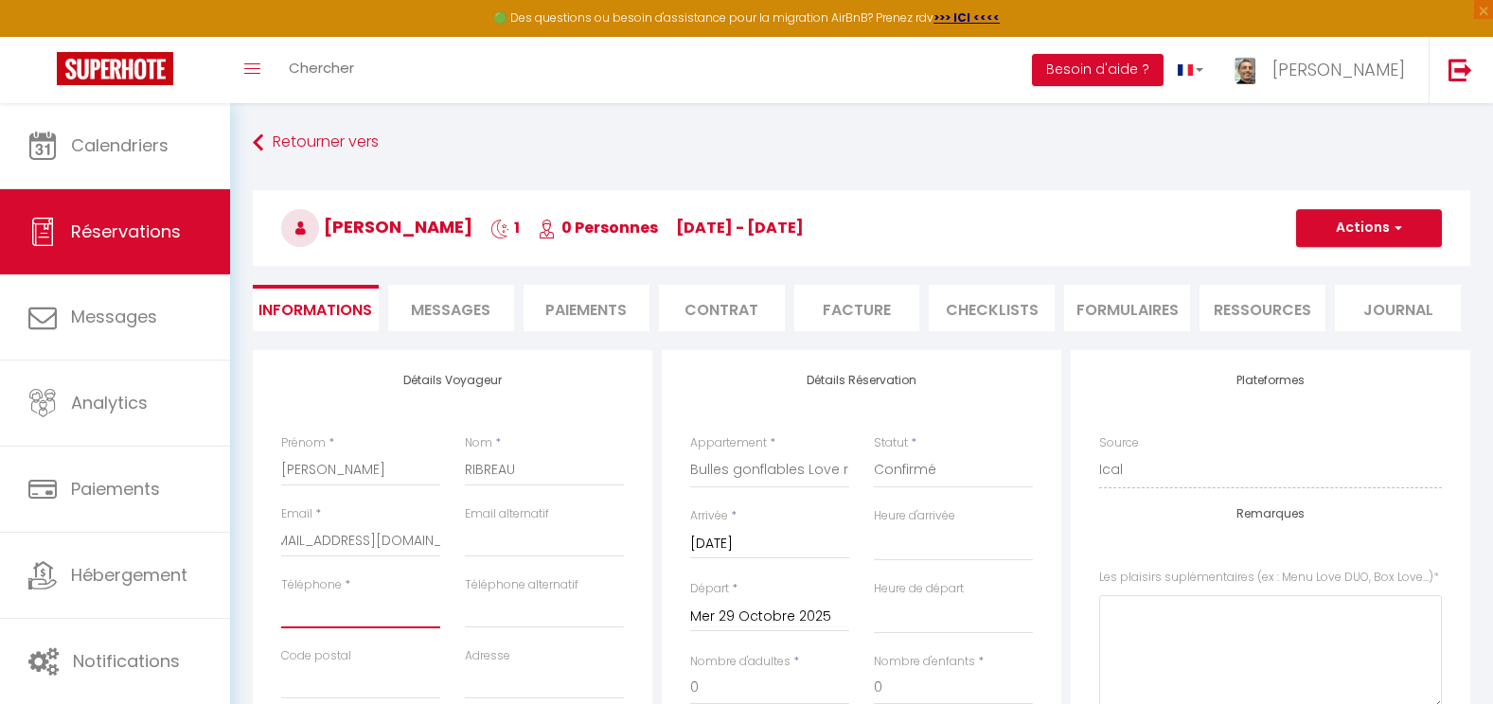
scroll to position [0, 0]
click at [293, 694] on input "Code postal" at bounding box center [360, 683] width 159 height 34
click at [484, 698] on input "Adresse" at bounding box center [544, 683] width 159 height 34
click at [508, 628] on input "Téléphone alternatif" at bounding box center [544, 612] width 159 height 34
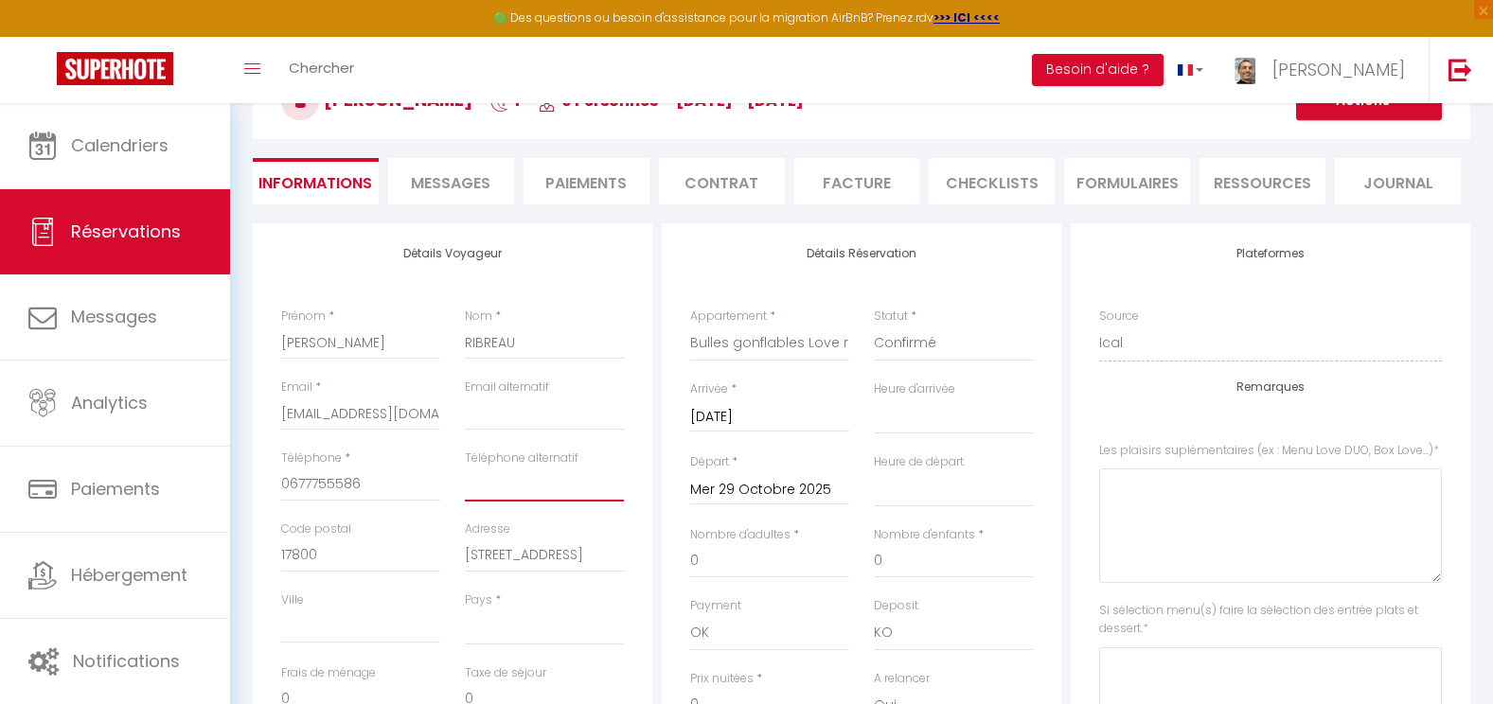
scroll to position [128, 0]
click at [311, 619] on input "Ville" at bounding box center [360, 626] width 159 height 34
click at [489, 632] on select "France Portugal Afghanistan Albania Algeria American Samoa Andorra Angola Angui…" at bounding box center [544, 627] width 159 height 36
click at [465, 609] on select "France Portugal Afghanistan Albania Algeria American Samoa Andorra Angola Angui…" at bounding box center [544, 627] width 159 height 36
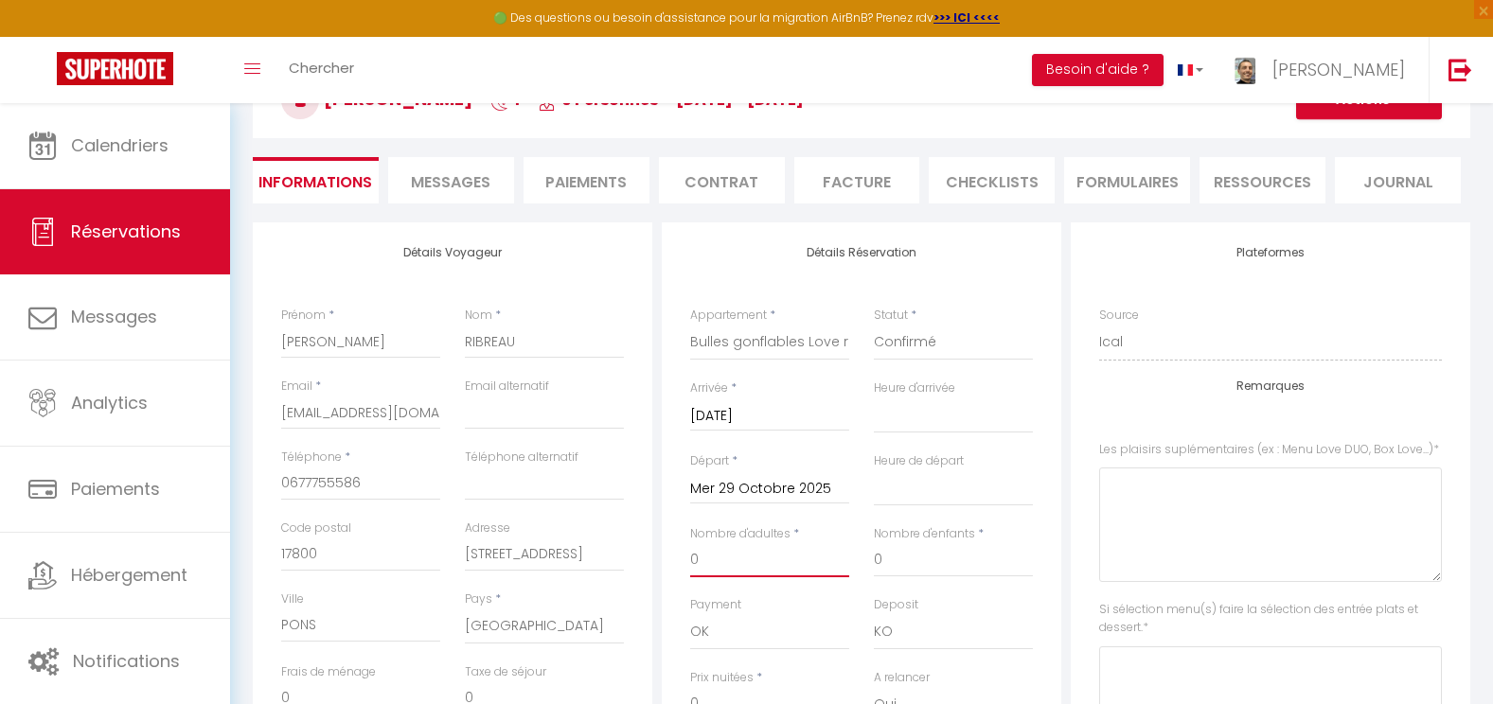
click at [771, 560] on input "0" at bounding box center [769, 560] width 159 height 34
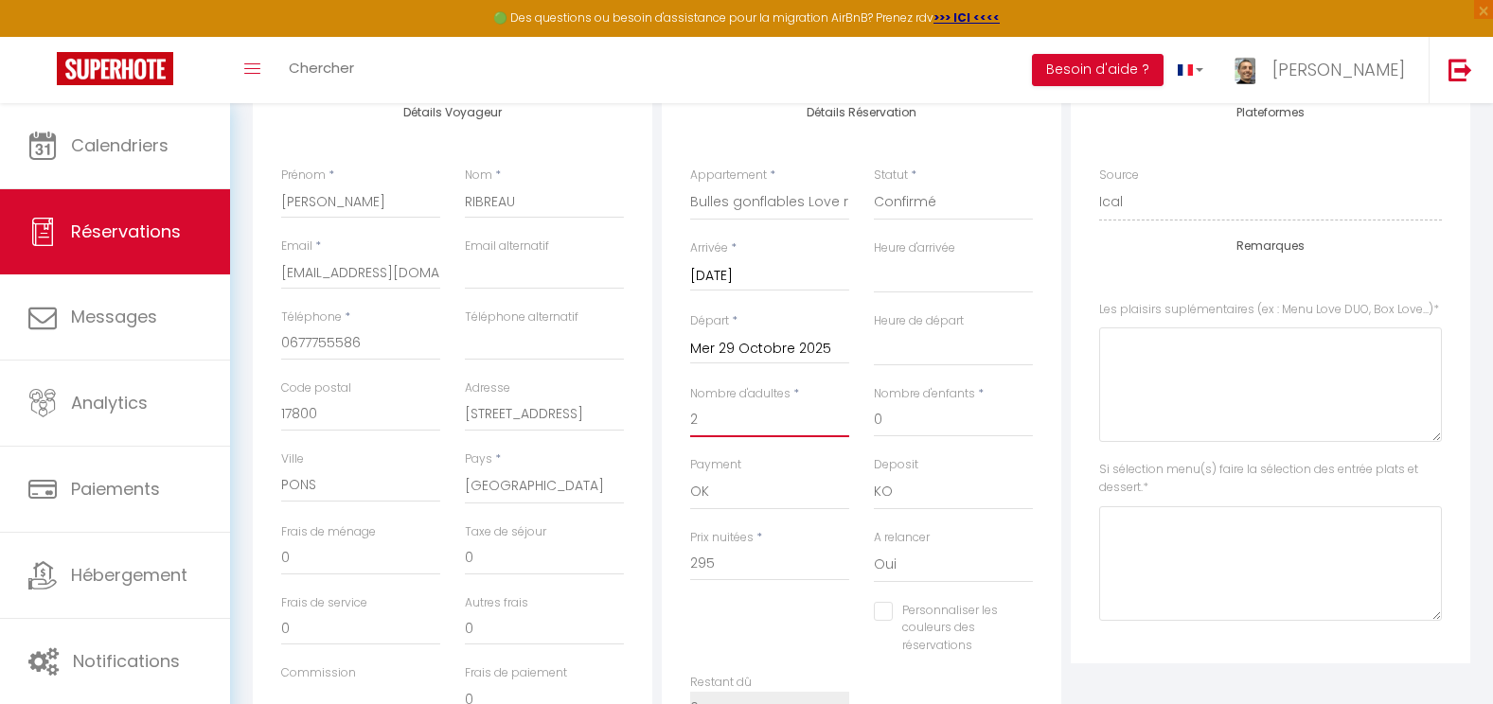
scroll to position [273, 0]
click at [882, 620] on div "Personnaliser les couleurs des réservations" at bounding box center [941, 624] width 135 height 54
click at [883, 606] on input "Personnaliser les couleurs des réservations" at bounding box center [941, 606] width 135 height 19
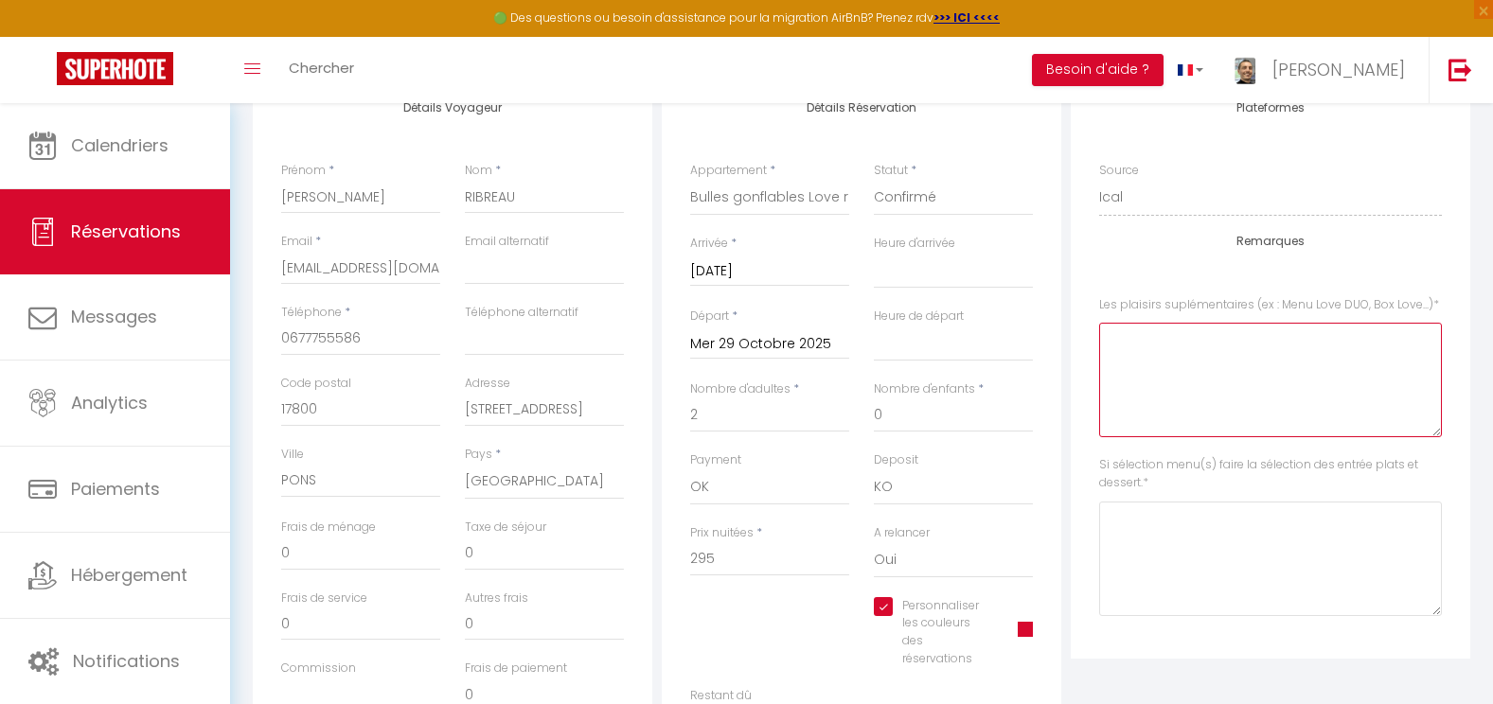
click at [1164, 339] on Love\ at bounding box center [1270, 380] width 343 height 115
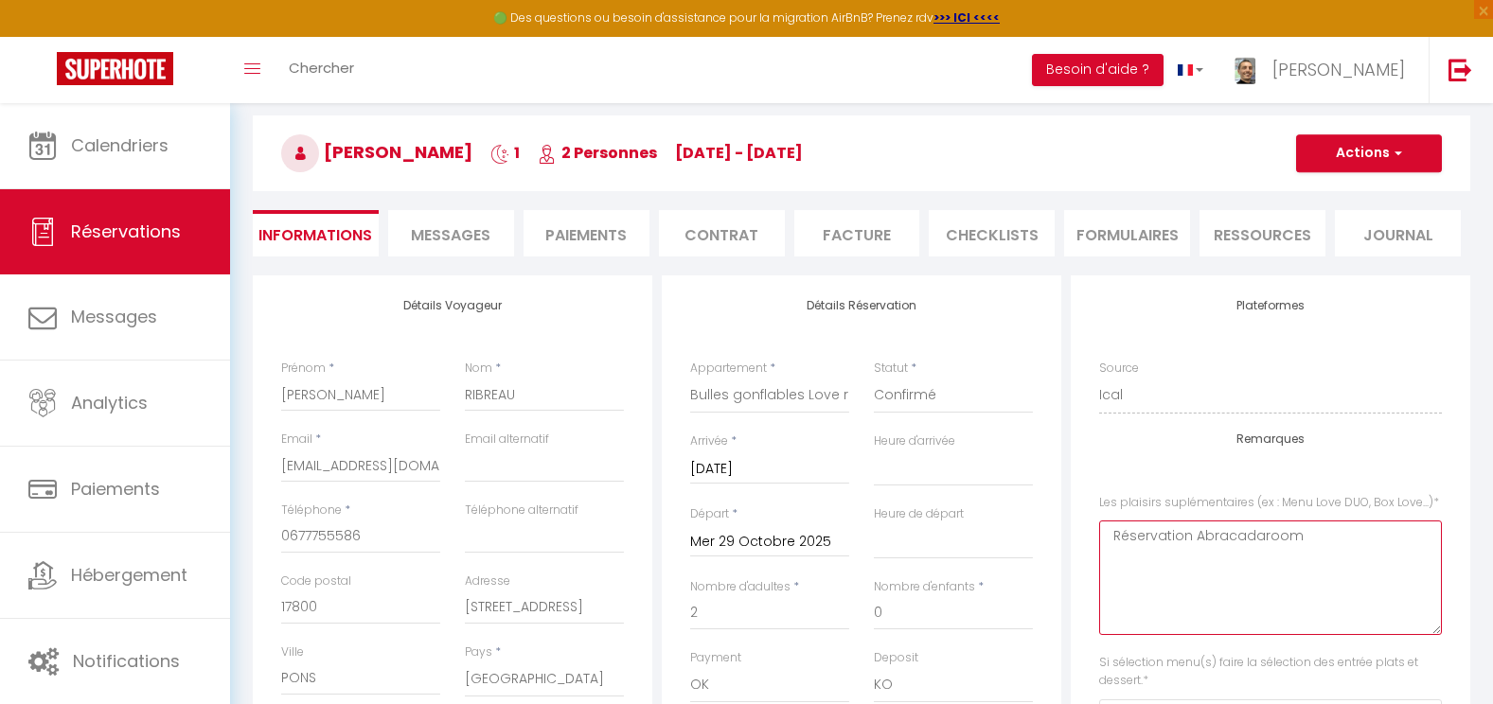
scroll to position [55, 0]
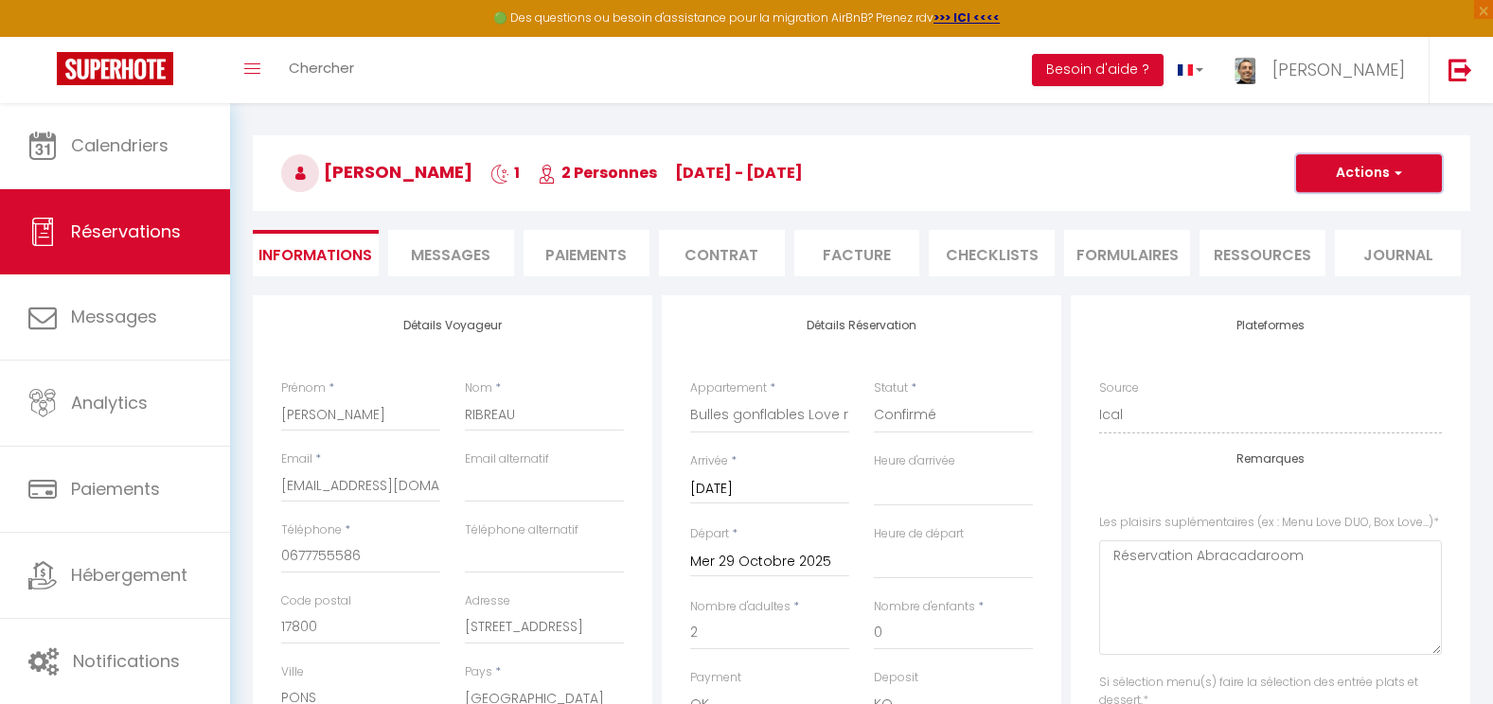
click at [1350, 171] on button "Actions" at bounding box center [1369, 173] width 146 height 38
click at [1335, 215] on link "Enregistrer" at bounding box center [1350, 215] width 150 height 25
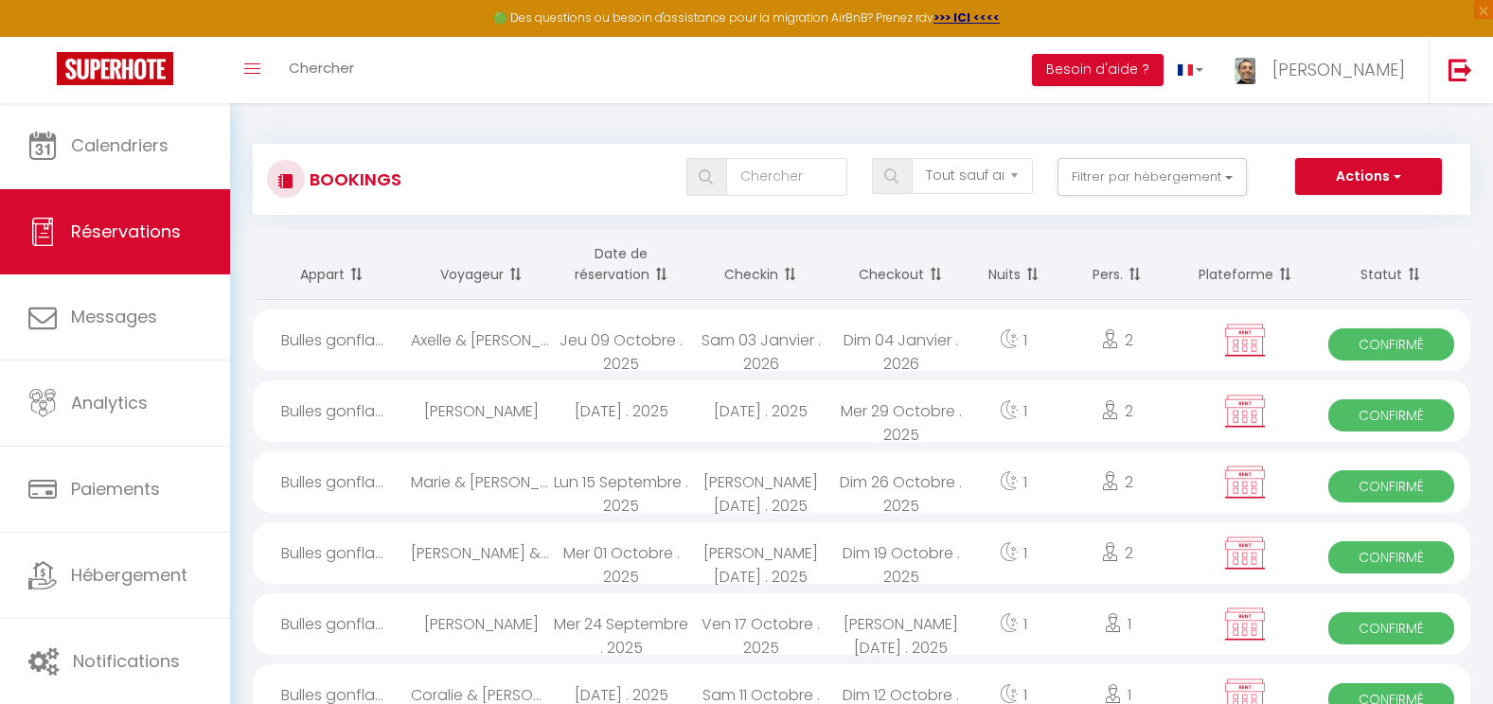
click at [786, 418] on div "Mar 28 Octobre . 2025" at bounding box center [761, 412] width 140 height 62
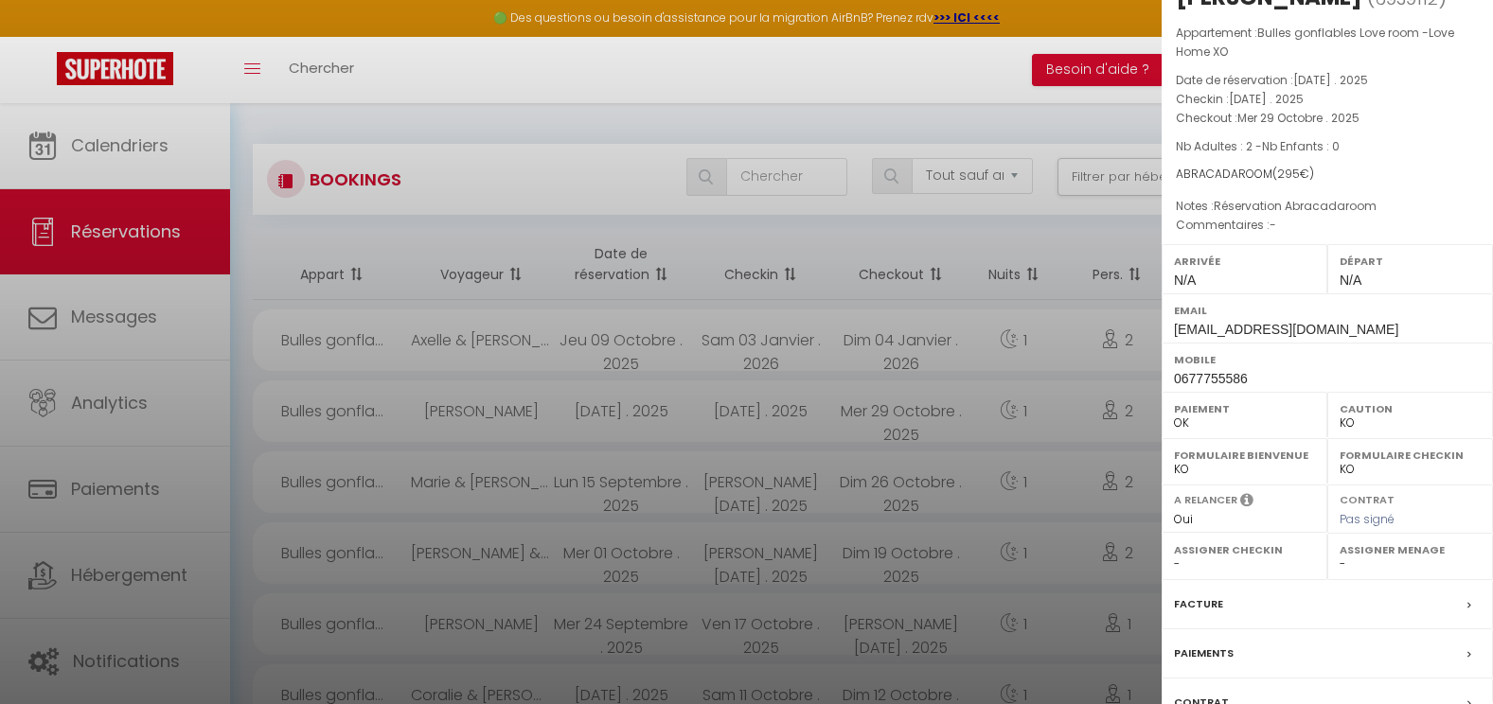
scroll to position [121, 0]
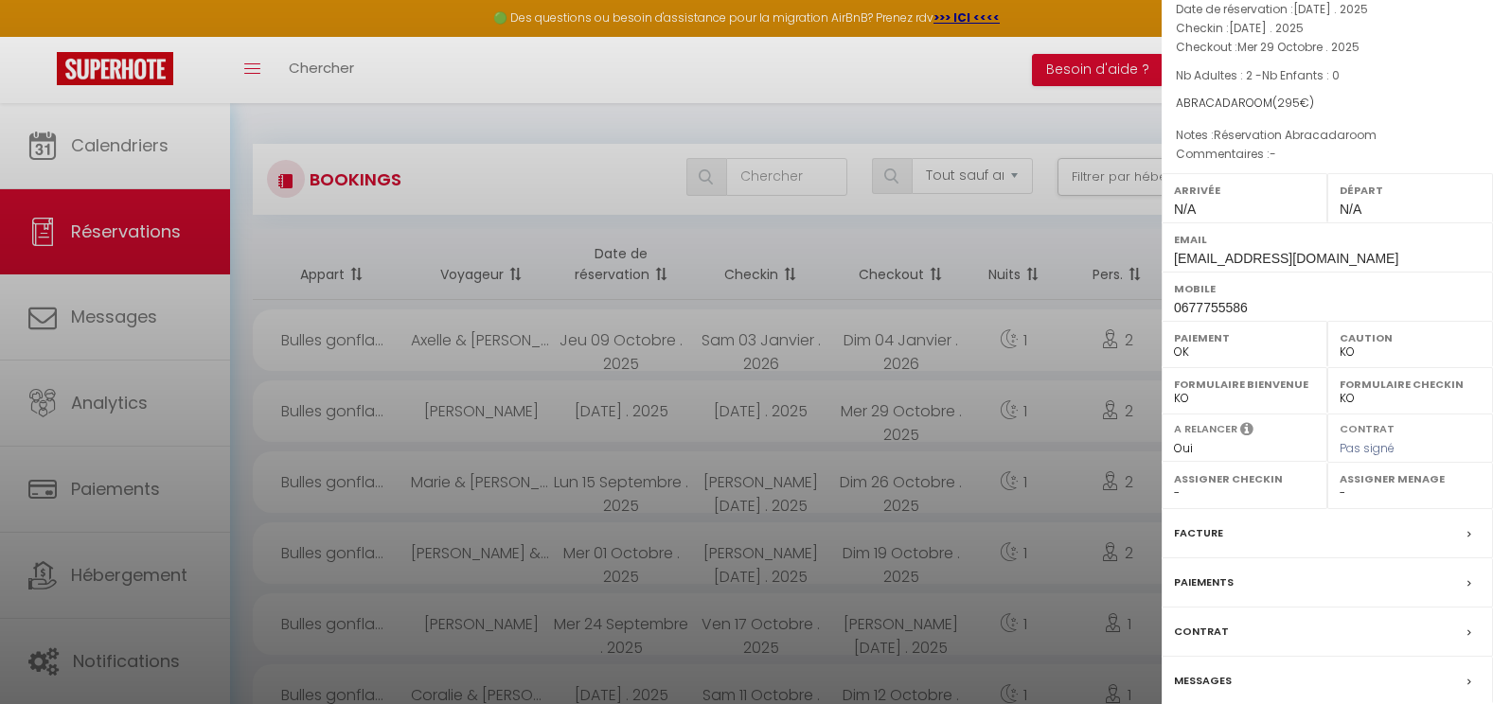
click at [1230, 526] on div "Facture" at bounding box center [1327, 533] width 331 height 49
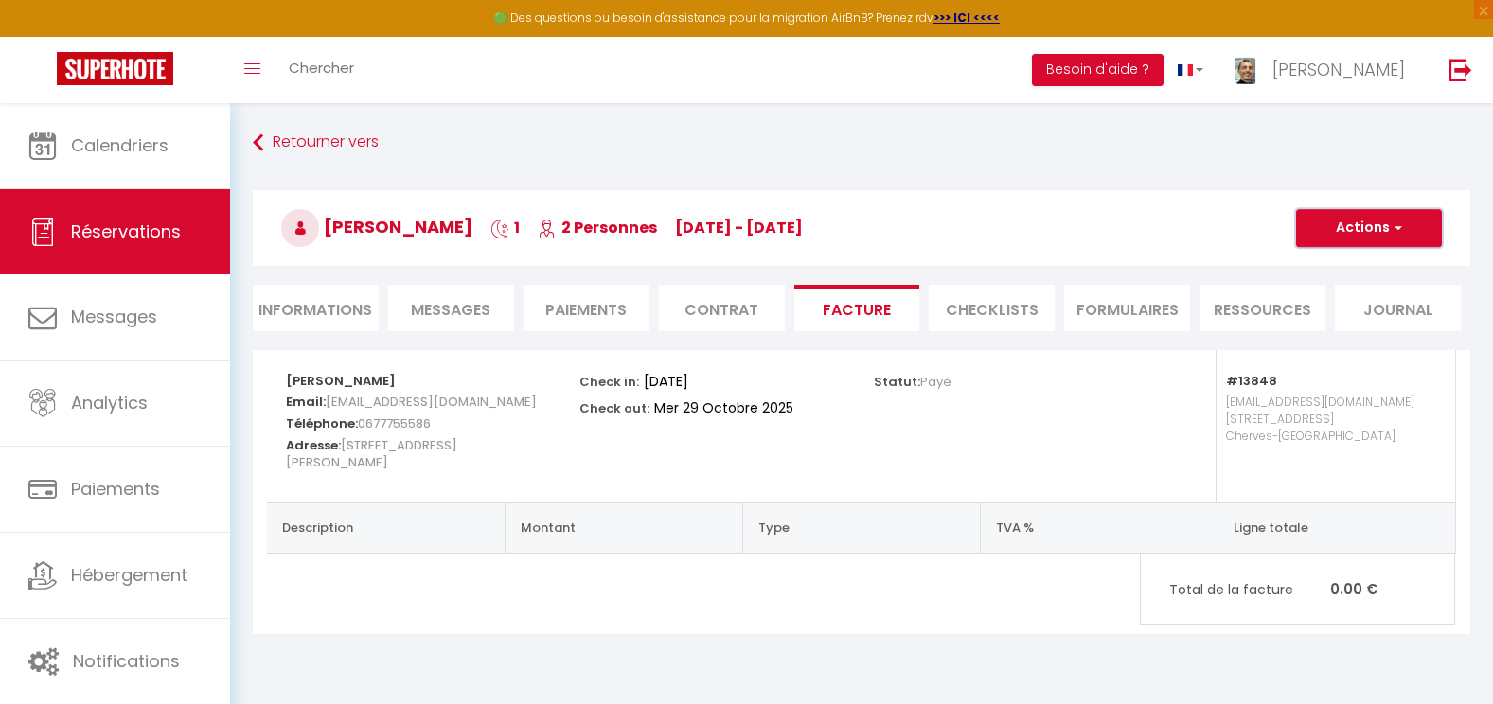
click at [1369, 242] on button "Actions" at bounding box center [1369, 228] width 146 height 38
click at [1361, 300] on link "Aperçu et éditer" at bounding box center [1354, 294] width 159 height 25
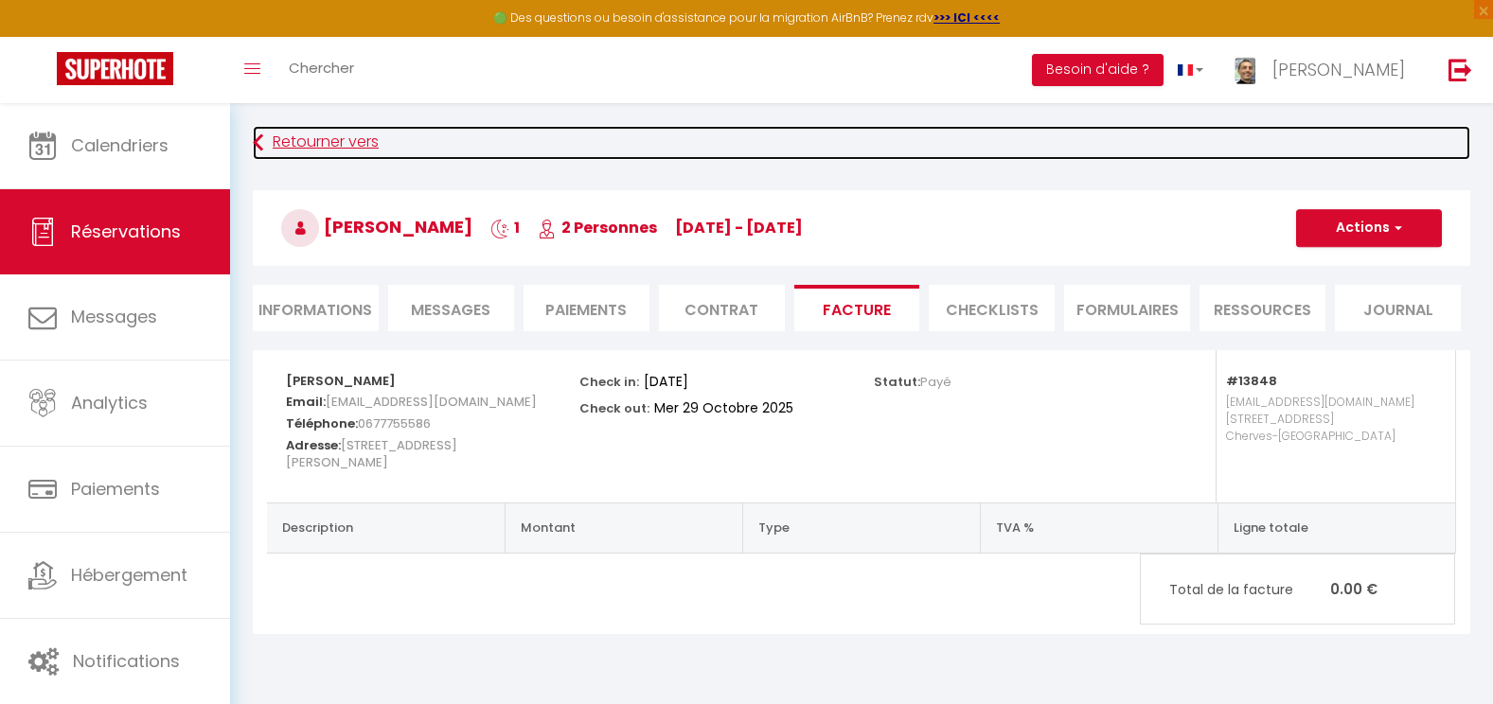
click at [302, 139] on link "Retourner vers" at bounding box center [861, 143] width 1217 height 34
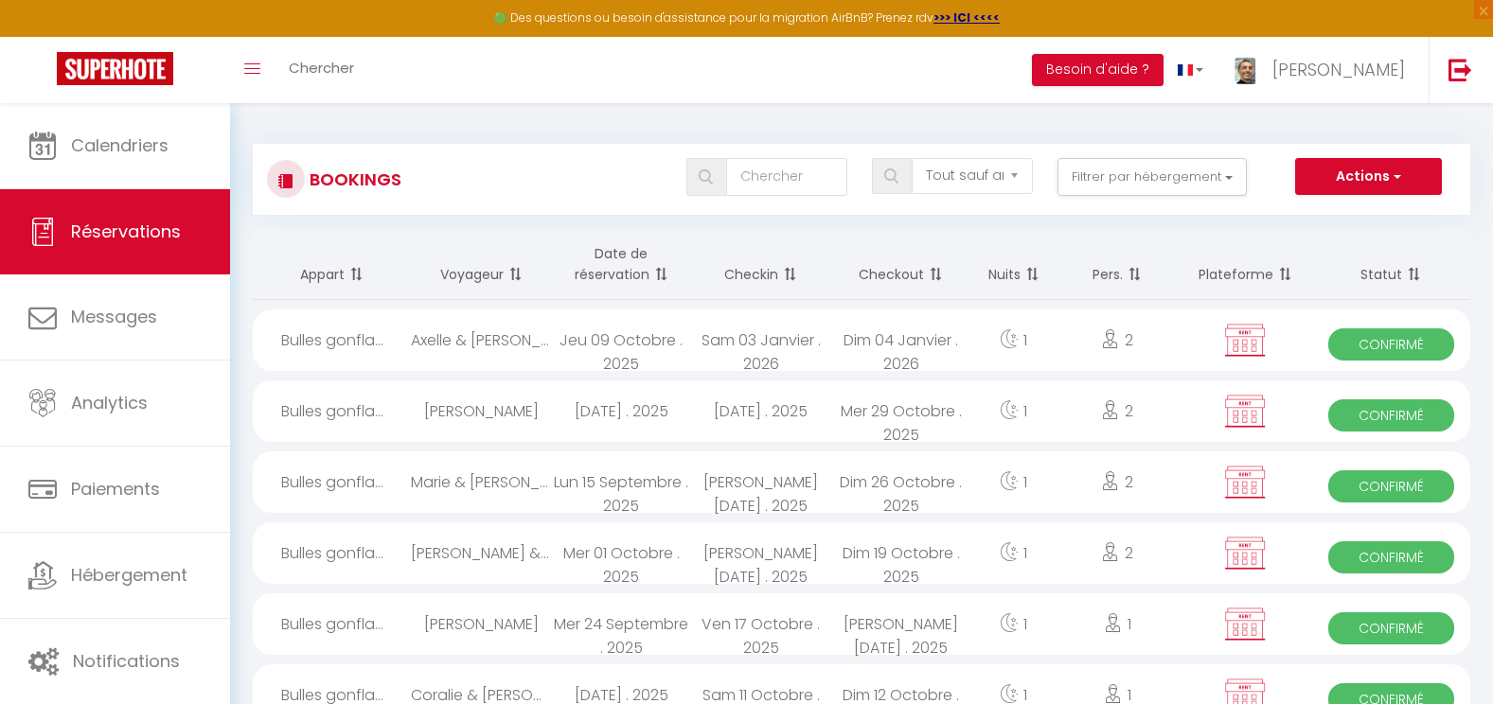
click at [826, 562] on div "Sam 18 Octobre . 2025" at bounding box center [761, 554] width 140 height 62
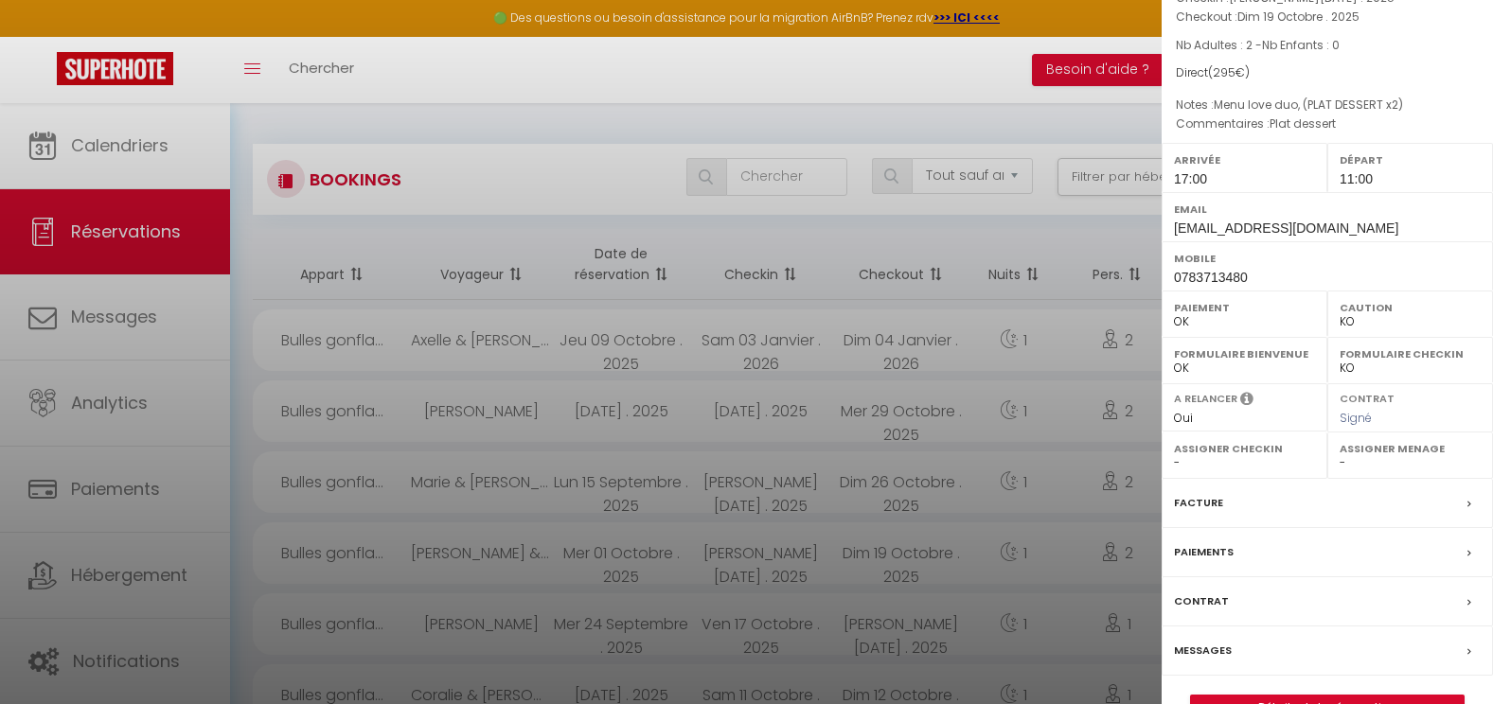
scroll to position [258, 0]
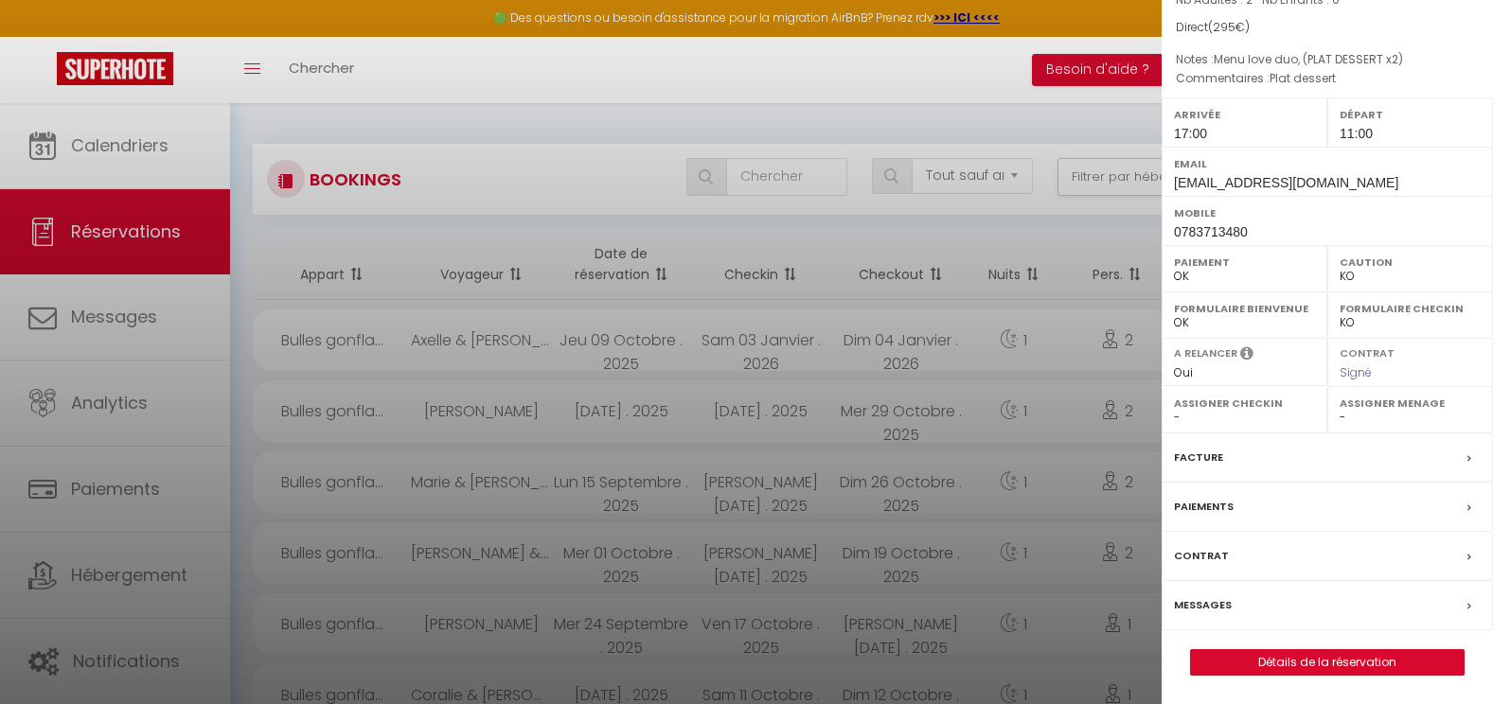
click at [719, 616] on div at bounding box center [746, 352] width 1493 height 704
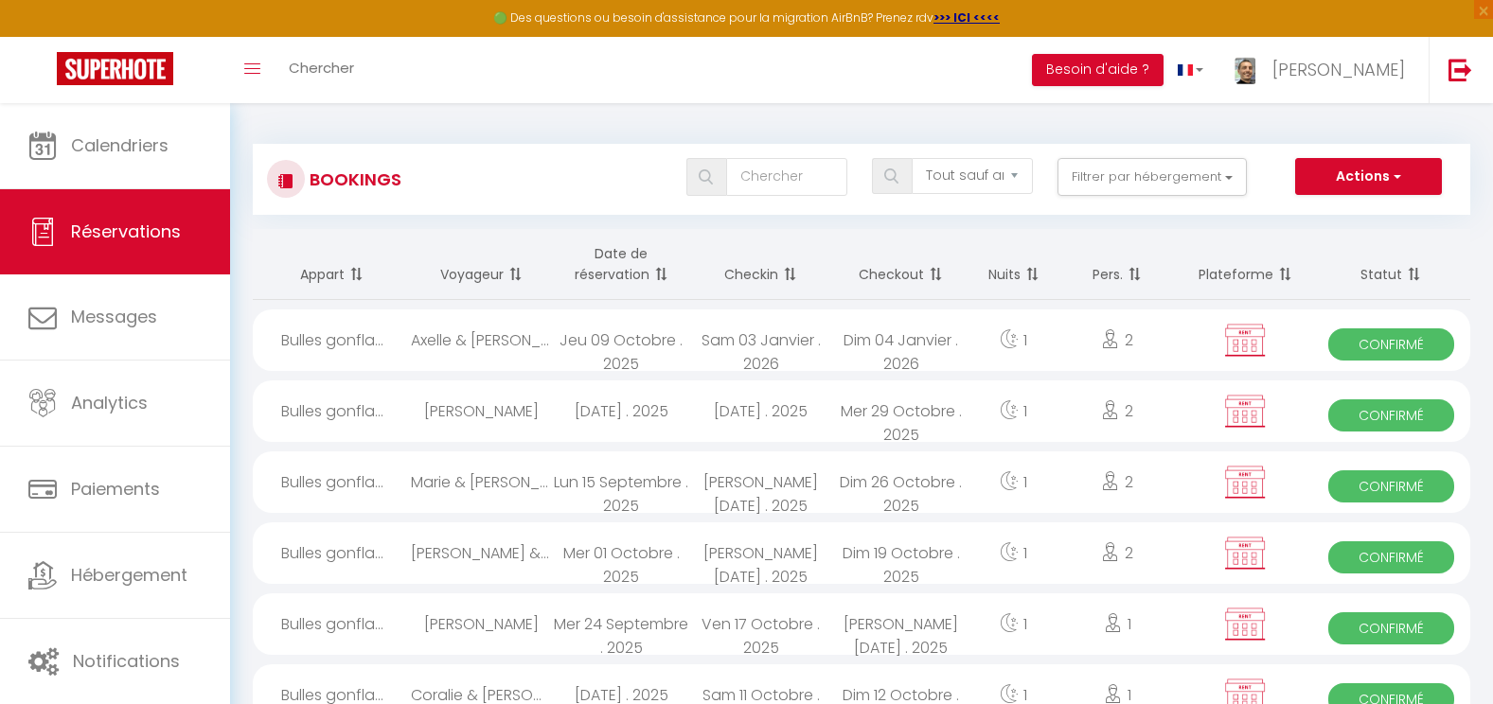
click at [719, 619] on div "Ven 17 Octobre . 2025" at bounding box center [761, 625] width 140 height 62
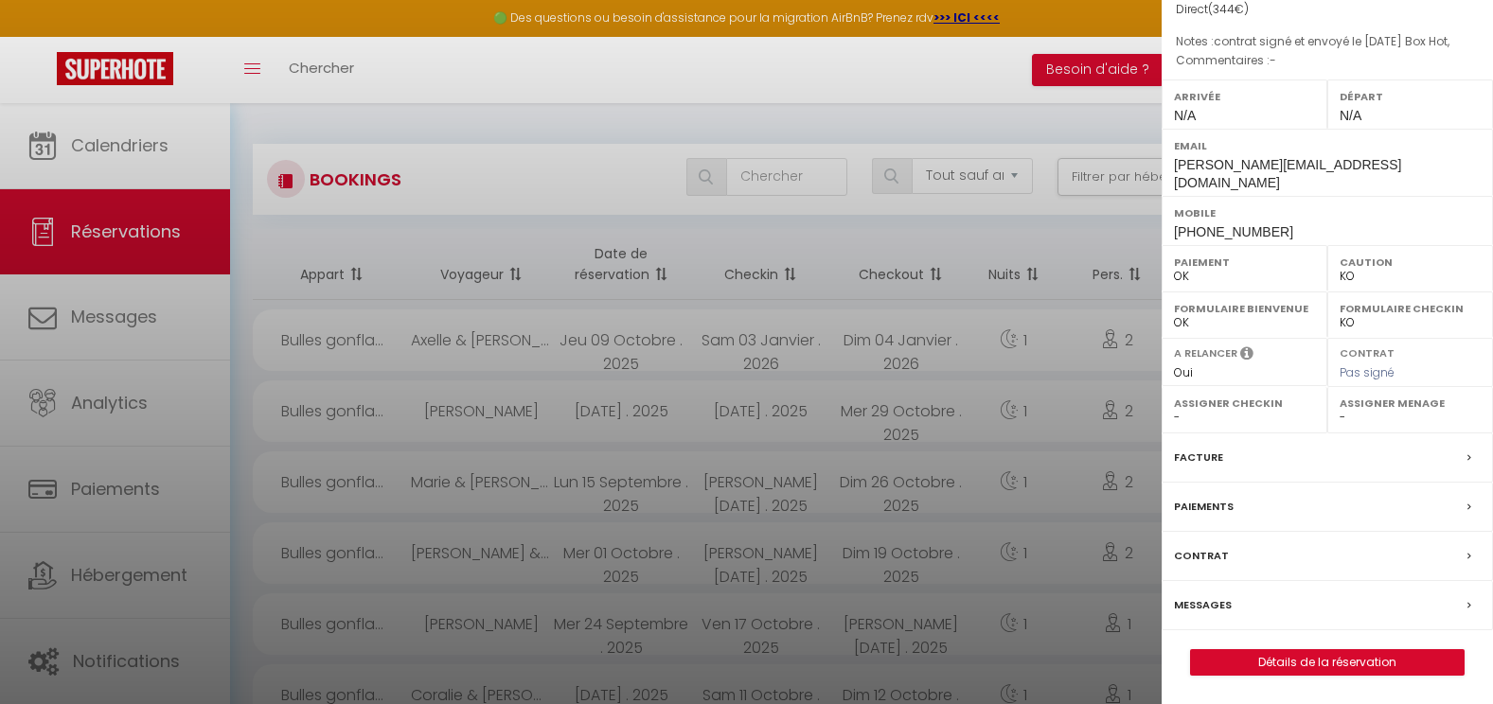
click at [956, 524] on div at bounding box center [746, 352] width 1493 height 704
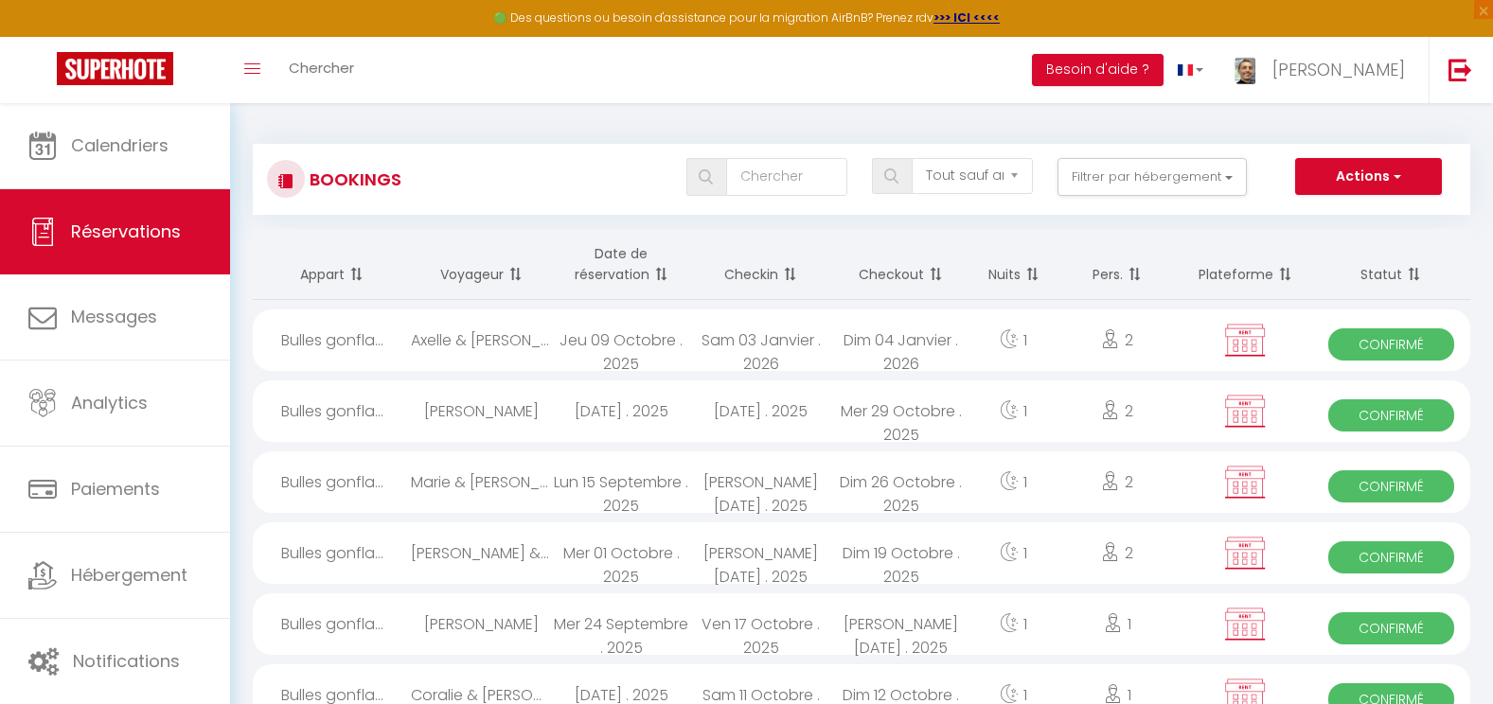
click at [729, 632] on div "Ven 17 Octobre . 2025" at bounding box center [761, 625] width 140 height 62
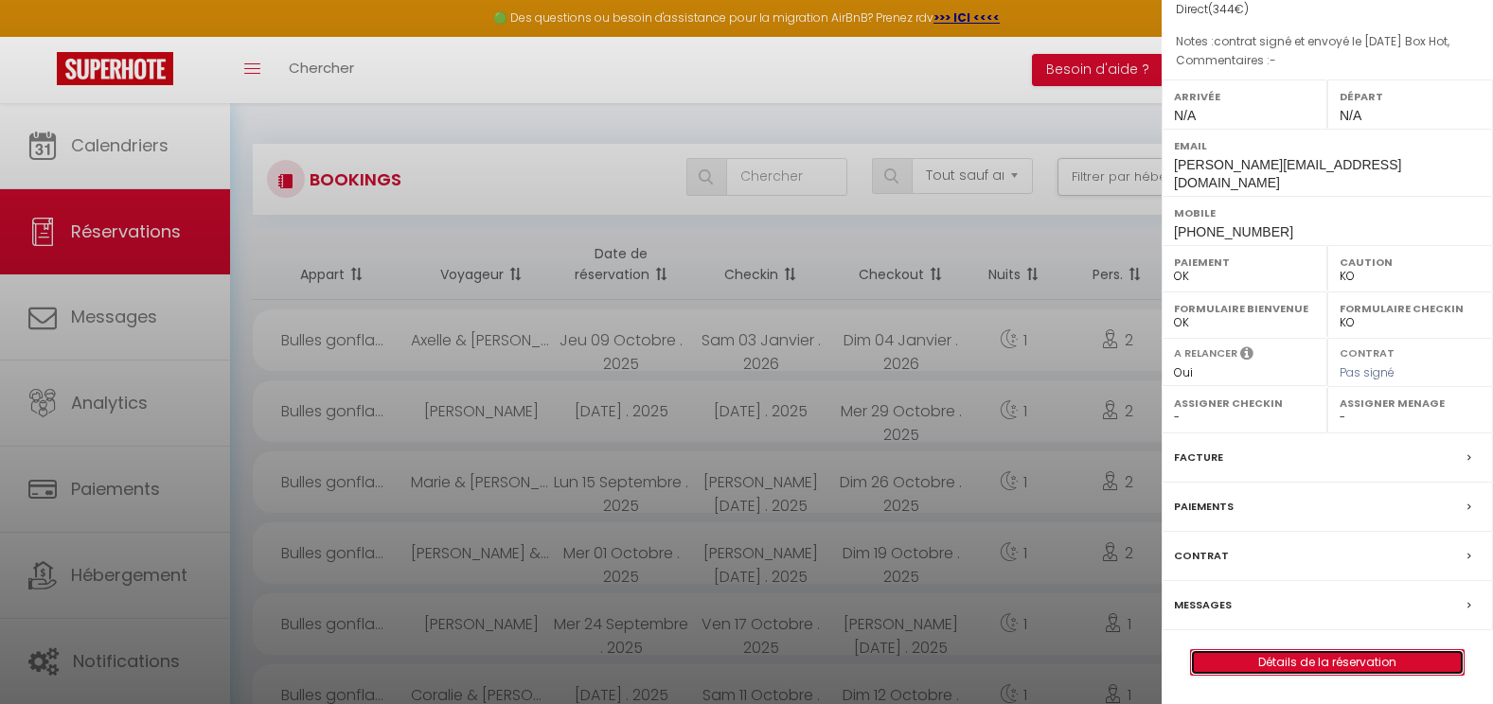
click at [1344, 666] on link "Détails de la réservation" at bounding box center [1327, 662] width 273 height 25
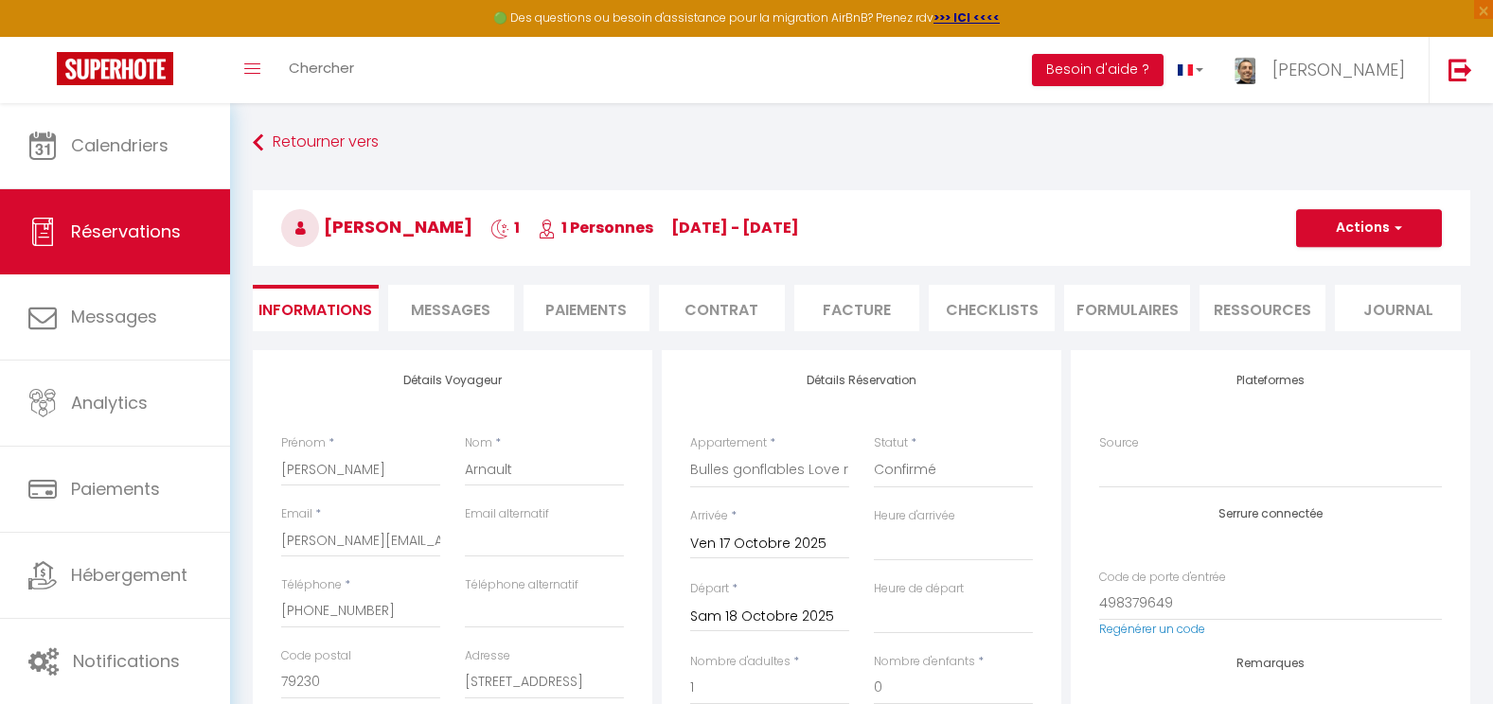
click at [480, 306] on span "Messages" at bounding box center [451, 310] width 80 height 22
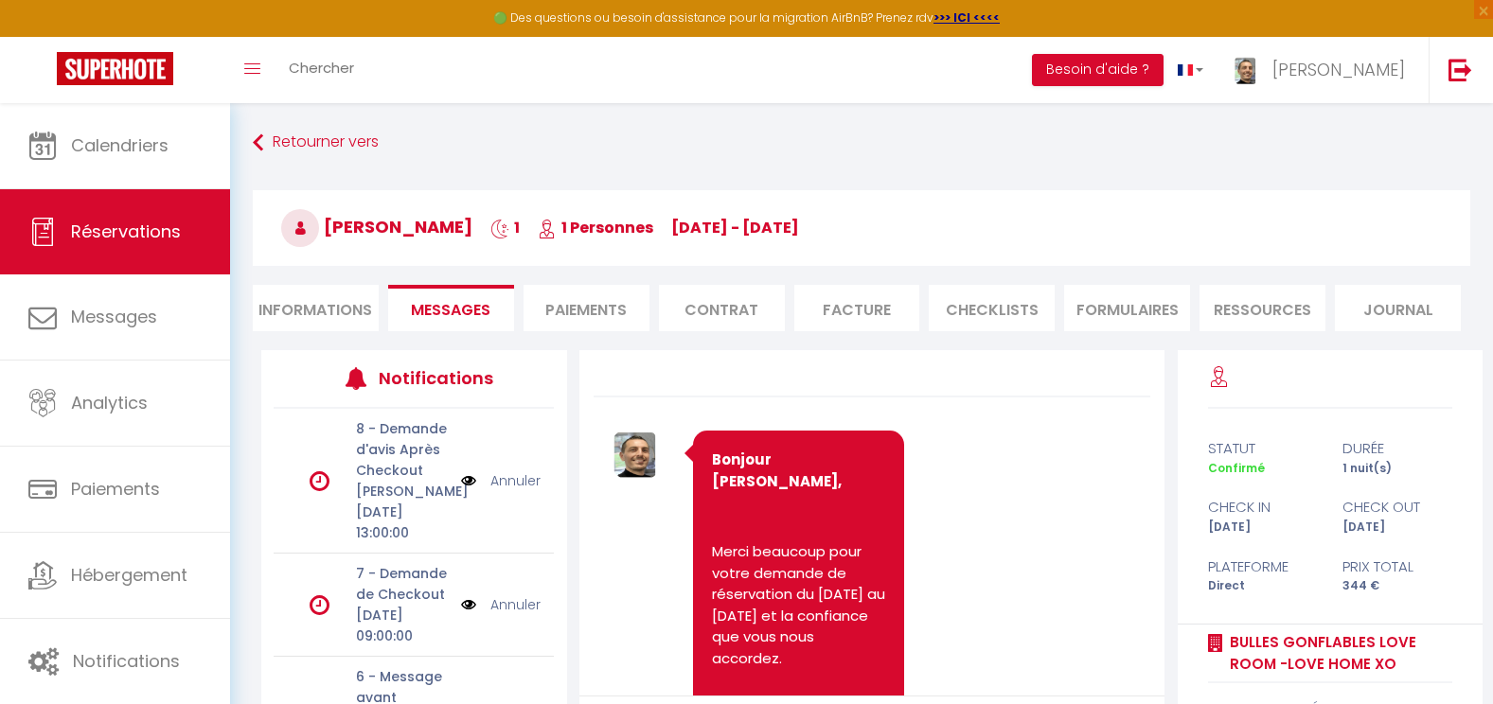
scroll to position [222, 0]
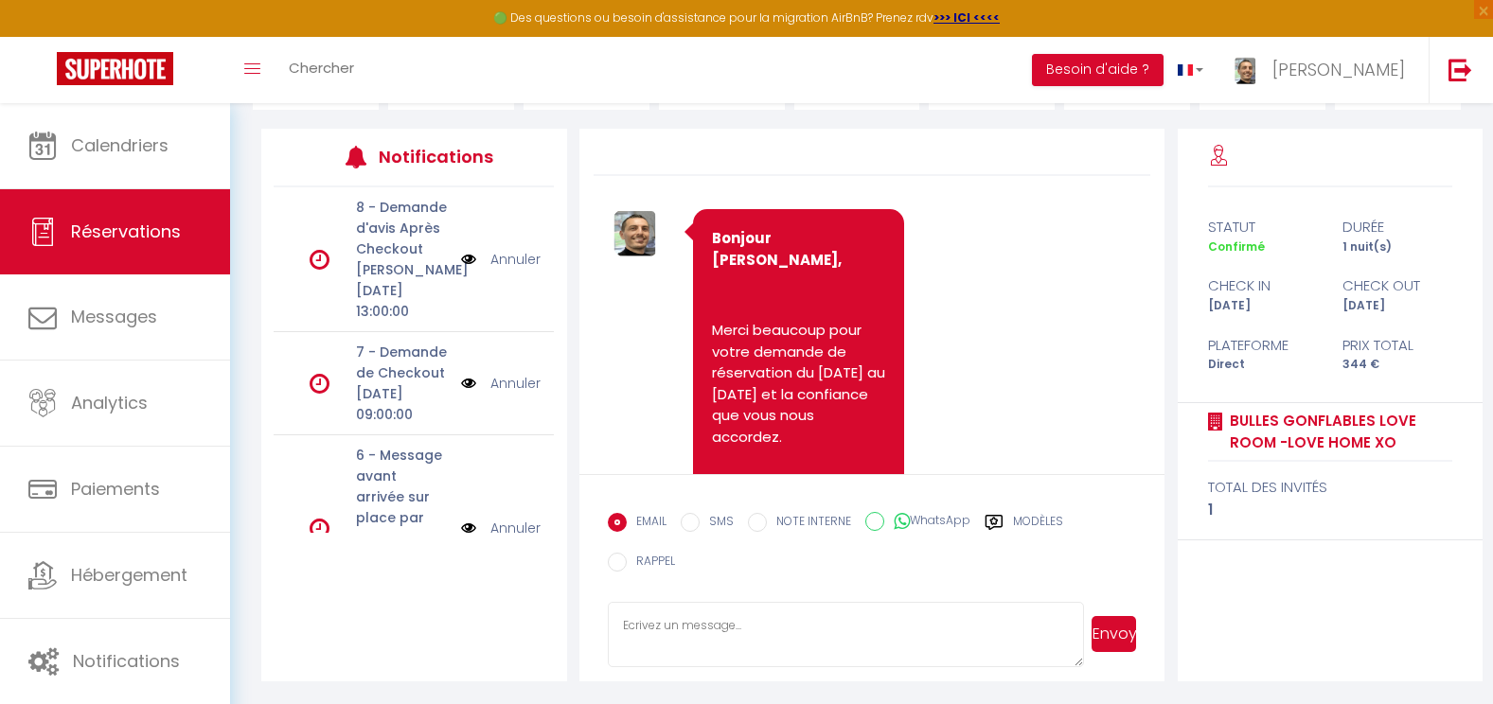
click at [689, 515] on input "SMS" at bounding box center [690, 522] width 19 height 19
click at [755, 634] on textarea at bounding box center [846, 635] width 476 height 66
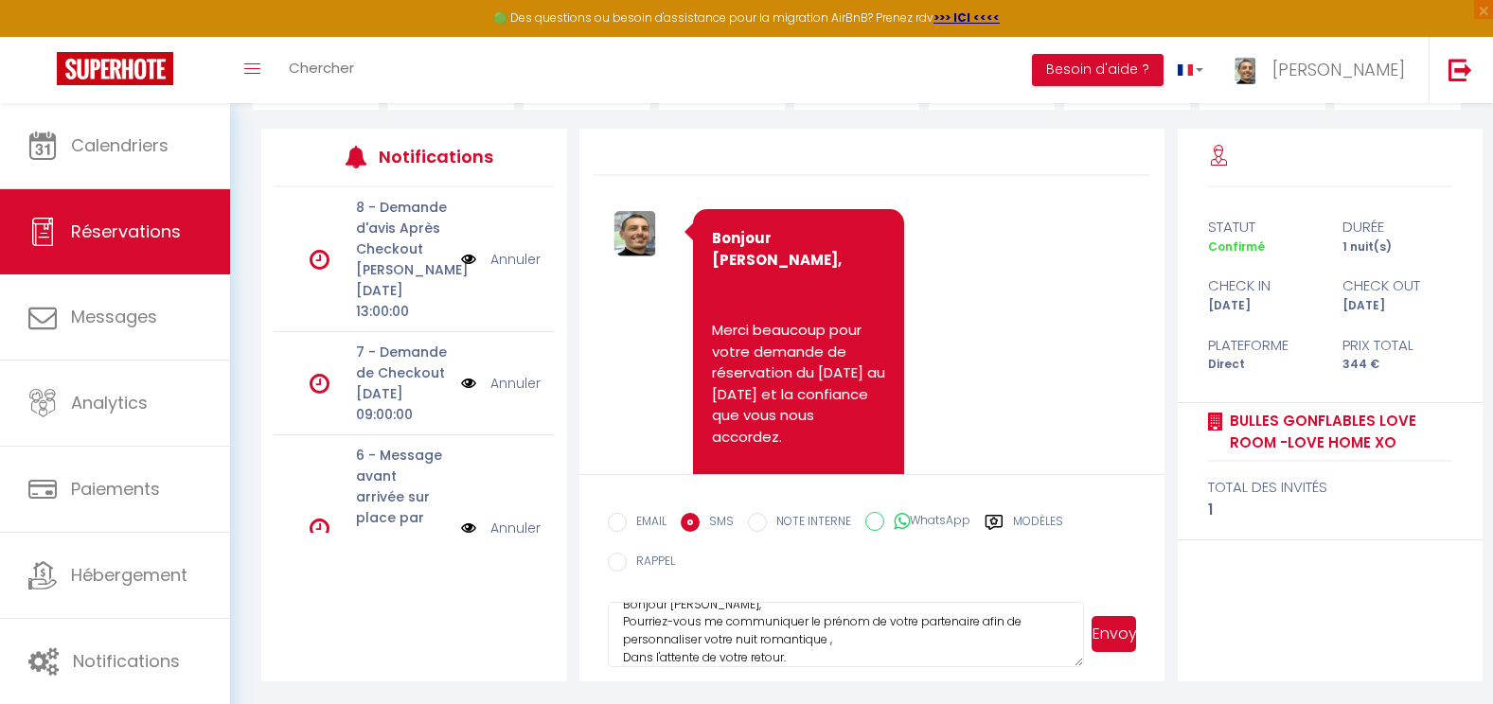
scroll to position [38, 0]
click at [1115, 633] on button "Envoyer" at bounding box center [1114, 634] width 44 height 36
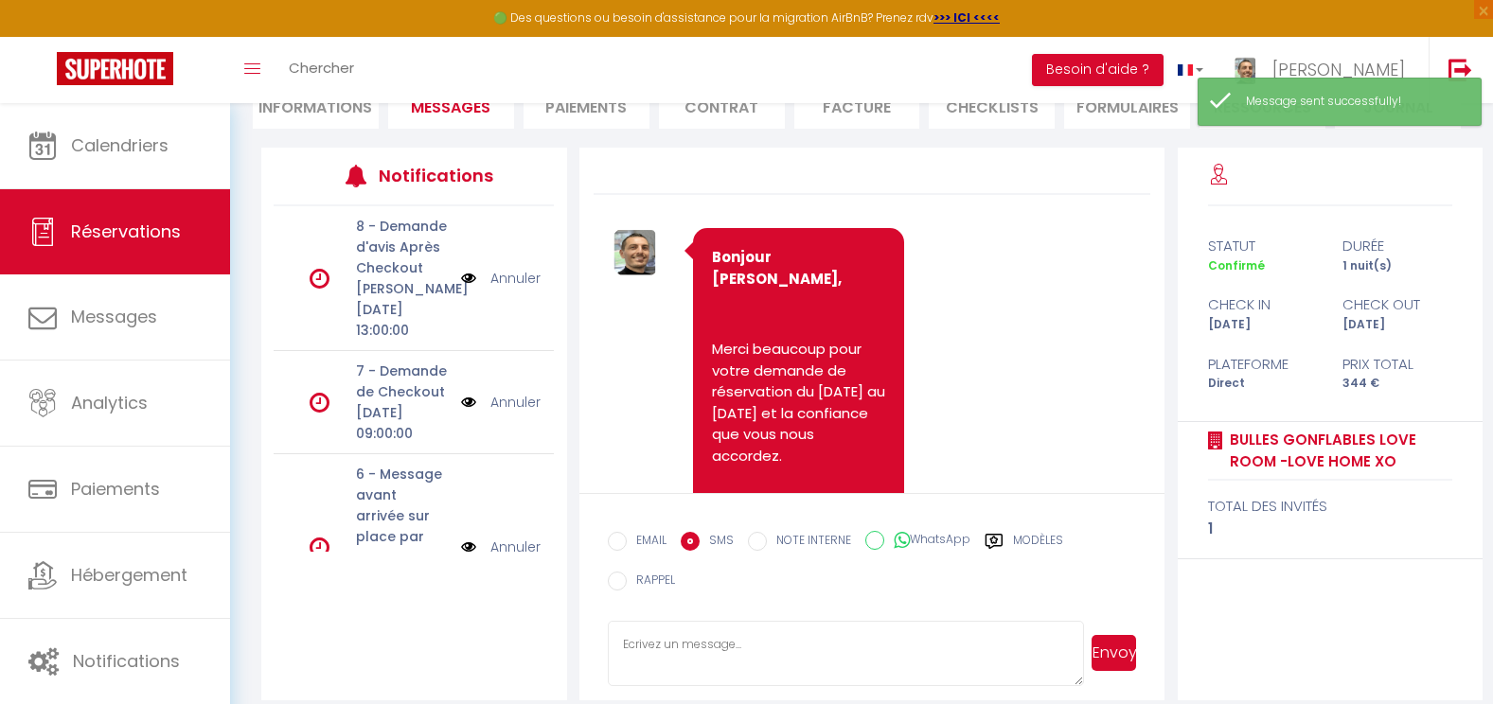
scroll to position [7723, 0]
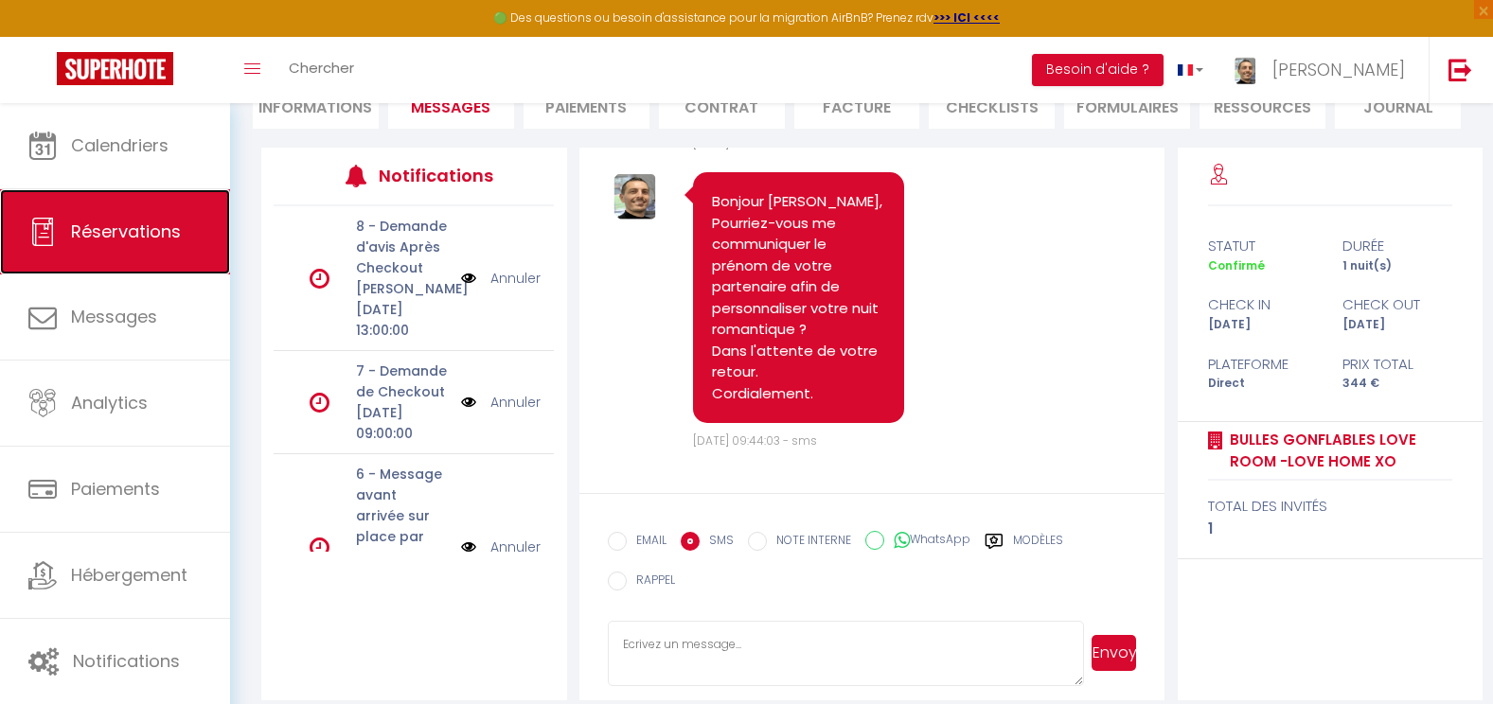
click at [220, 248] on link "Réservations" at bounding box center [115, 231] width 230 height 85
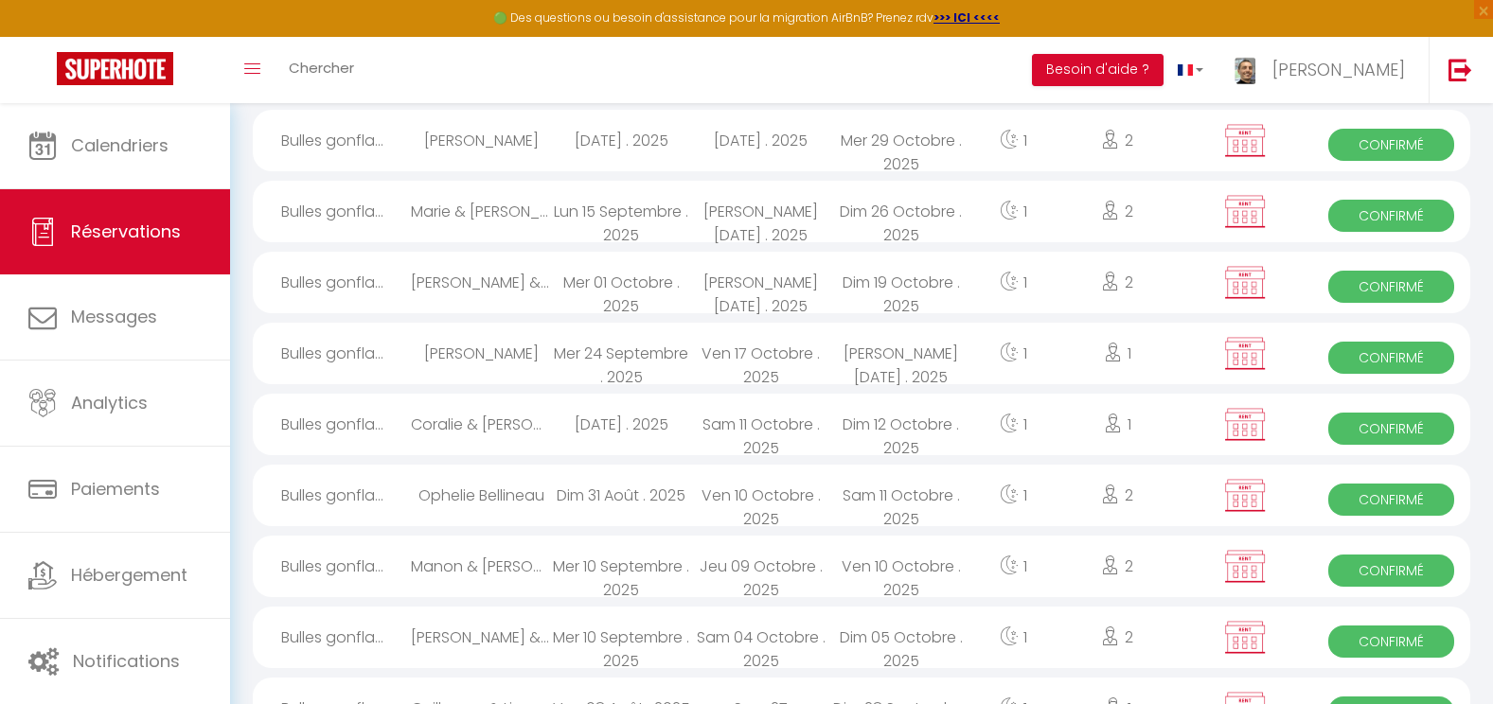
scroll to position [249, 0]
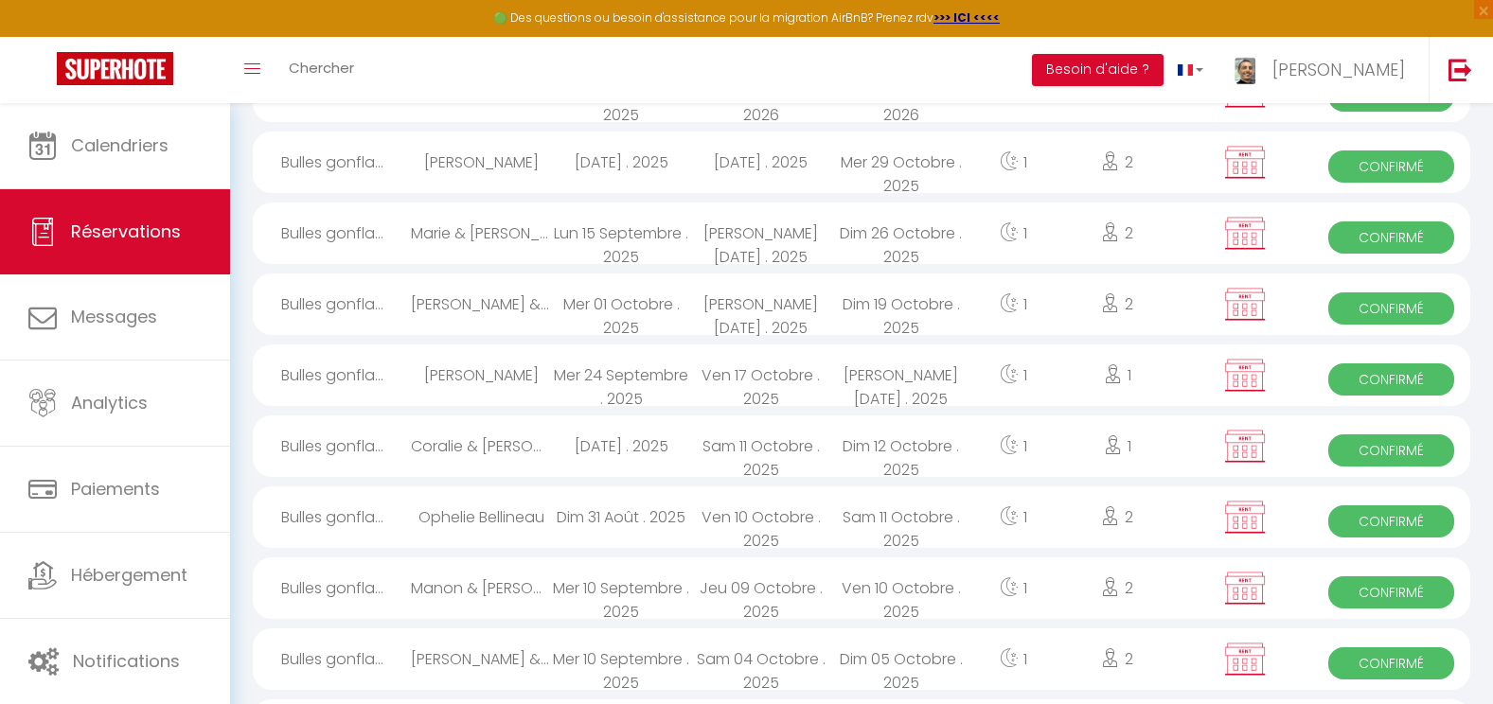
click at [785, 239] on div "Sam 25 Octobre . 2025" at bounding box center [761, 234] width 140 height 62
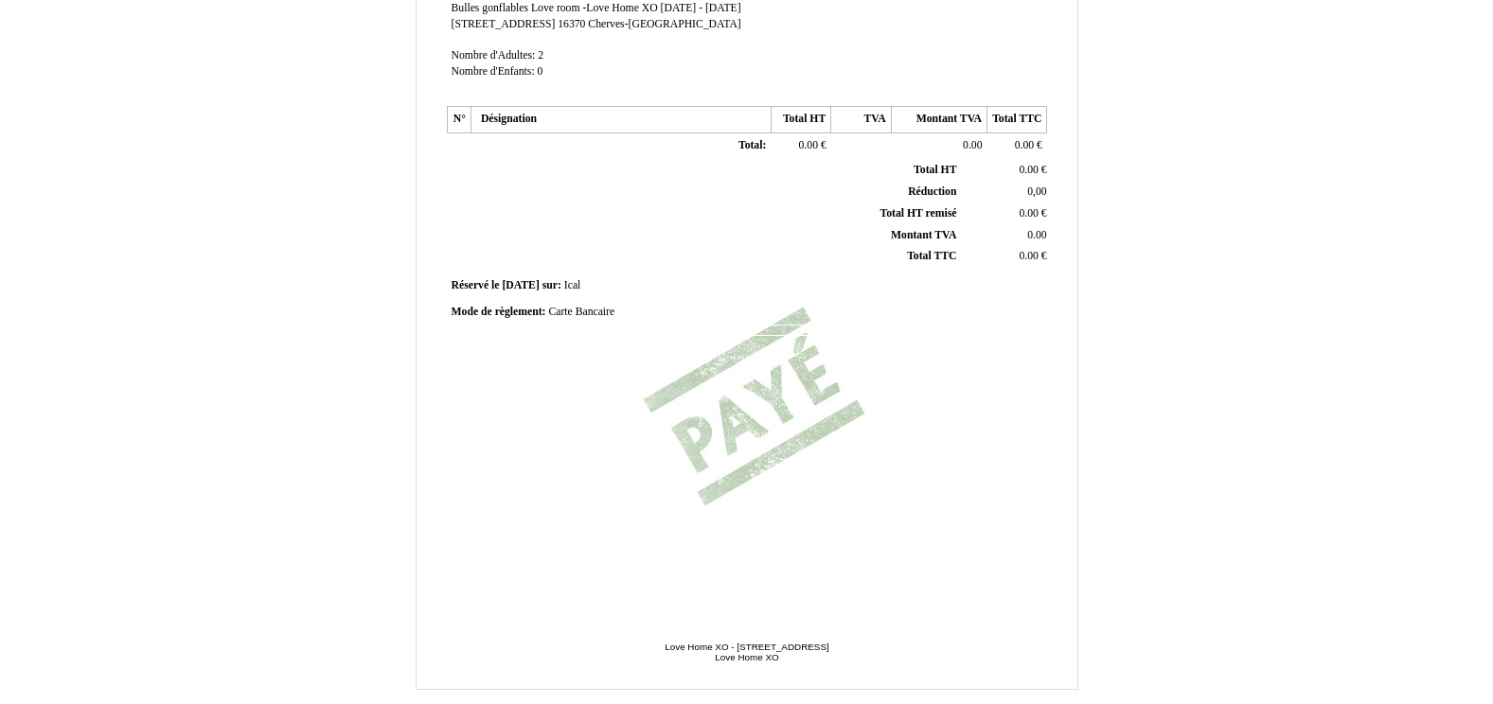
scroll to position [438, 0]
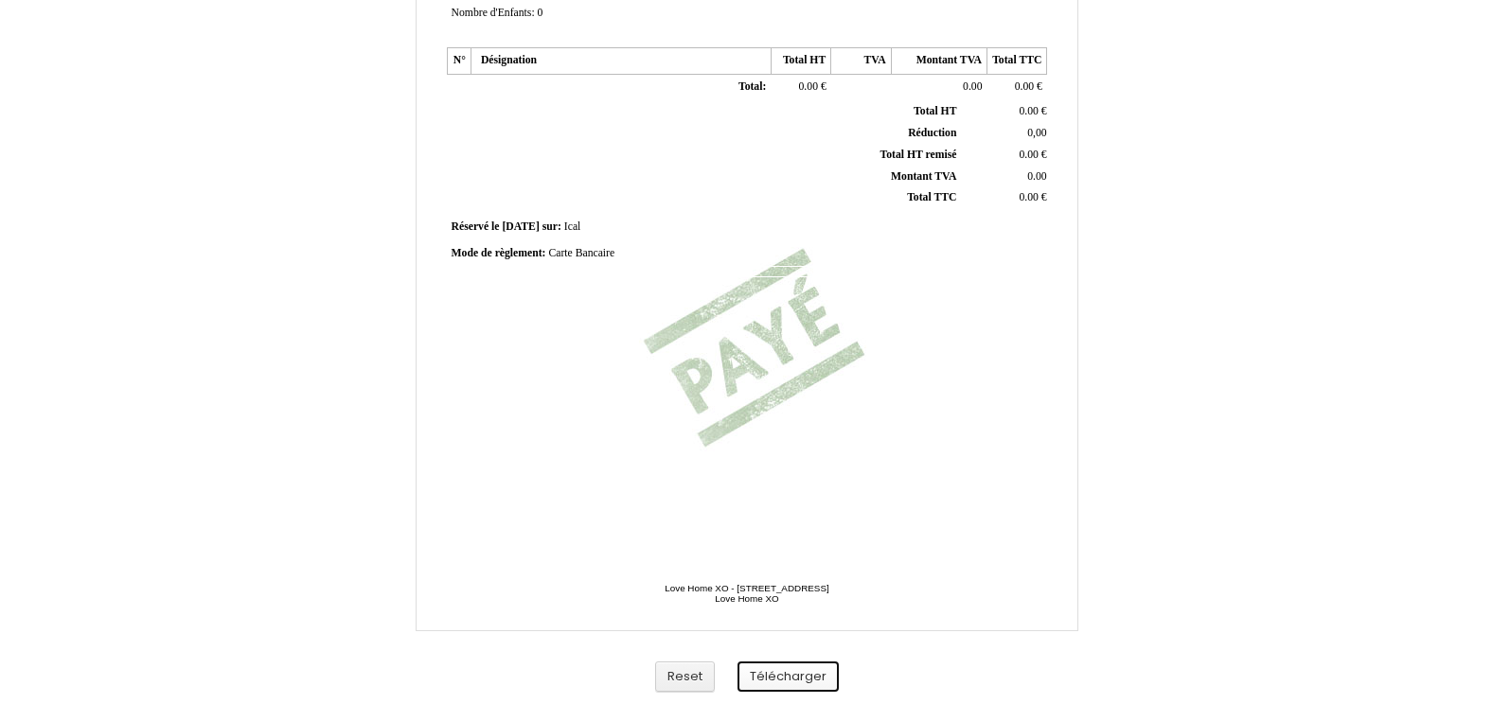
click at [778, 674] on button "Télécharger" at bounding box center [787, 677] width 101 height 31
